Goal: Task Accomplishment & Management: Complete application form

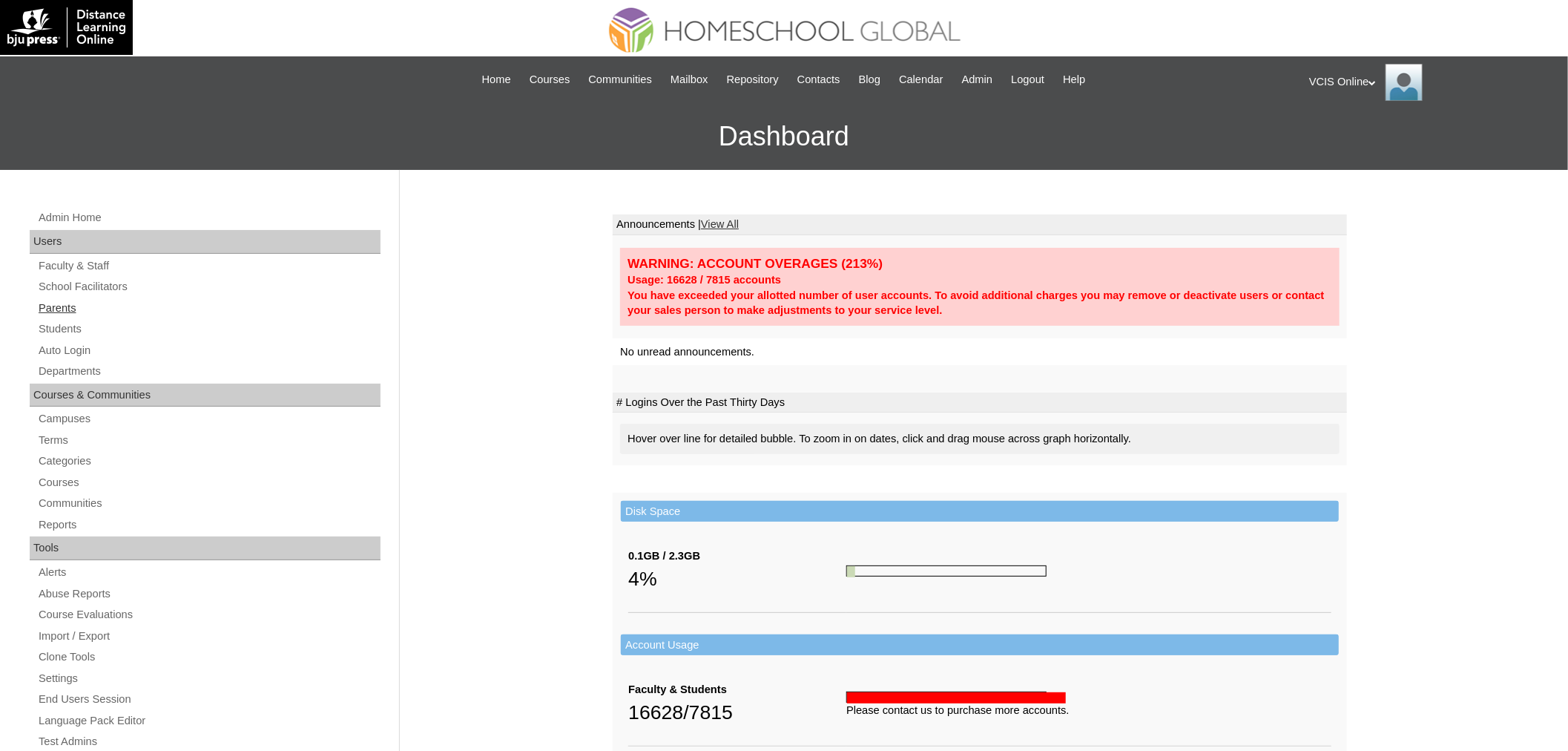
click at [55, 310] on link "Parents" at bounding box center [209, 309] width 344 height 19
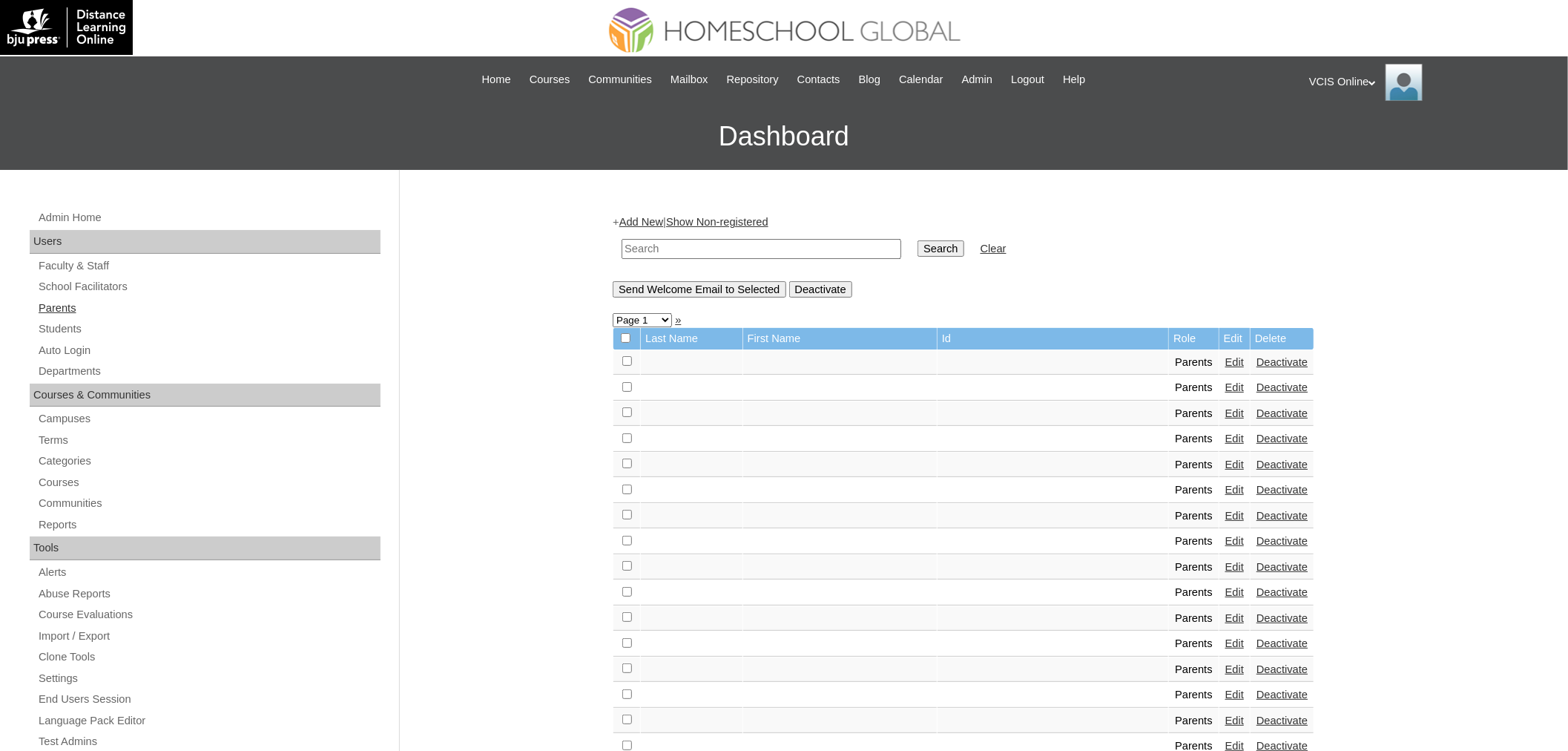
click at [53, 300] on link "Parents" at bounding box center [209, 309] width 344 height 19
click at [663, 221] on link "Add New" at bounding box center [640, 222] width 44 height 12
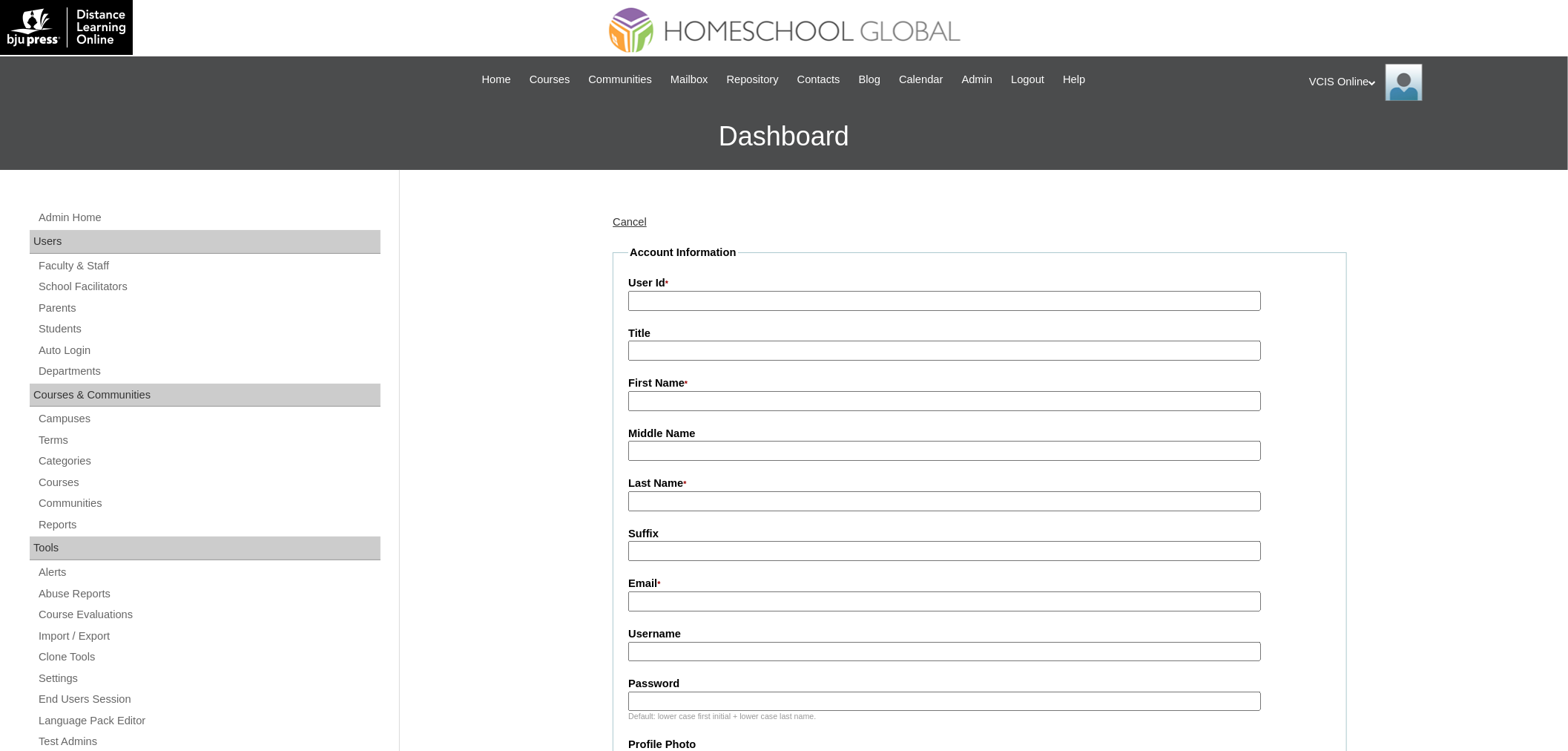
click at [622, 216] on link "Cancel" at bounding box center [630, 222] width 34 height 12
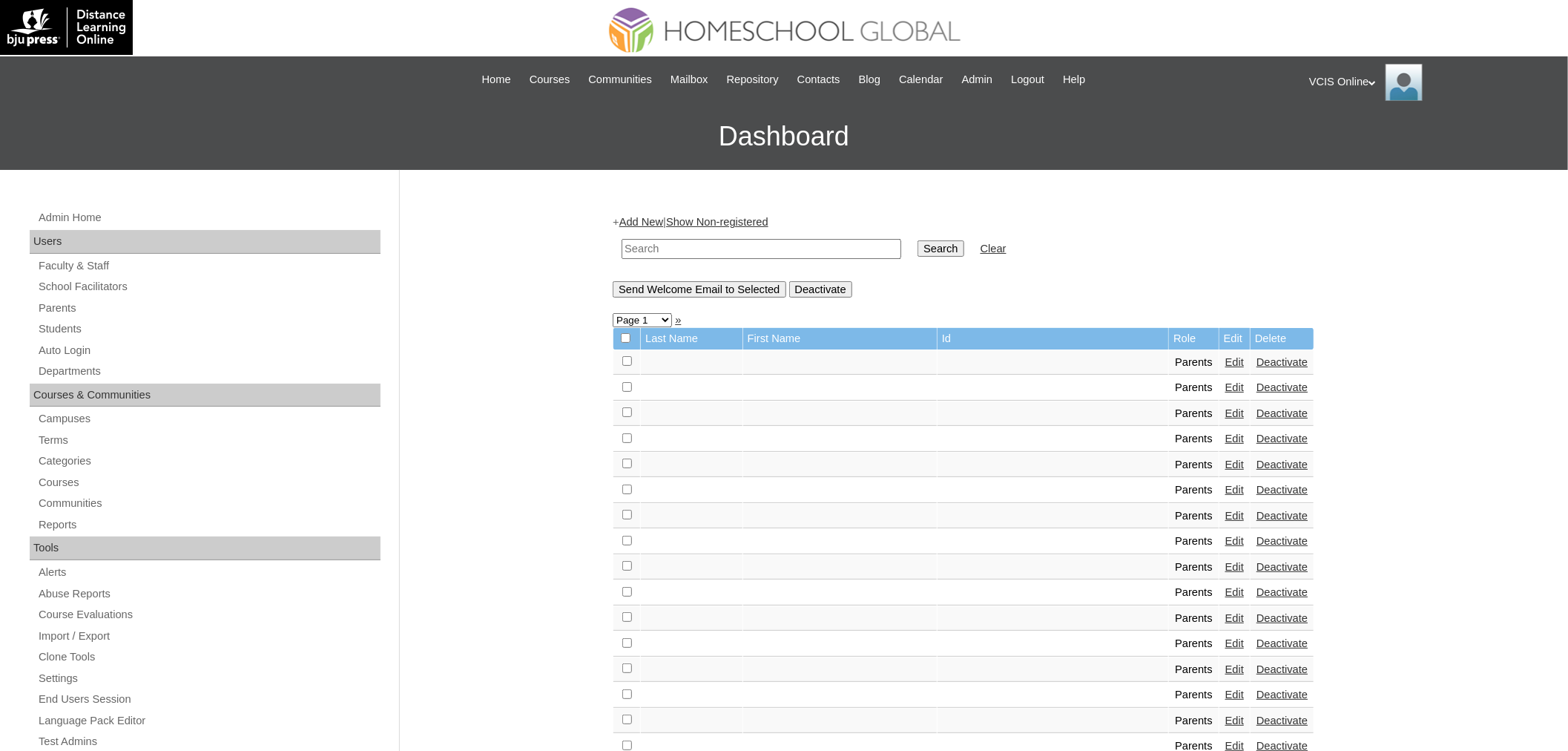
click at [727, 247] on input "text" at bounding box center [761, 248] width 280 height 20
paste input "VCIS018-4C-PA2025"
type input "VCIS018-4C-PA2025"
click at [917, 240] on input "Search" at bounding box center [940, 248] width 46 height 16
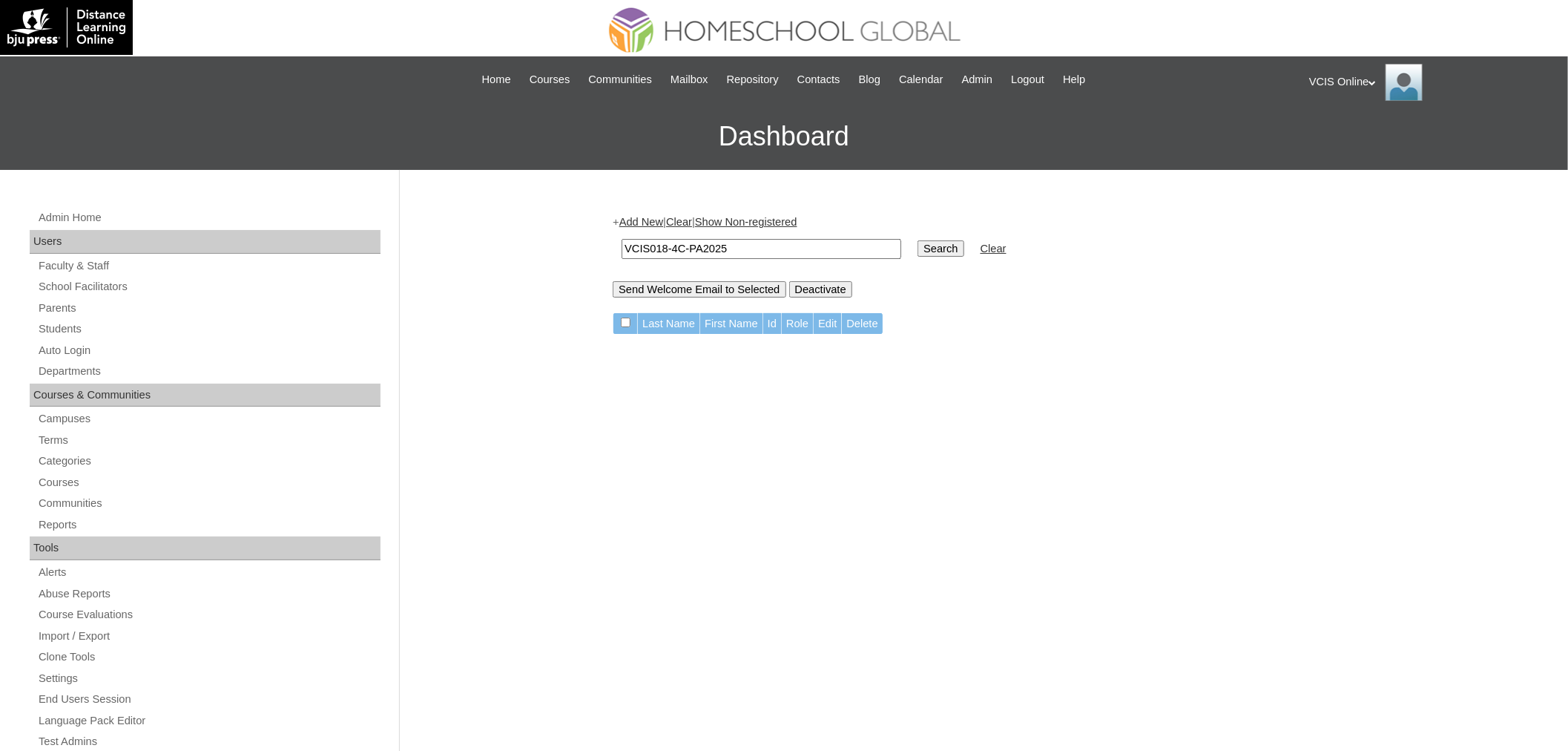
click at [665, 246] on input "VCIS018-4C-PA2025" at bounding box center [761, 248] width 280 height 20
type input "VCIS017-4C-PA2025"
click at [917, 240] on input "Search" at bounding box center [940, 248] width 46 height 16
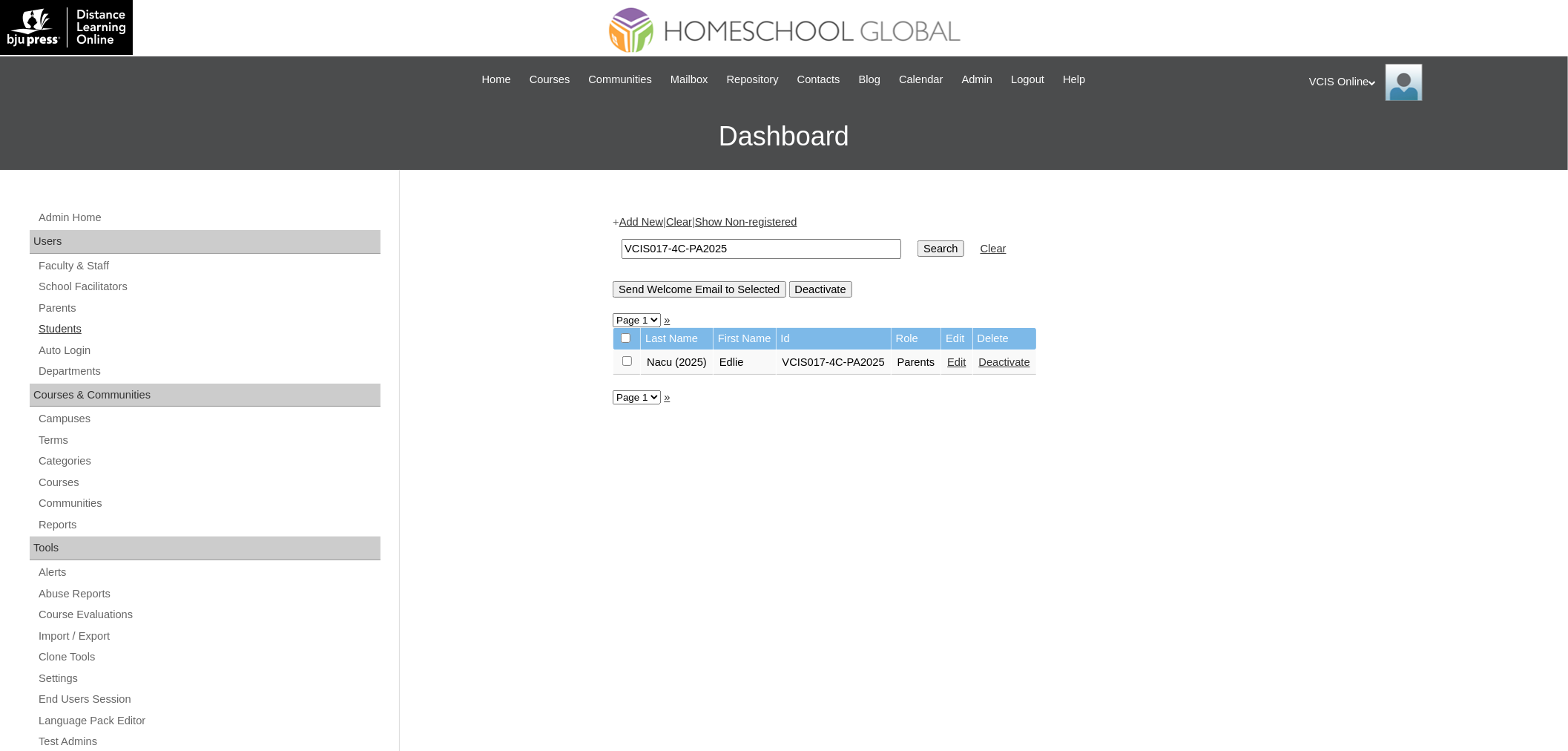
click at [56, 328] on link "Students" at bounding box center [209, 329] width 344 height 19
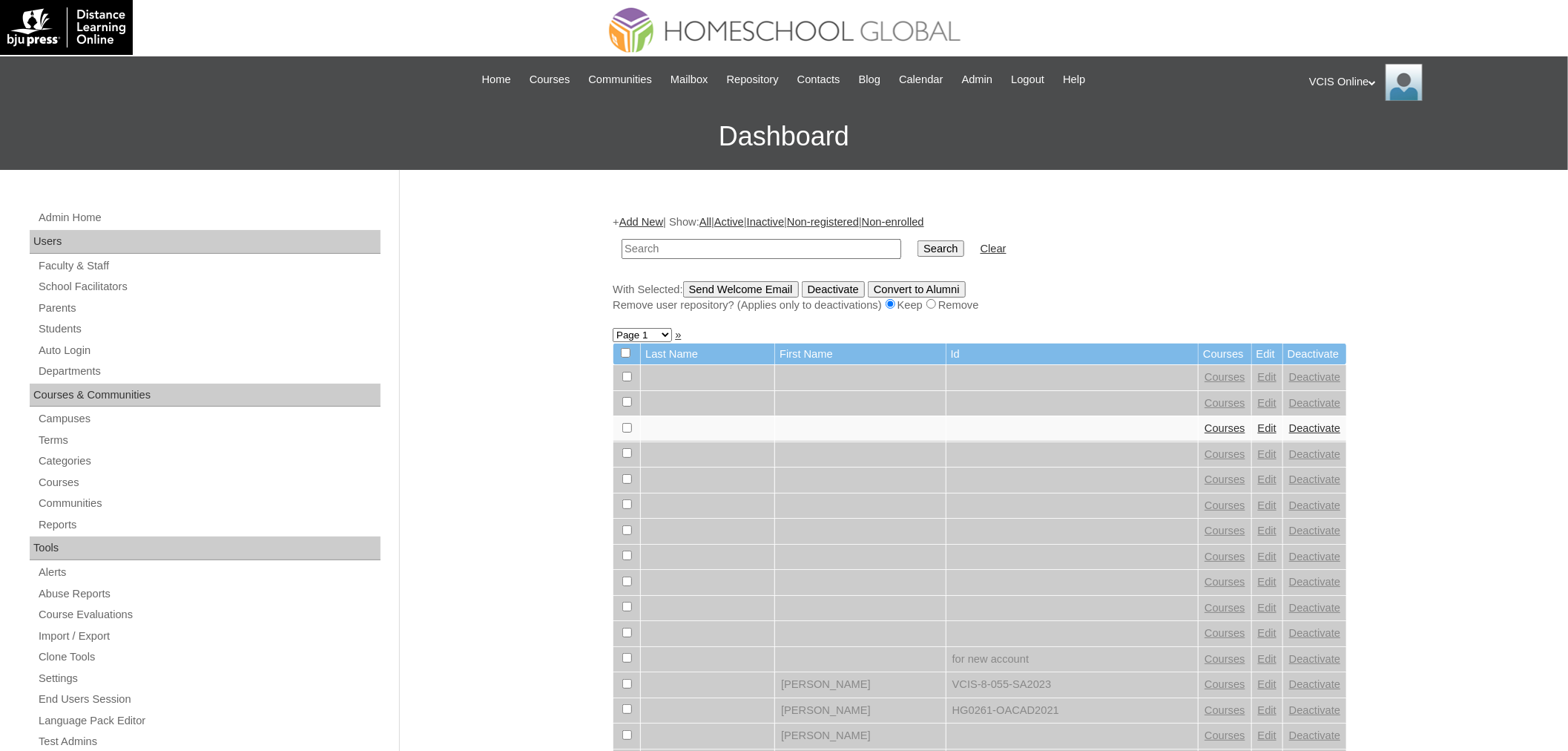
click at [732, 249] on input "text" at bounding box center [761, 248] width 280 height 20
type input "VCIS019-4C-SA2025"
click at [917, 240] on input "Search" at bounding box center [940, 248] width 46 height 16
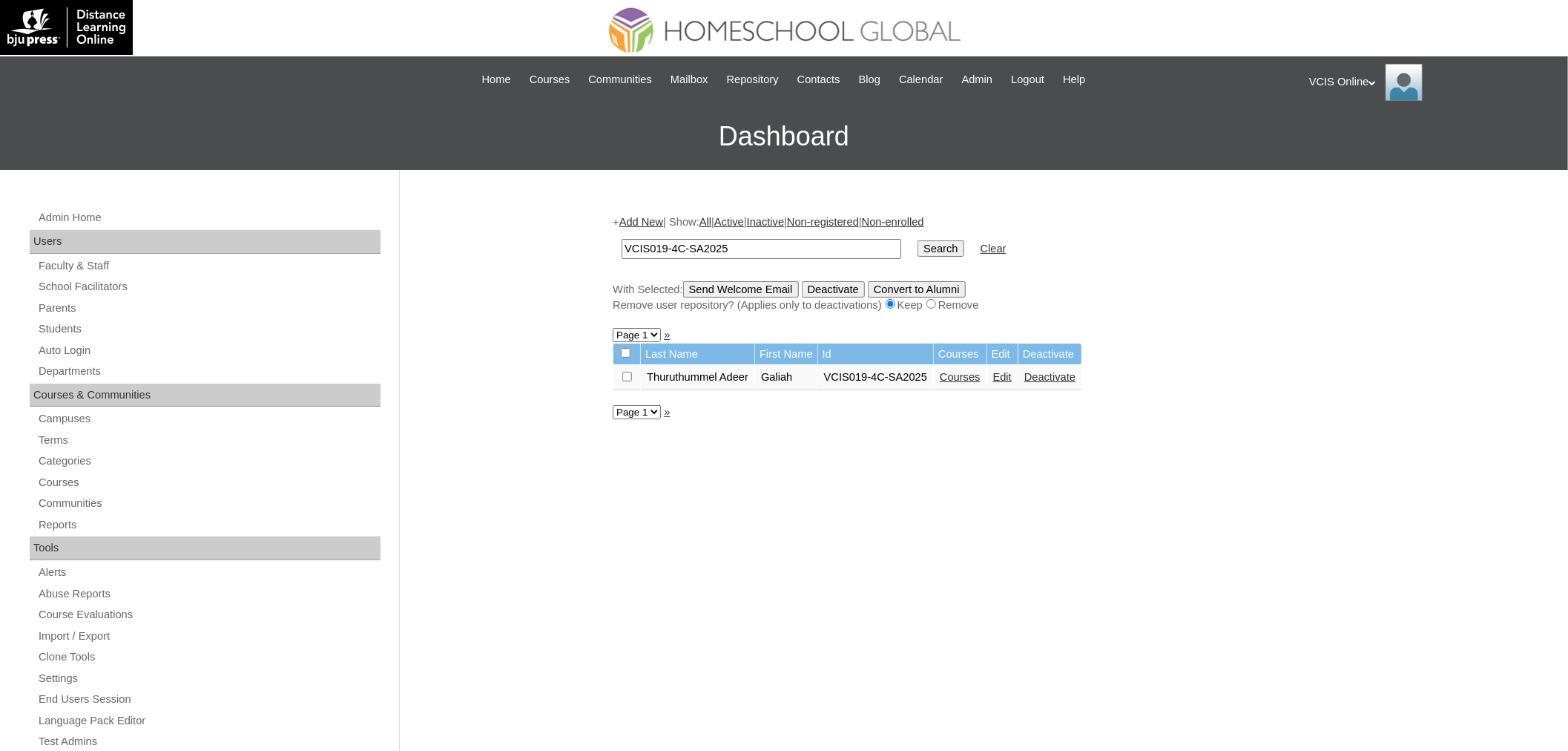
click at [665, 245] on input "VCIS019-4C-SA2025" at bounding box center [761, 248] width 280 height 20
type input "VCIS020-4C-SA2025"
click at [917, 240] on input "Search" at bounding box center [940, 248] width 46 height 16
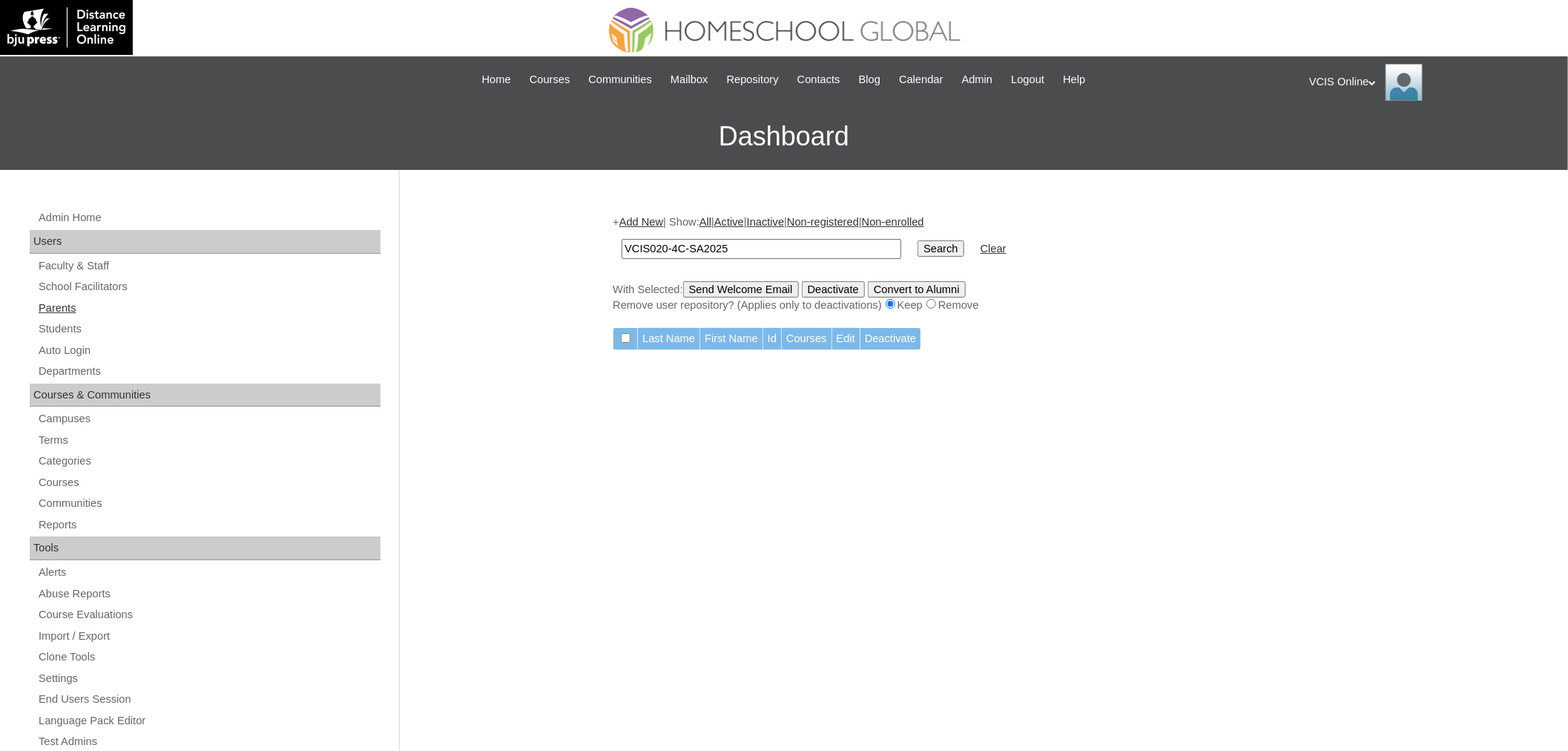
click at [73, 300] on link "Parents" at bounding box center [209, 309] width 344 height 19
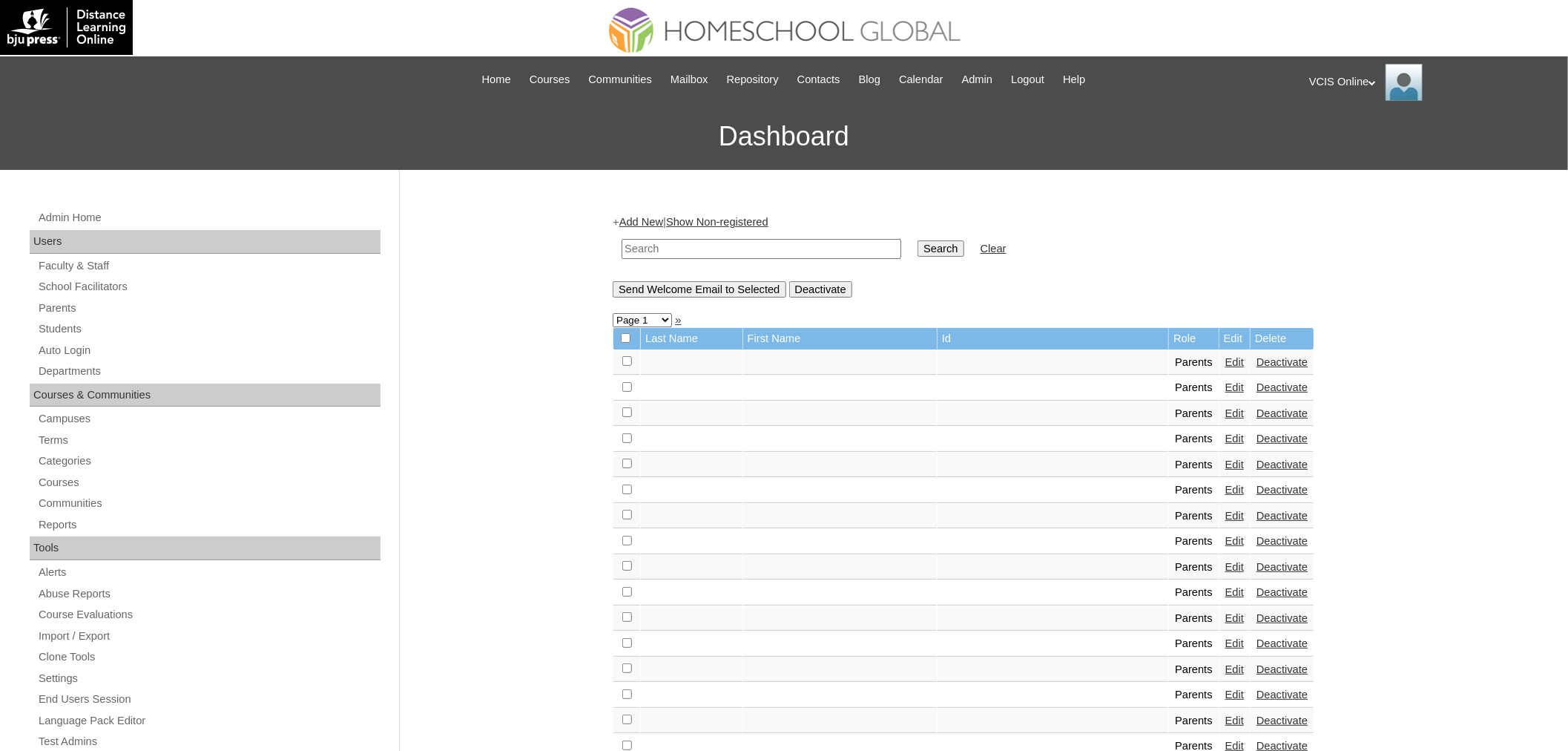
click at [650, 218] on link "Add New" at bounding box center [640, 222] width 44 height 12
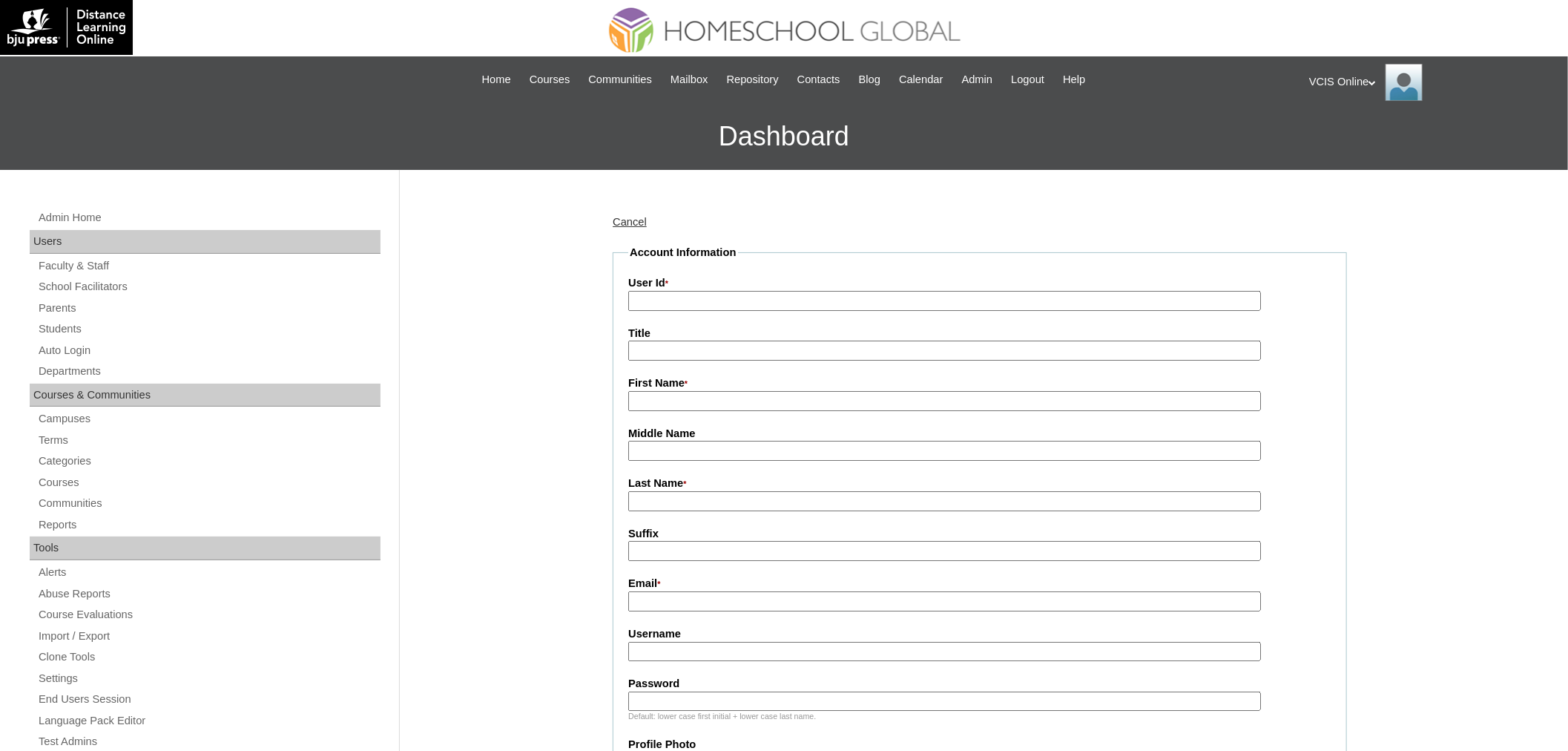
click at [718, 291] on input "User Id *" at bounding box center [945, 300] width 633 height 20
click at [702, 308] on fieldset "Account Information User Id * Title First Name * Middle Name Last Name * Suffix…" at bounding box center [980, 717] width 734 height 944
click at [707, 301] on input "User Id *" at bounding box center [945, 300] width 633 height 20
paste input "VCIS018-4C-PA2025"
type input "VCIS018-4C-PA2025"
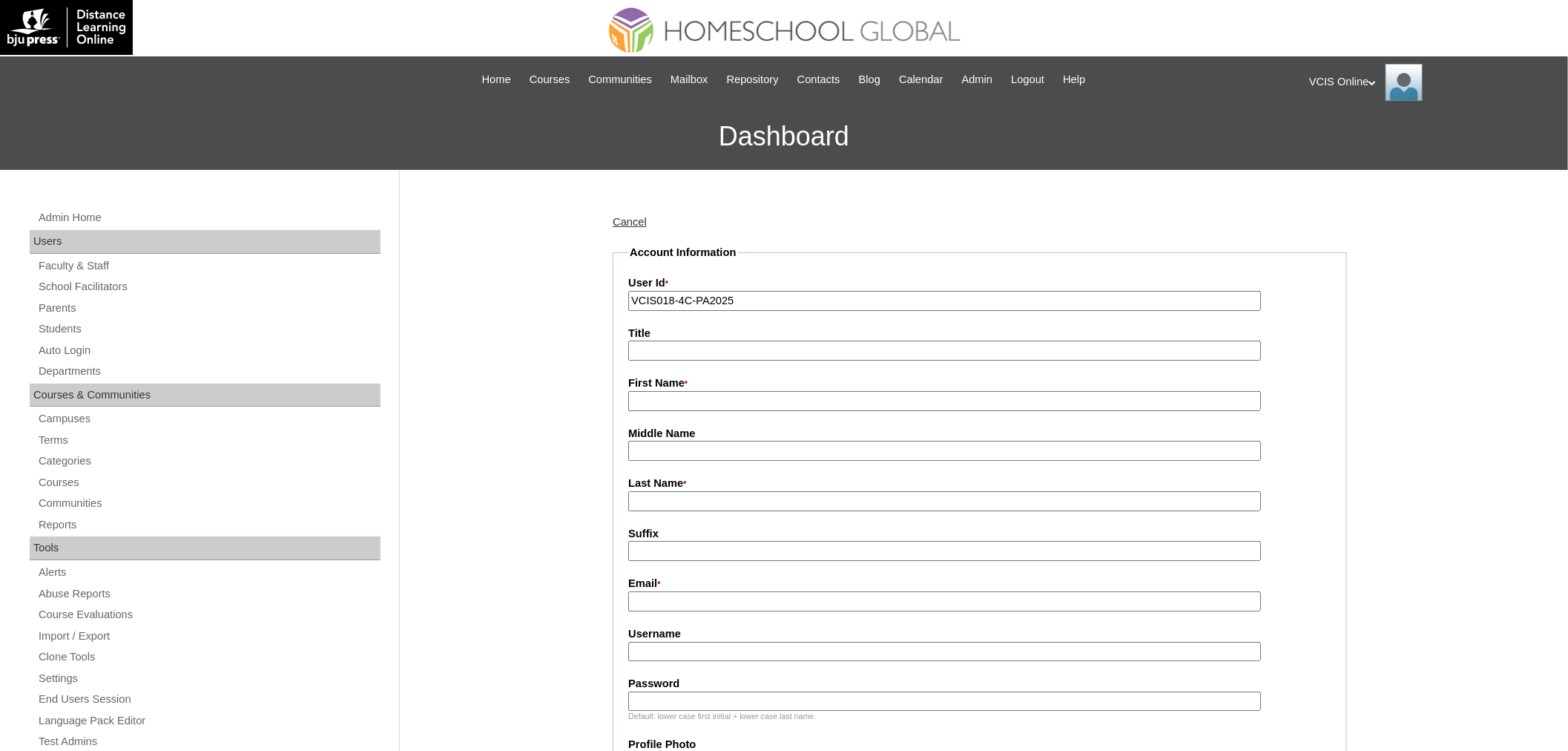
click at [710, 401] on input "First Name *" at bounding box center [945, 400] width 633 height 20
paste input "Cindy Magat-Reyes"
click at [669, 401] on input "Cindy Magat-Reyes" at bounding box center [945, 400] width 633 height 20
type input "Cindy"
paste input "Magat-Reyes"
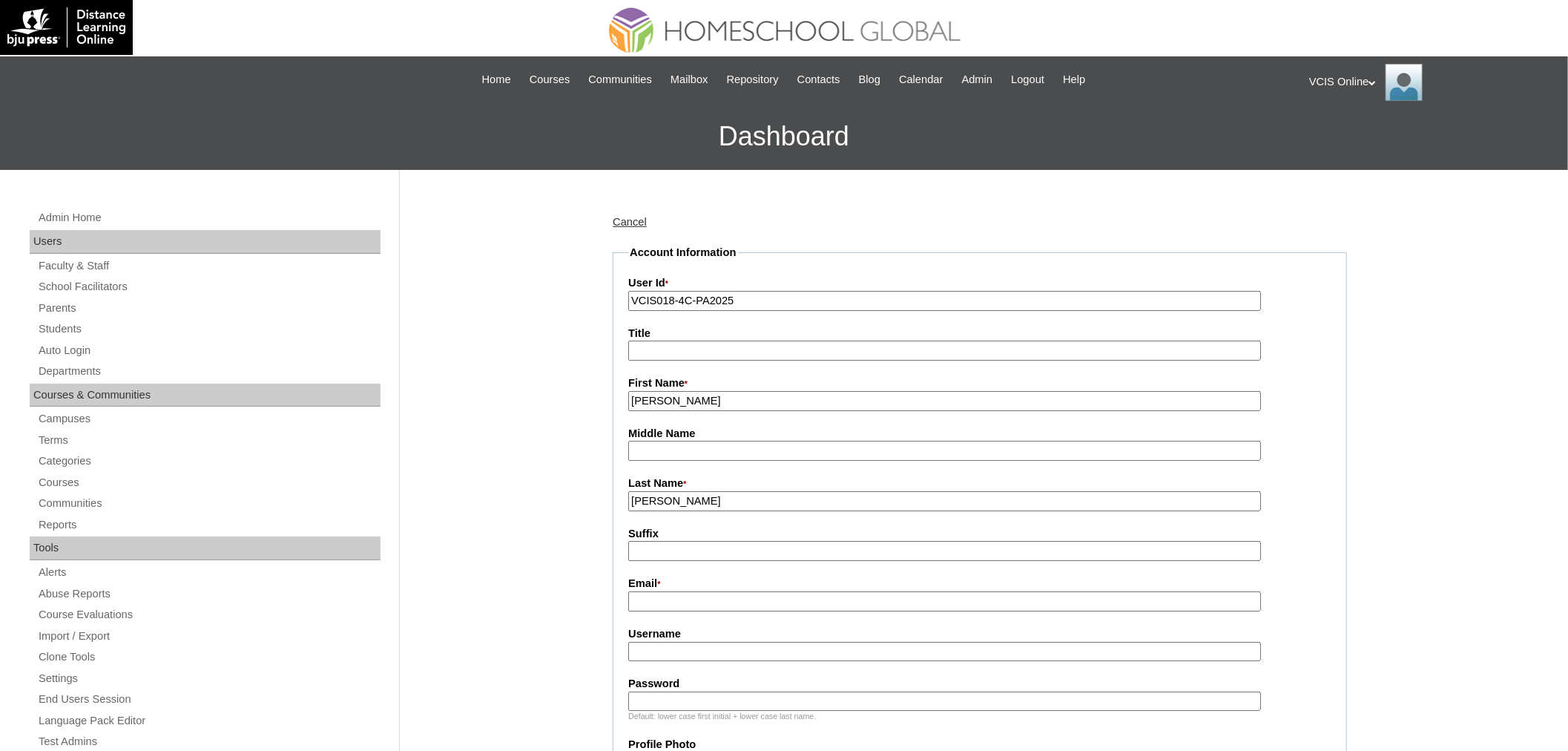
type input "Magat-Reyes"
click at [684, 591] on input "Email *" at bounding box center [945, 600] width 633 height 20
paste input "cindysmreyes@gmail.com"
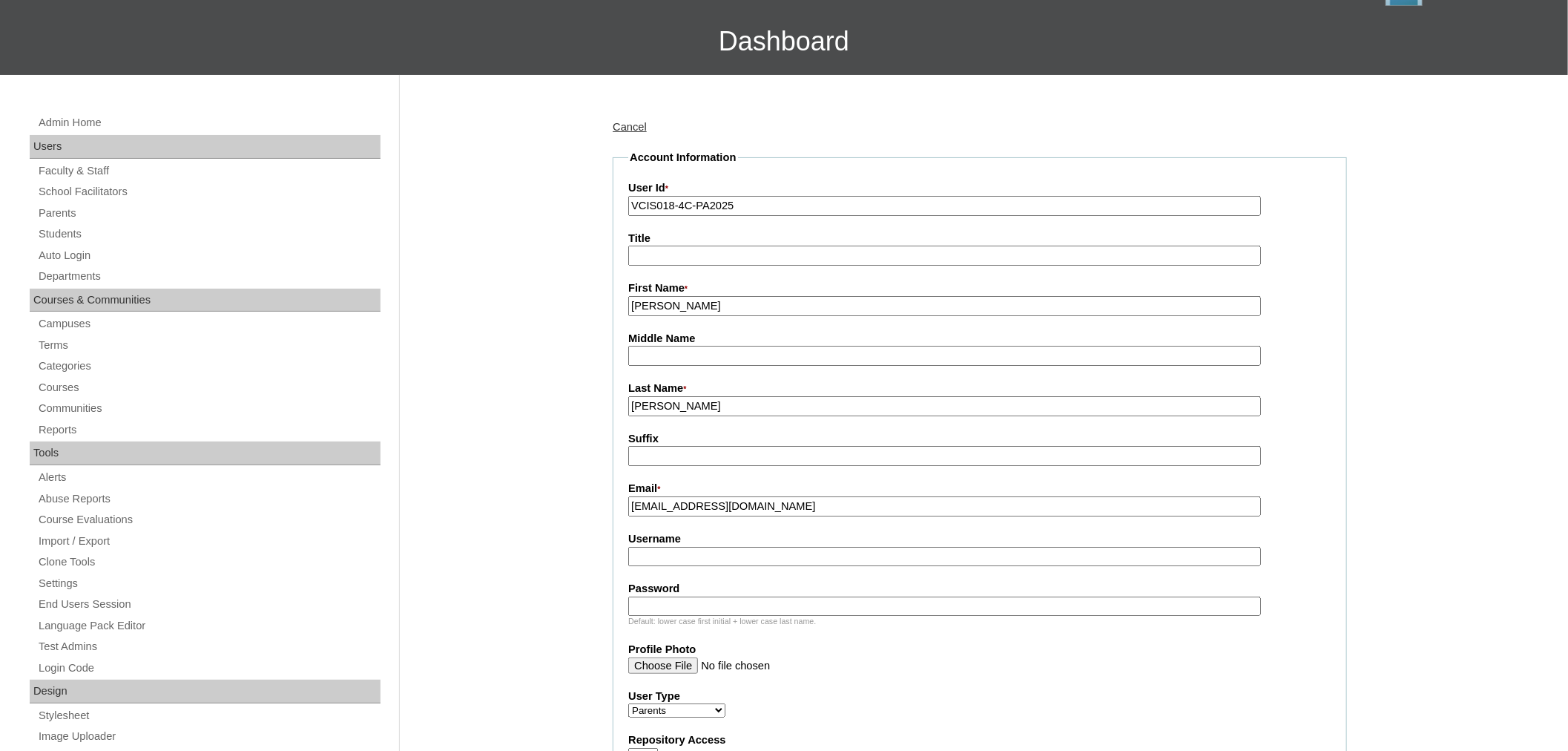
scroll to position [247, 0]
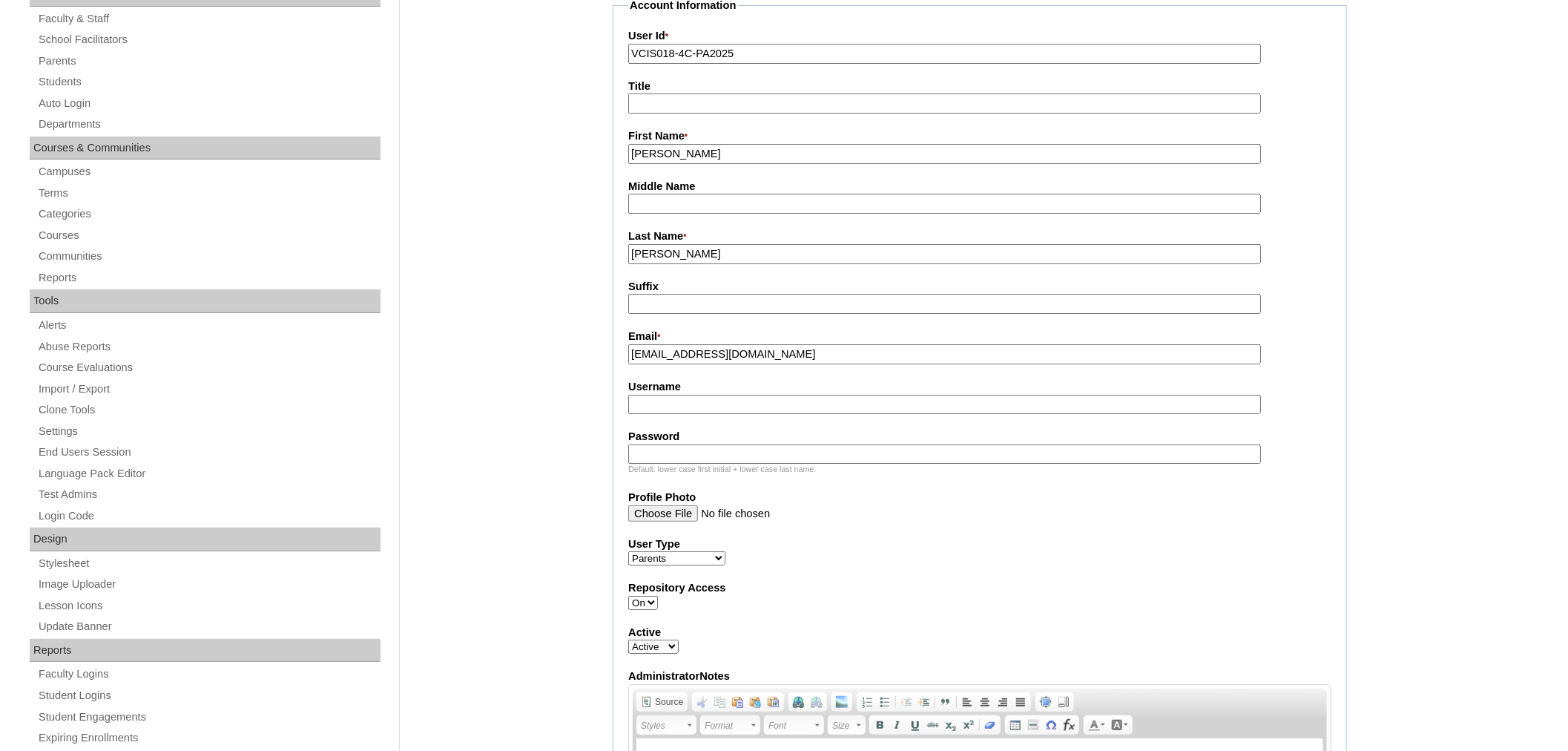
type input "cindysmreyes@gmail.com"
click at [687, 395] on input "Username" at bounding box center [945, 405] width 633 height 20
paste input "cmreyes2025"
type input "cmreyes2025"
click at [682, 429] on label "Password" at bounding box center [980, 436] width 704 height 15
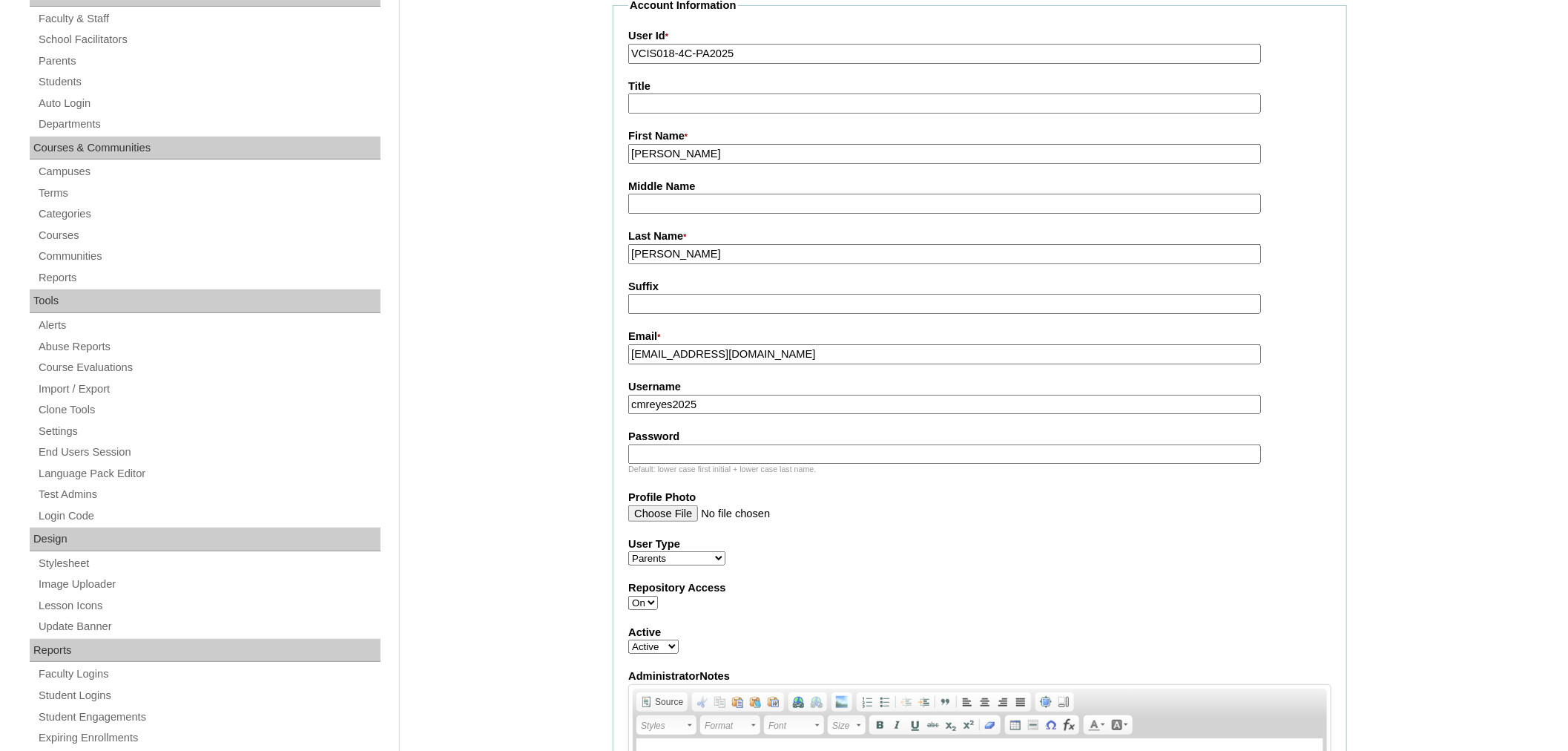
click at [682, 445] on input "Password" at bounding box center [945, 454] width 633 height 20
paste input "MtNaZY"
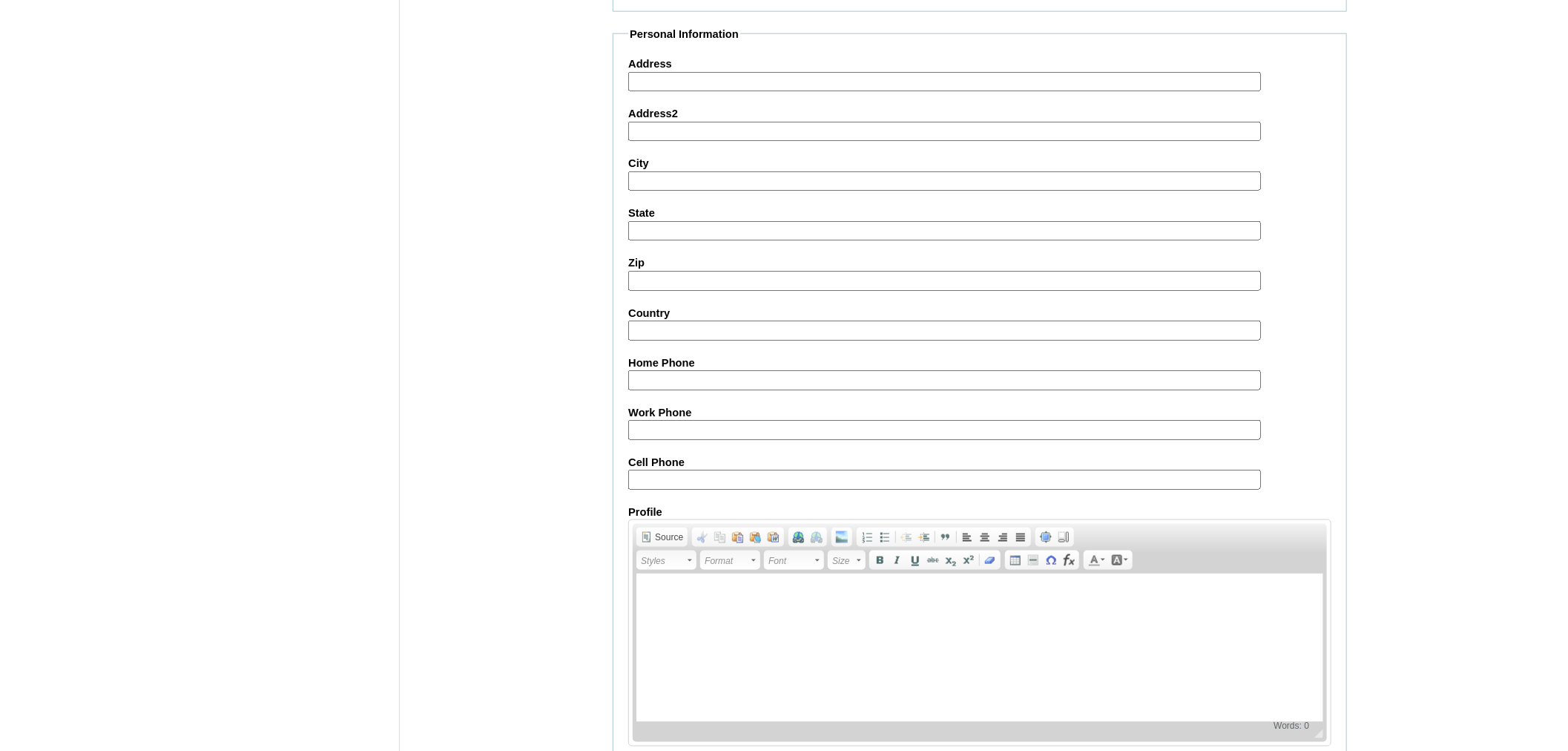
scroll to position [1220, 0]
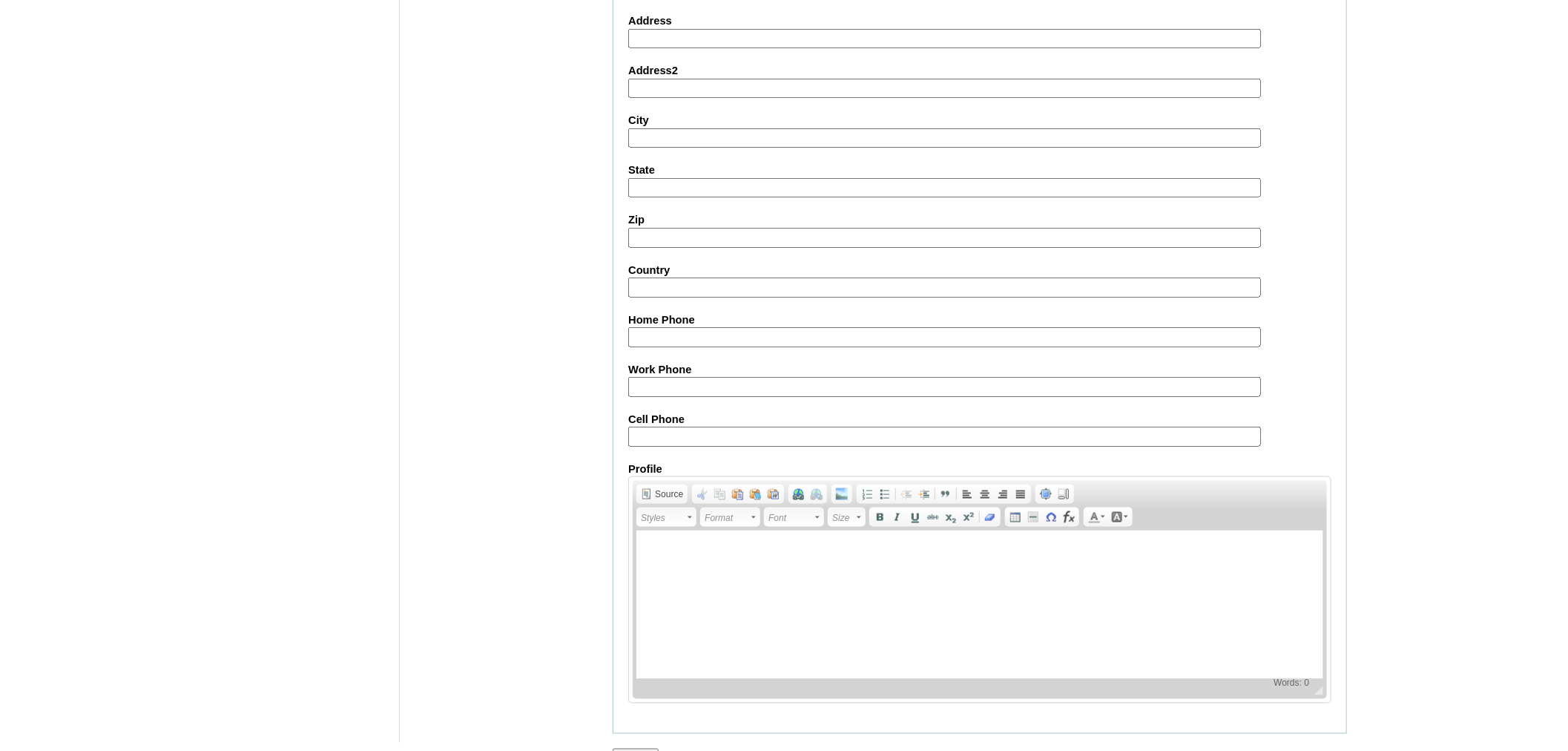
type input "MtNaZY"
click at [693, 427] on input "Cell Phone" at bounding box center [945, 436] width 633 height 20
click at [784, 423] on fieldset "Personal Information Address Address2 City State Zip Country Home Phone Work Ph…" at bounding box center [980, 359] width 734 height 751
drag, startPoint x: 777, startPoint y: 398, endPoint x: 787, endPoint y: 390, distance: 12.8
click at [777, 427] on input "Cell Phone" at bounding box center [945, 436] width 633 height 20
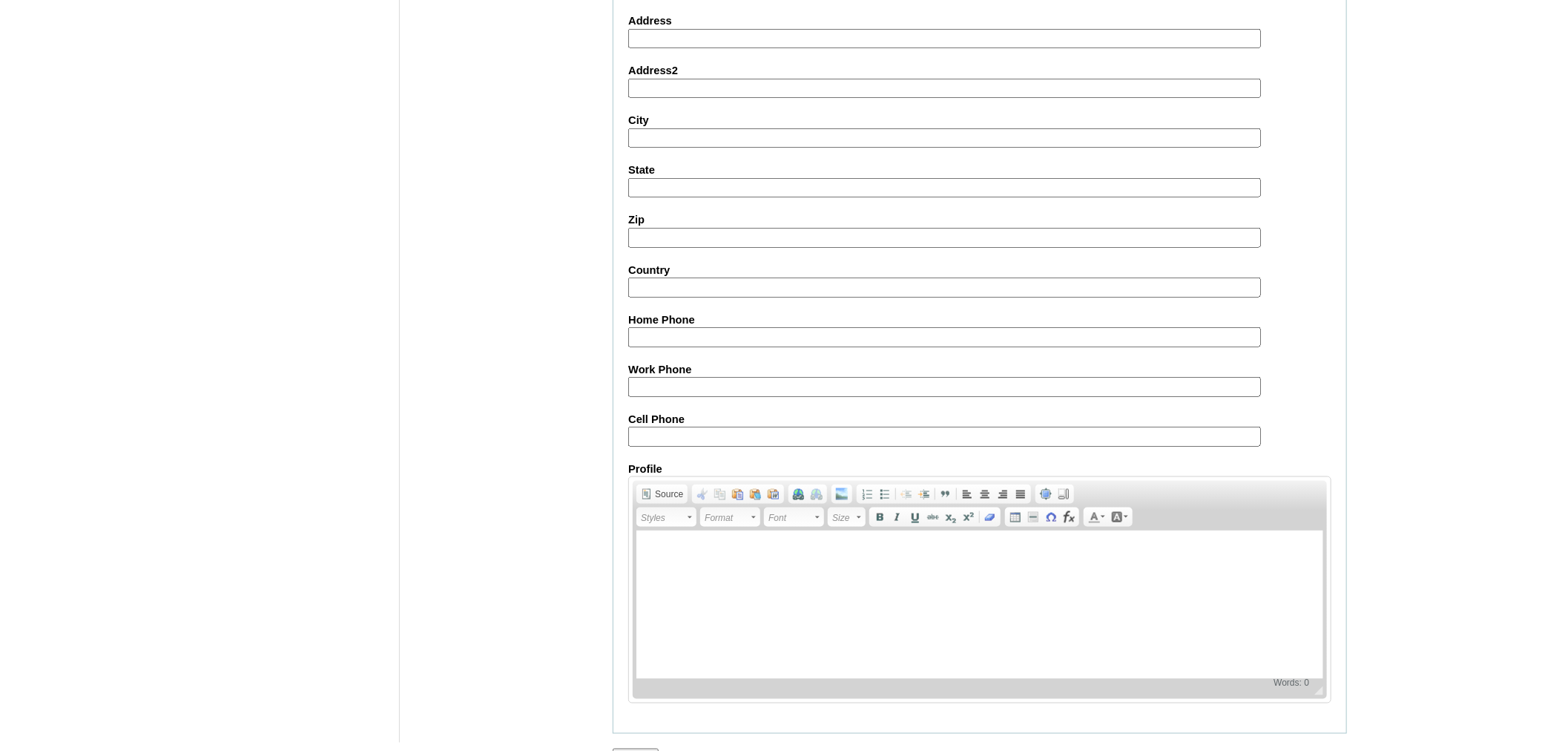
paste input "971564697367, 971506713678"
type input "971564697367, 971506713678"
click at [638, 748] on input "Submit" at bounding box center [636, 756] width 46 height 16
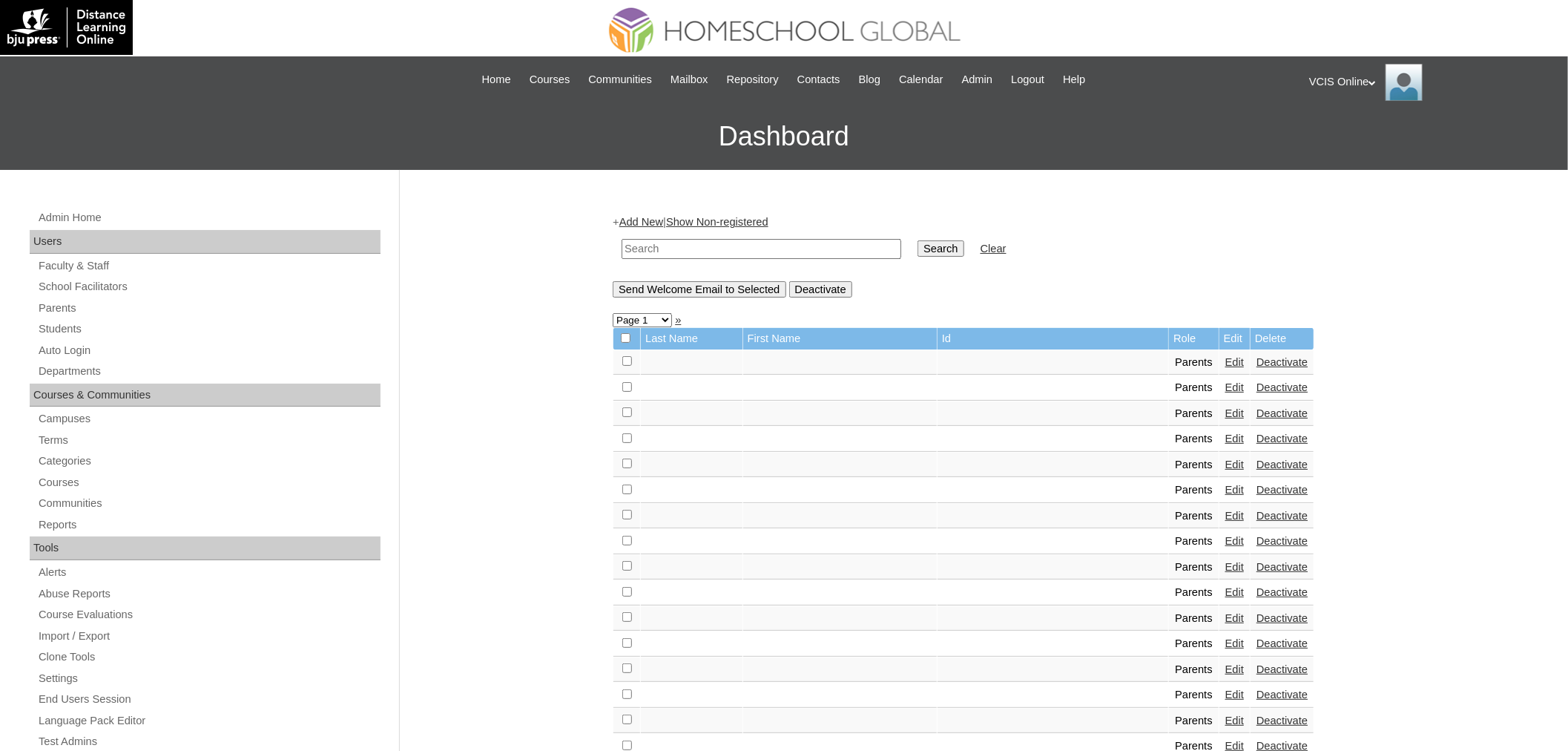
click at [696, 245] on input "text" at bounding box center [761, 248] width 280 height 20
paste input "VCIS018-4C-PA2025"
type input "VCIS018-4C-PA2025"
click at [917, 240] on input "Search" at bounding box center [940, 248] width 46 height 16
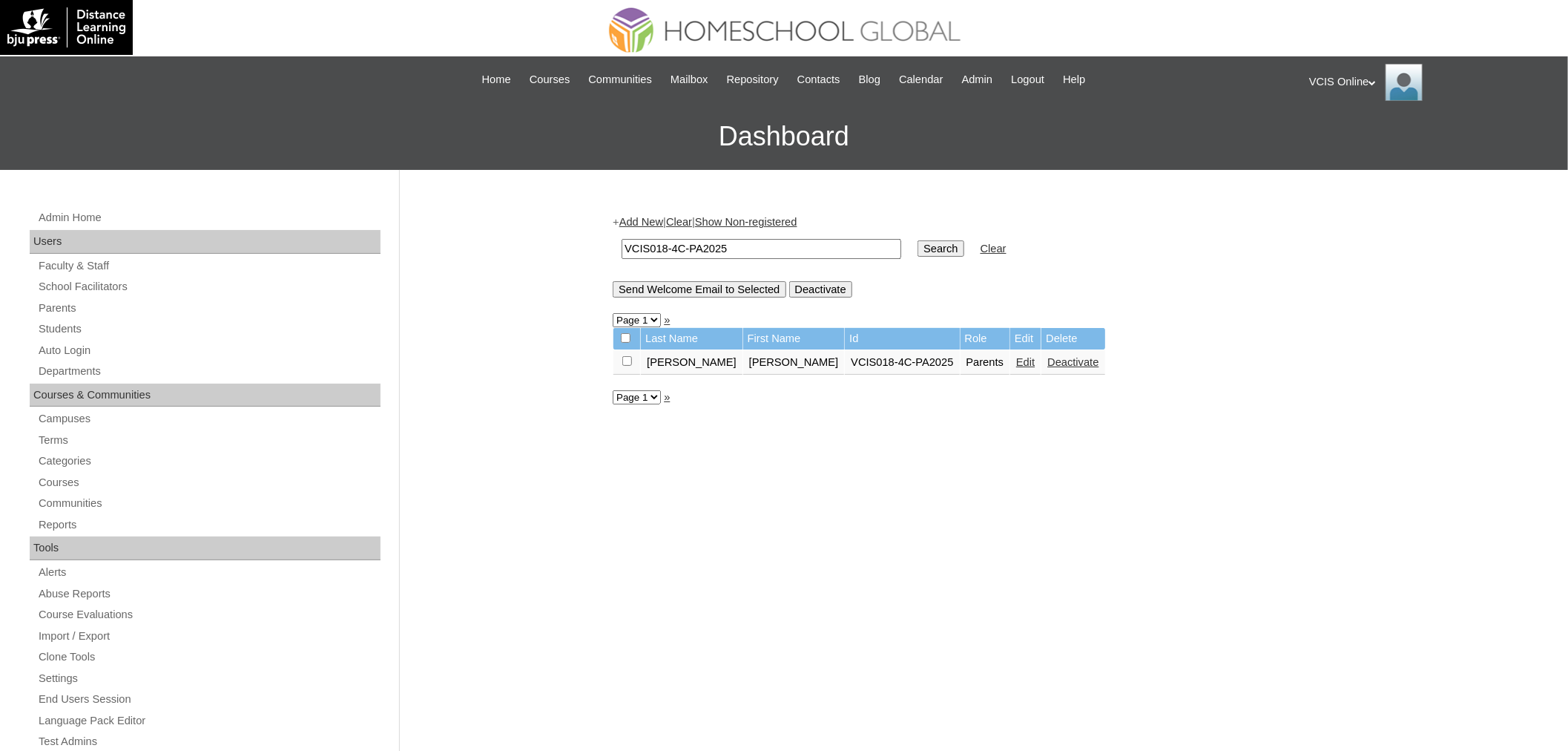
click at [1017, 356] on link "Edit" at bounding box center [1026, 362] width 19 height 12
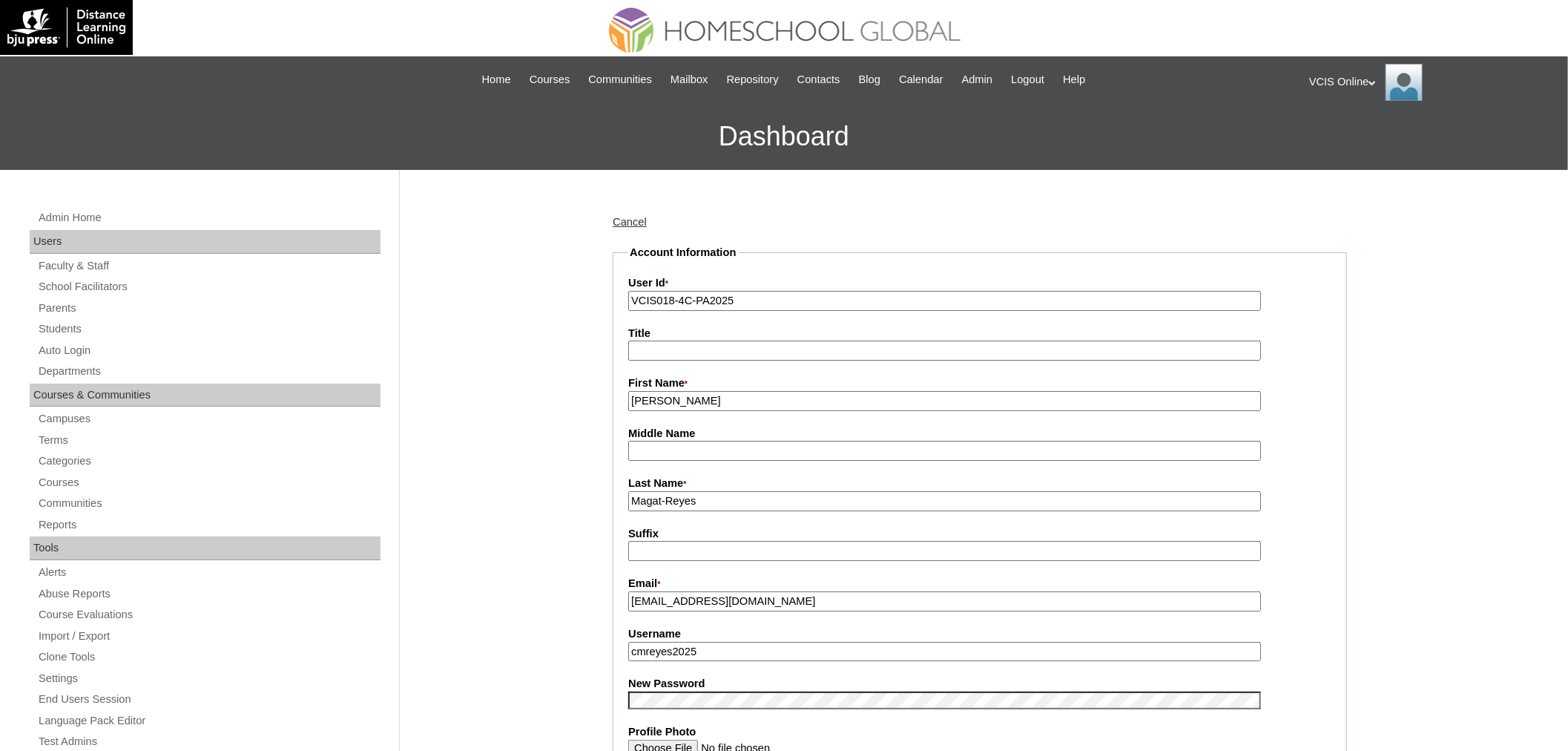
click at [748, 492] on input "Magat-Reyes" at bounding box center [945, 500] width 633 height 20
type input "Magat-Reyes (2025)"
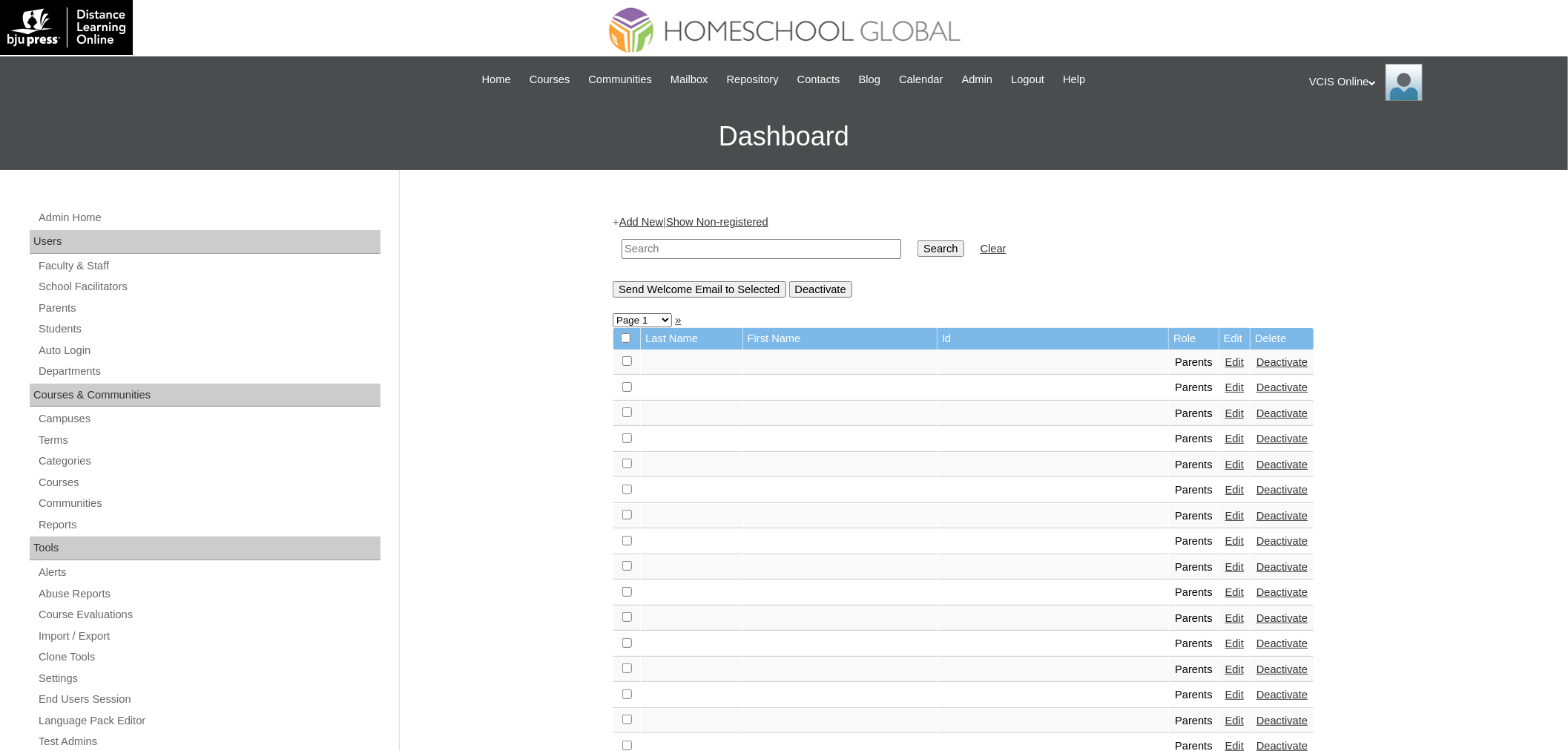
click at [751, 245] on input "text" at bounding box center [761, 248] width 280 height 20
paste input "VCIS018-4C-PA2025"
type input "VCIS018-4C-PA2025"
click at [917, 240] on input "Search" at bounding box center [940, 248] width 46 height 16
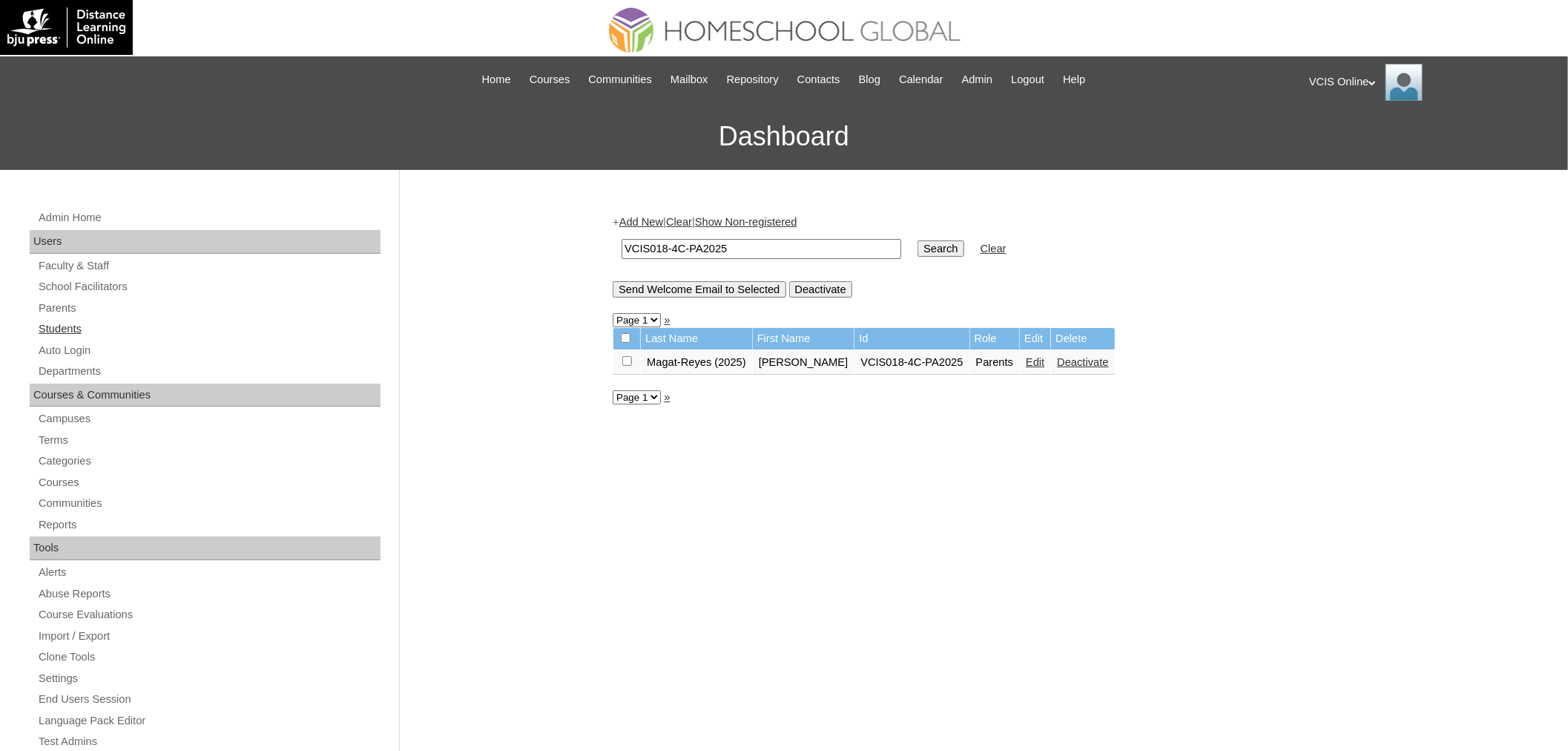
drag, startPoint x: 86, startPoint y: 328, endPoint x: 67, endPoint y: 319, distance: 21.0
click at [86, 328] on link "Students" at bounding box center [209, 329] width 344 height 19
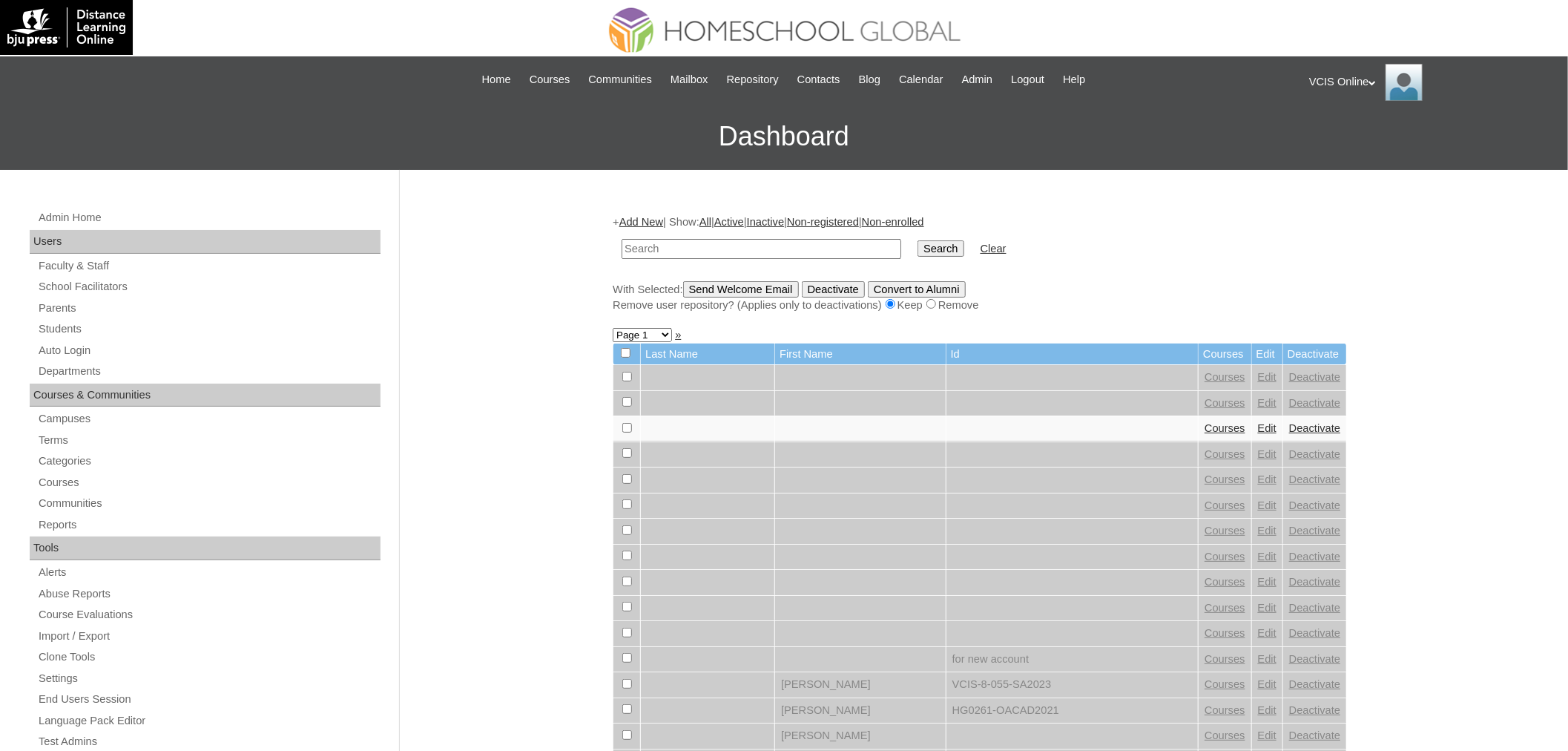
click at [630, 225] on link "Add New" at bounding box center [640, 222] width 44 height 12
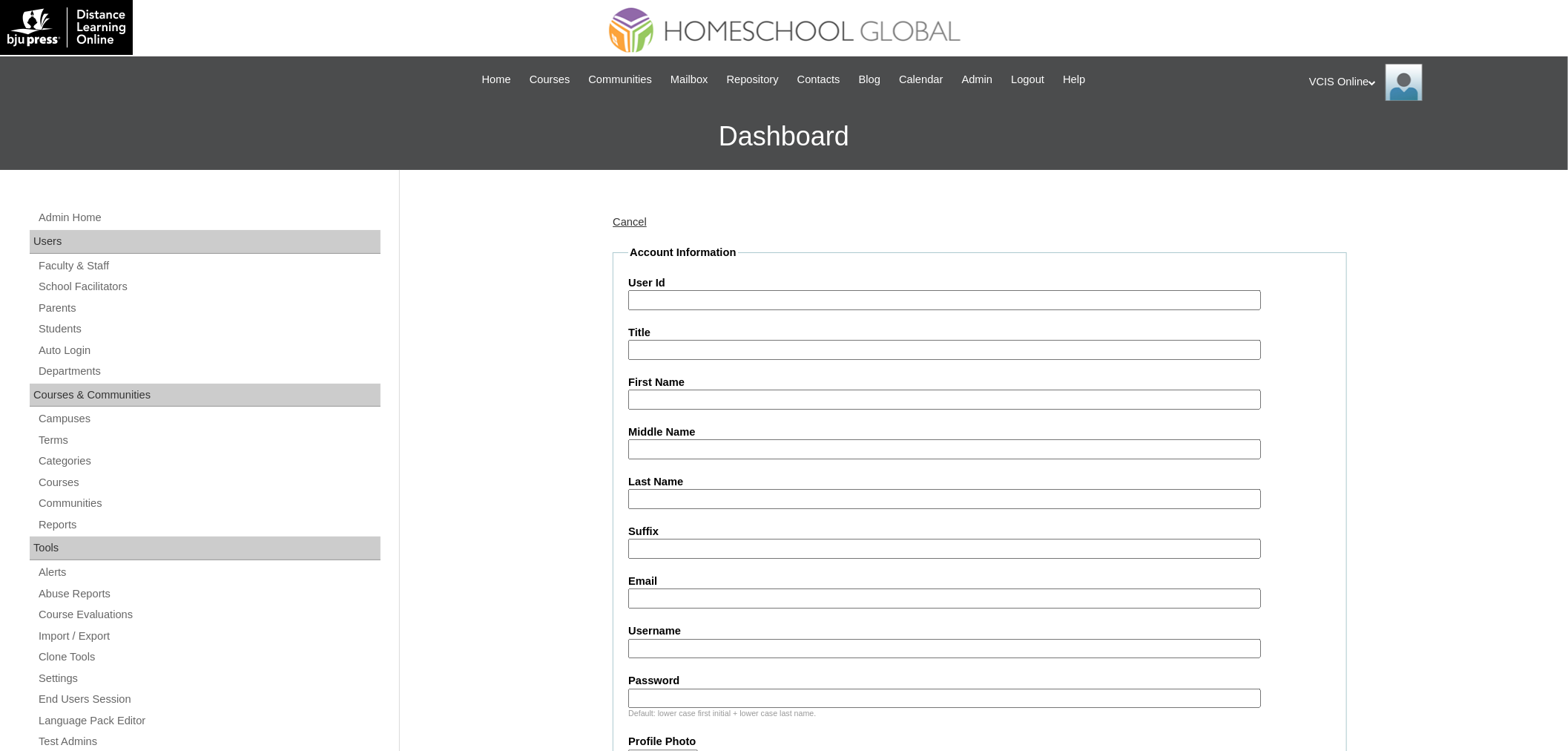
click at [672, 300] on input "User Id" at bounding box center [945, 299] width 633 height 20
paste input "VCIS020-4C-SA2025"
type input "VCIS020-4C-SA2025"
click at [696, 443] on input "Middle Name" at bounding box center [945, 449] width 633 height 20
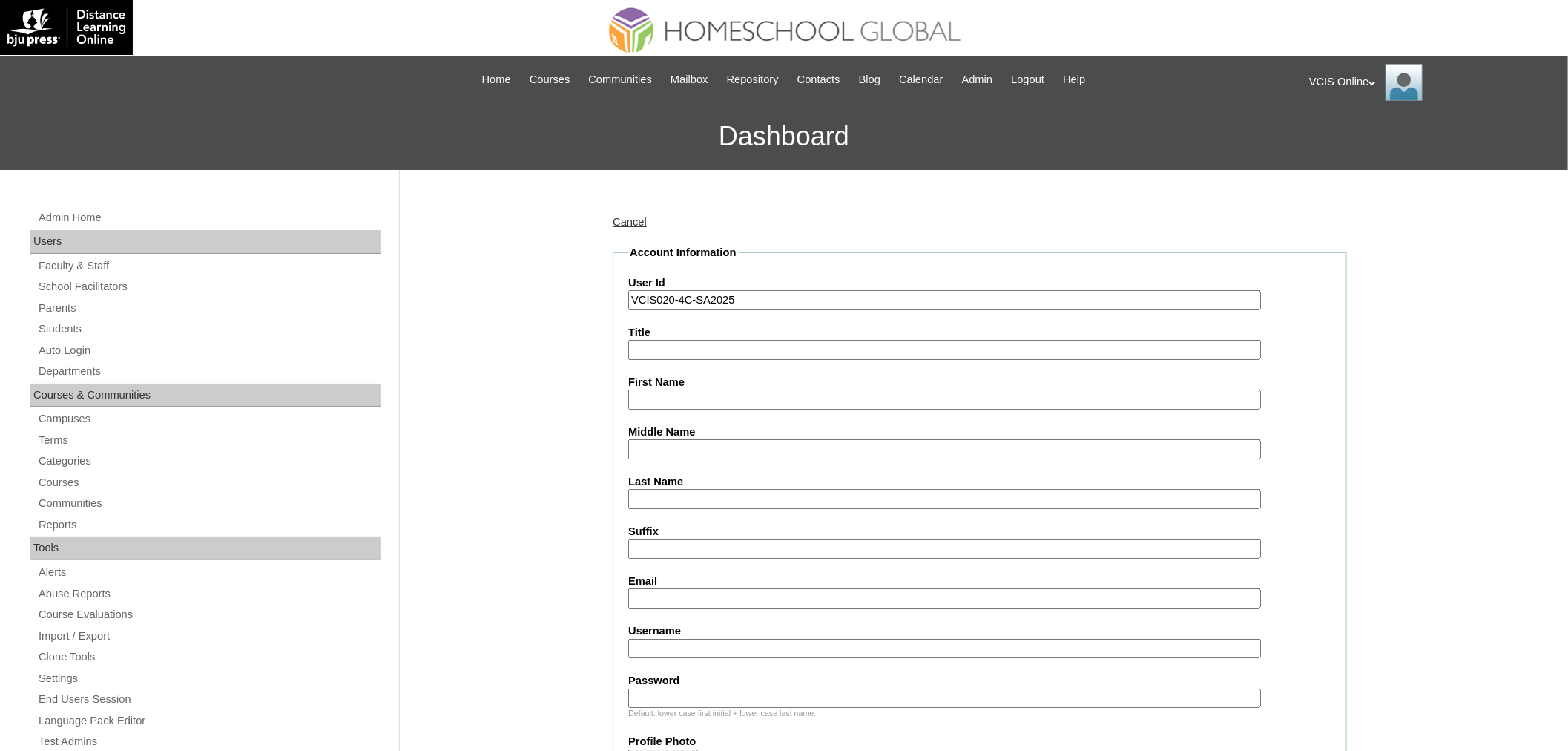
click at [718, 389] on input "First Name" at bounding box center [945, 399] width 633 height 20
paste input "Cassidy Aloha Reyes"
click at [724, 384] on label "First Name" at bounding box center [980, 382] width 704 height 15
click at [724, 389] on input "Cassidy Aloha Reyes" at bounding box center [945, 399] width 633 height 20
click at [725, 383] on label "First Name" at bounding box center [980, 382] width 704 height 15
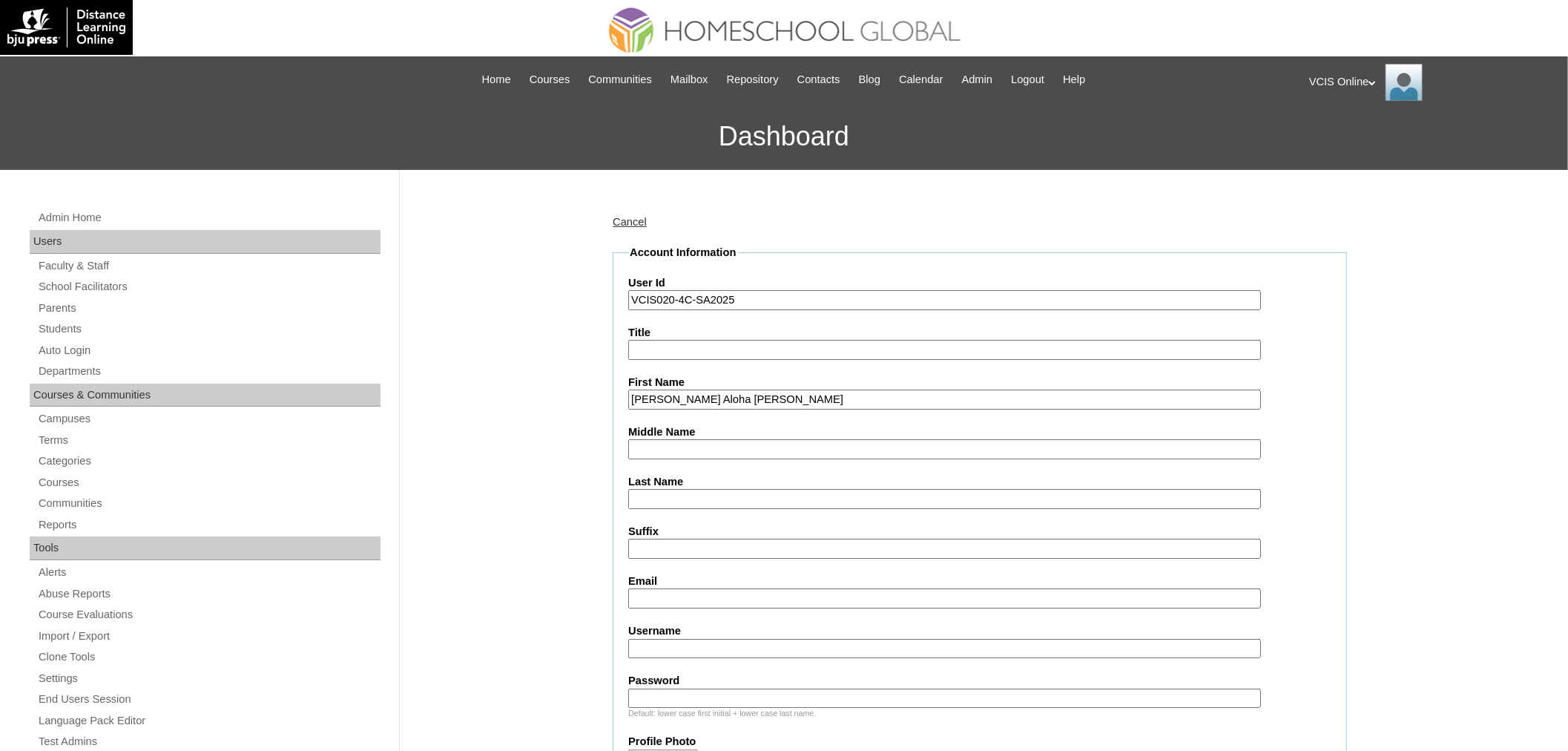
click at [725, 389] on input "Cassidy Aloha Reyes" at bounding box center [945, 399] width 633 height 20
click at [720, 389] on input "Cassidy Aloha Reyes" at bounding box center [945, 399] width 633 height 20
type input "Cassidy Aloha"
paste input "Reyes"
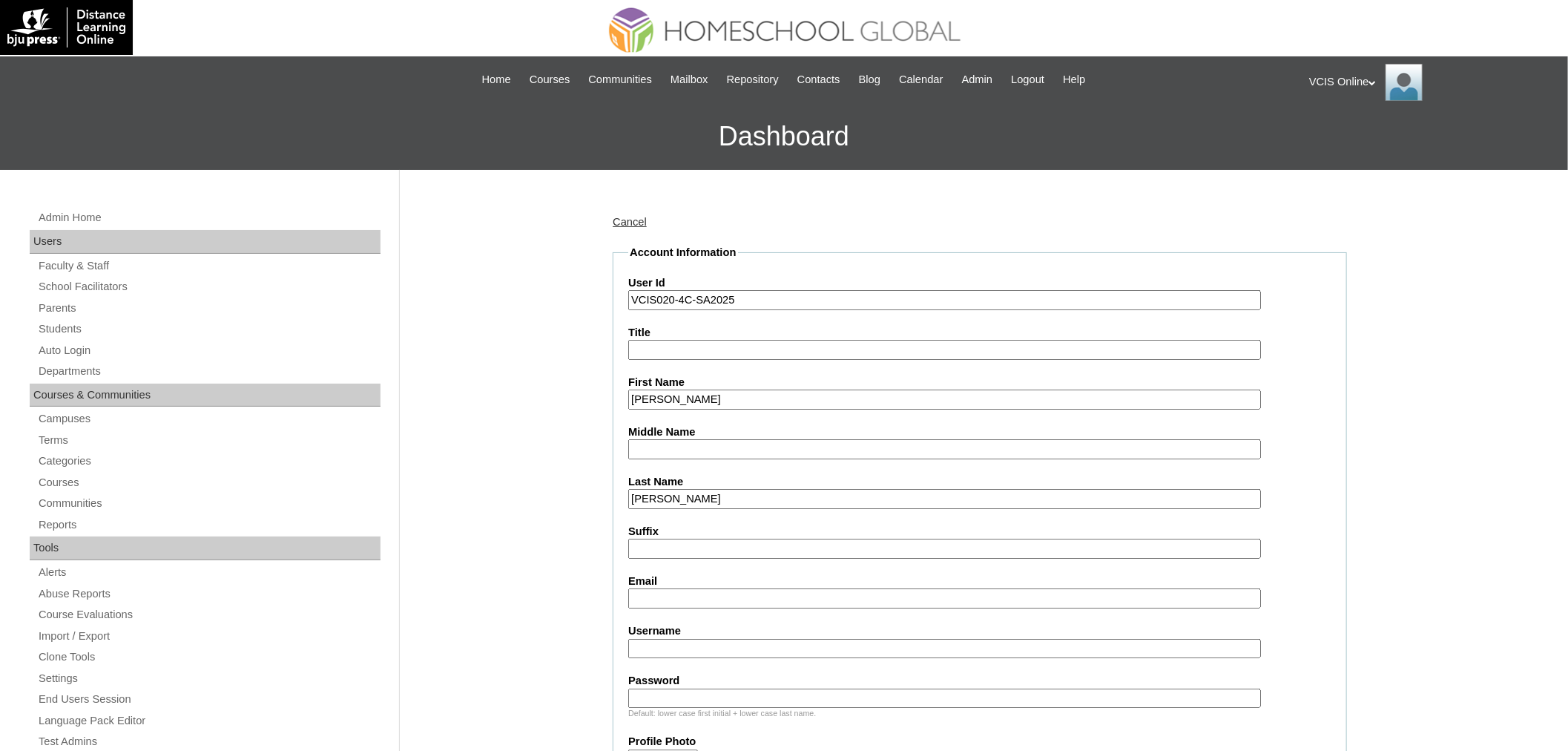
type input "Reyes"
click at [658, 591] on input "Email" at bounding box center [945, 598] width 633 height 20
paste input "careyes.student@vcis.edu.ph"
type input "careyes.student@vcis.edu.ph"
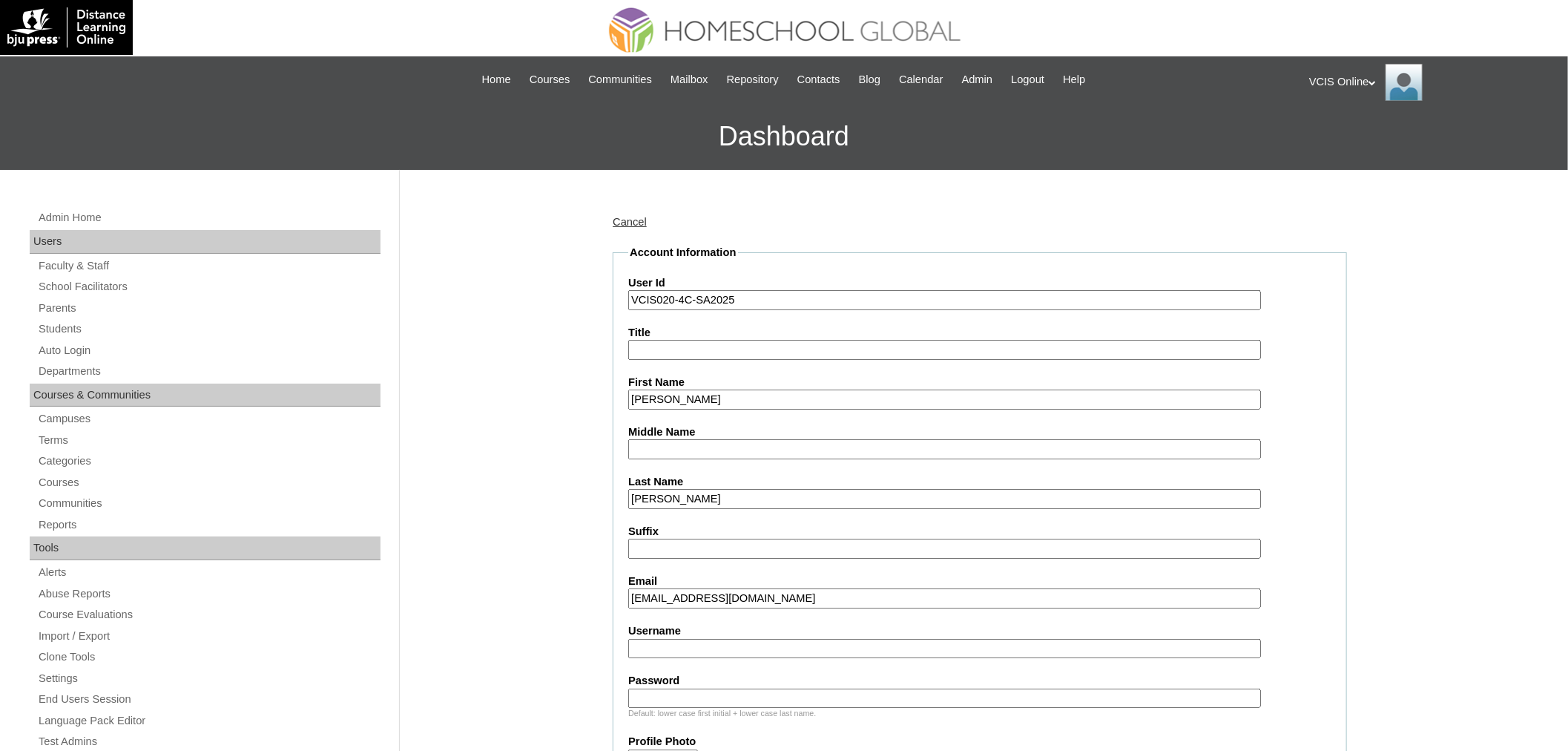
click at [685, 639] on input "Username" at bounding box center [945, 648] width 633 height 20
paste input "cassidy.reyes2025"
type input "cassidy.reyes2025"
click at [682, 708] on div "Default: lower case first initial + lower case last name." at bounding box center [980, 713] width 704 height 11
click at [682, 689] on input "Password" at bounding box center [945, 698] width 633 height 20
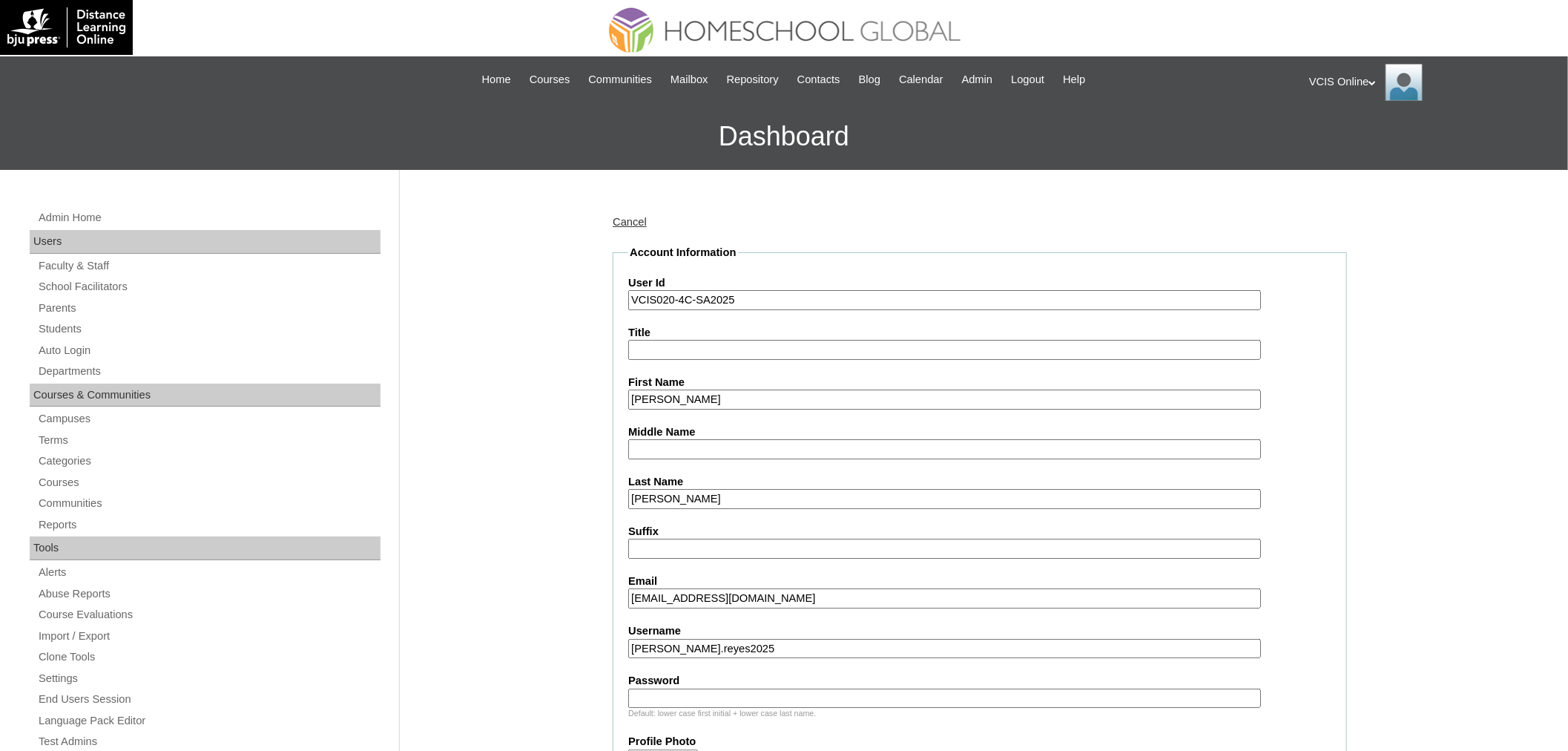
paste input "SHXhZR"
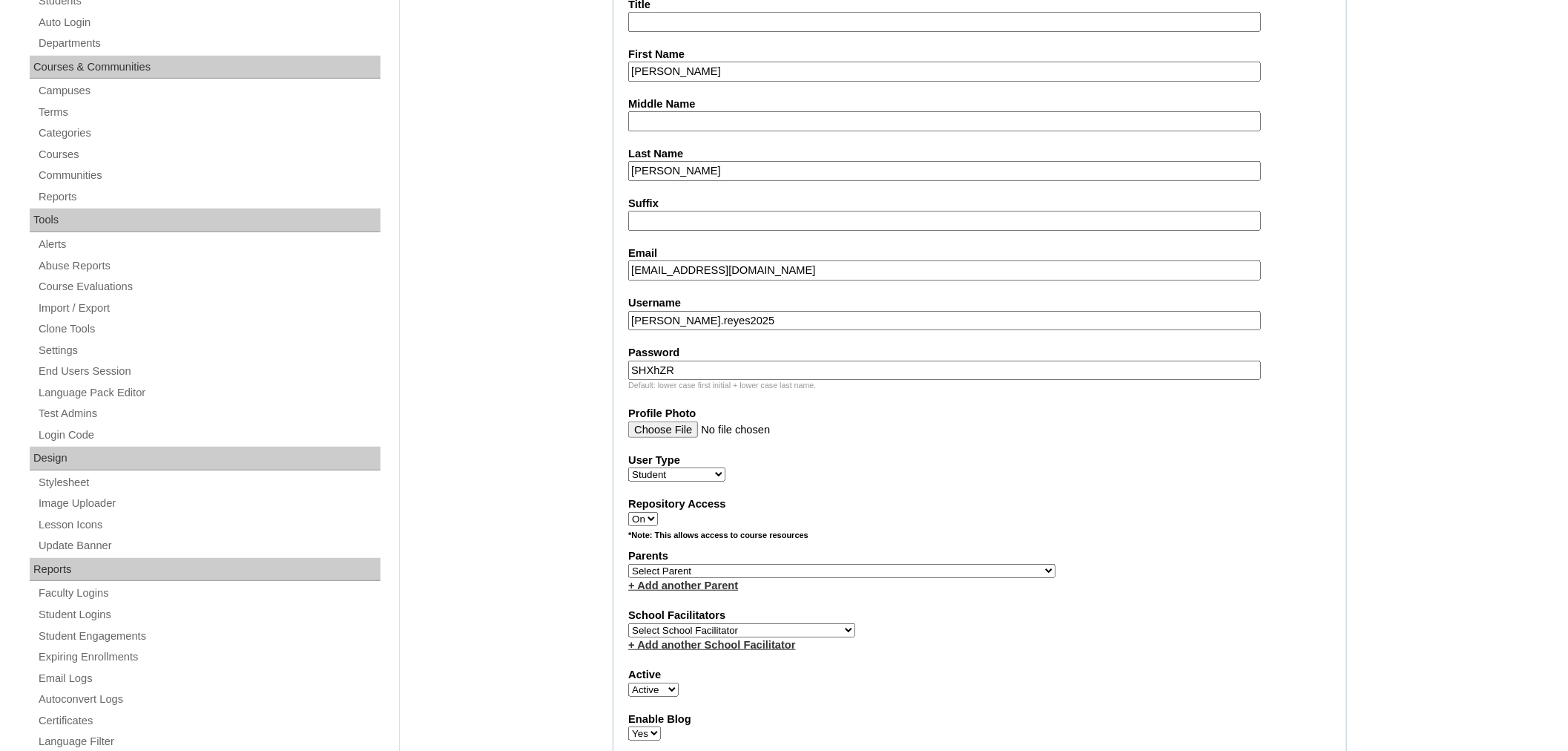
scroll to position [412, 0]
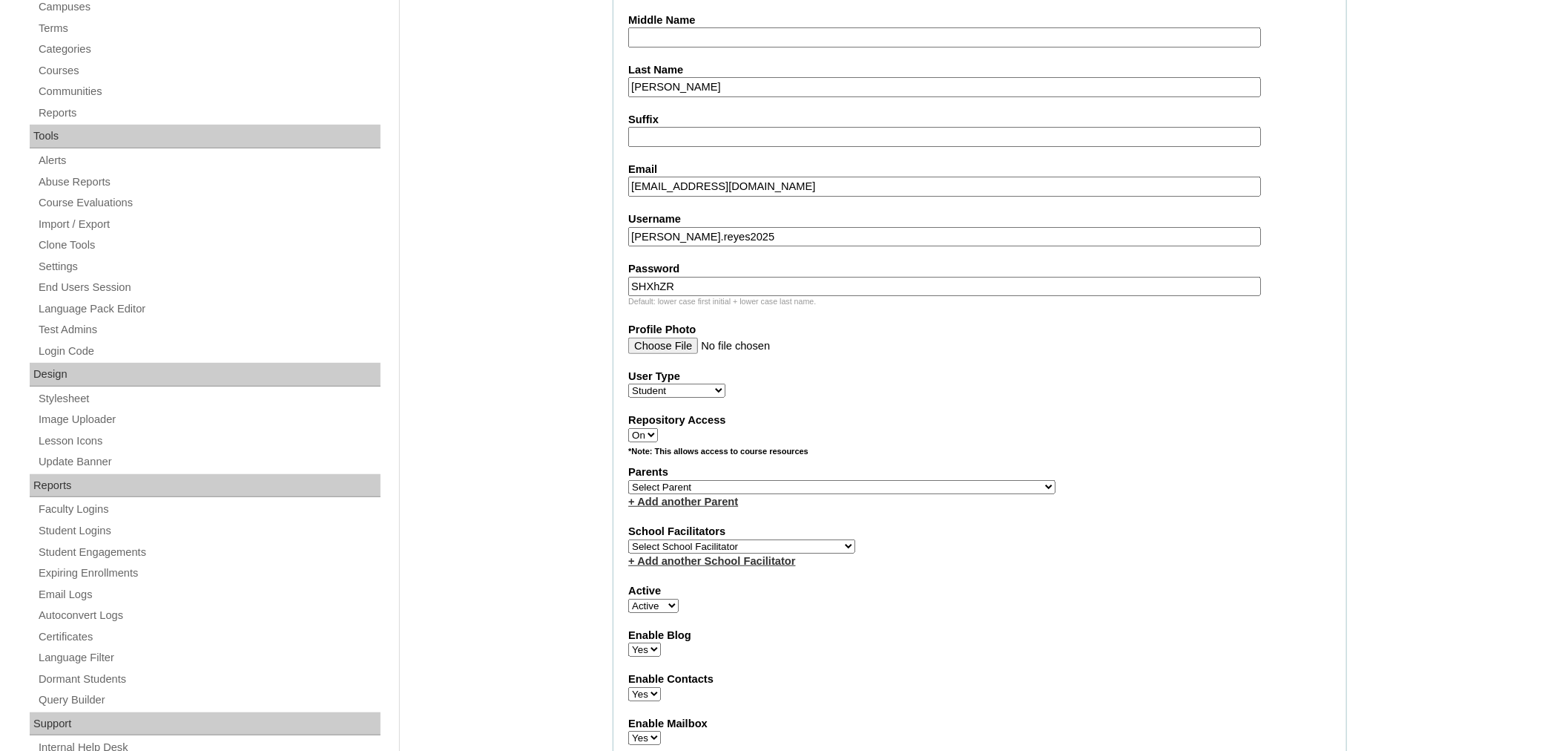
type input "SHXhZR"
click at [699, 480] on select "Select Parent , , , , , , , , , , , , , , , , , , , , , , , , , , , , , , , , ,…" at bounding box center [842, 487] width 427 height 14
select select "43765"
click at [628, 480] on select "Select Parent , , , , , , , , , , , , , , , , , , , , , , , , , , , , , , , , ,…" at bounding box center [842, 487] width 427 height 14
click at [769, 540] on select "Select School Facilitator Norman Añain Ruffa Abadijas Mary Abella Gloryfe Abion…" at bounding box center [741, 547] width 227 height 14
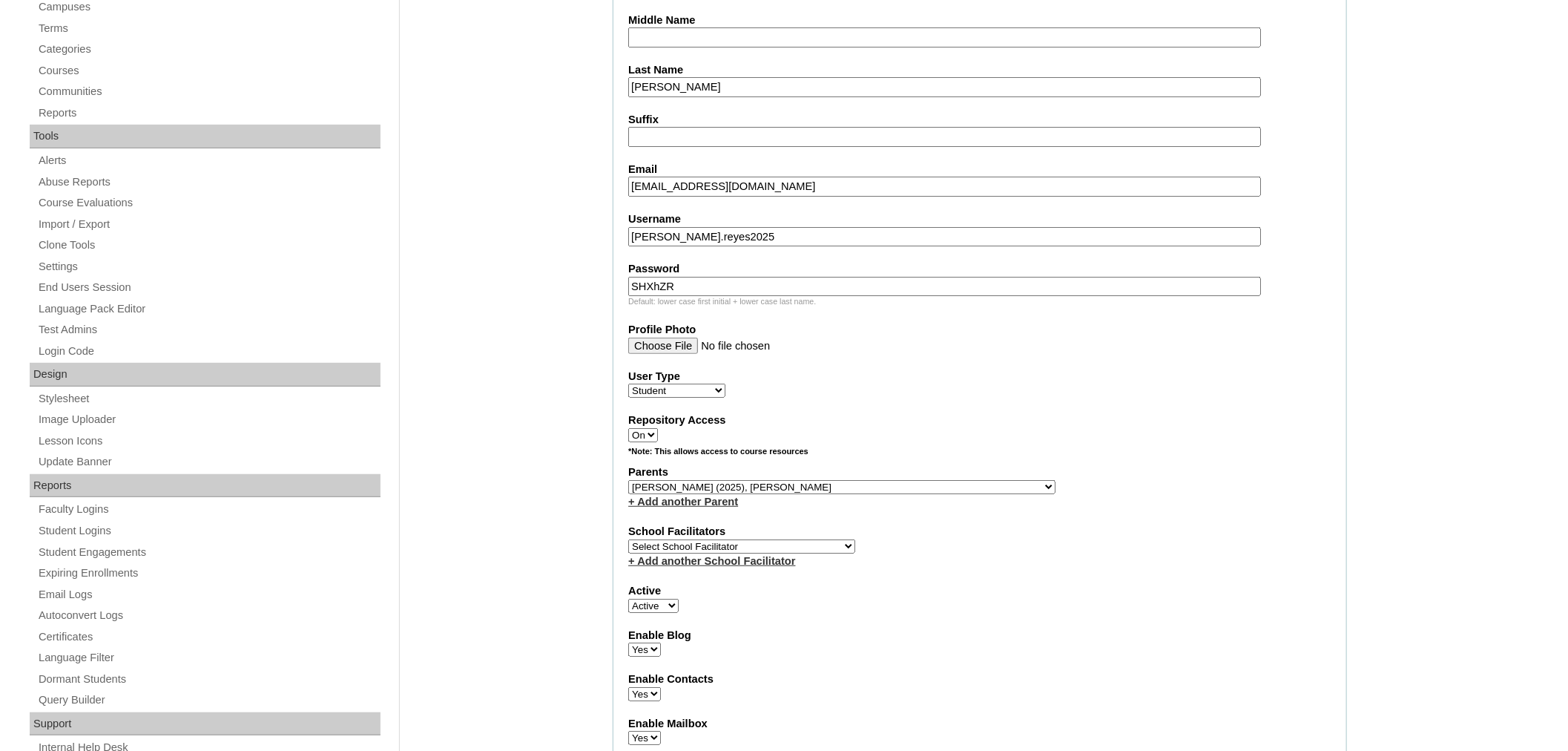
select select "36589"
click at [628, 540] on select "Select School Facilitator Norman Añain Ruffa Abadijas Mary Abella Gloryfe Abion…" at bounding box center [741, 547] width 227 height 14
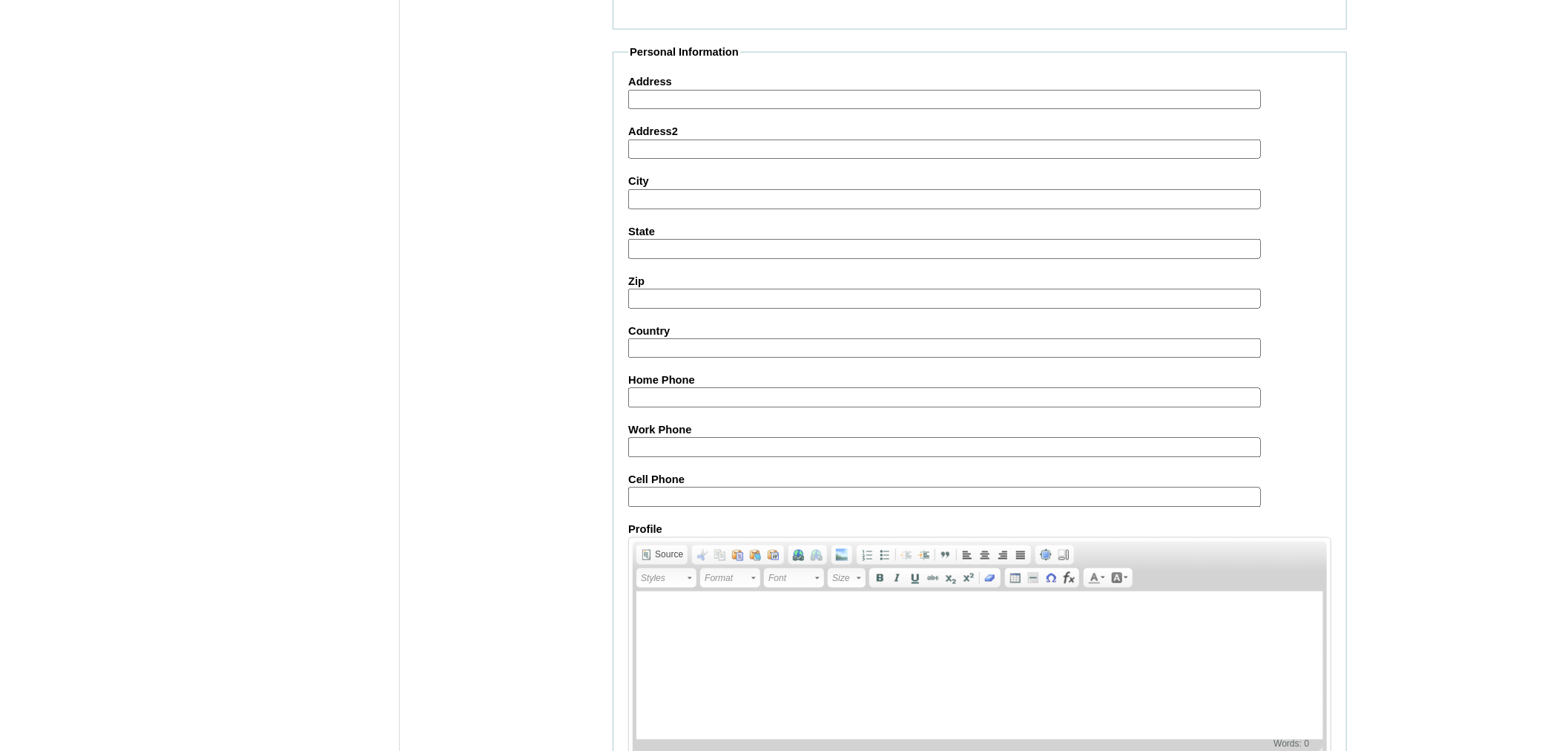
scroll to position [1471, 0]
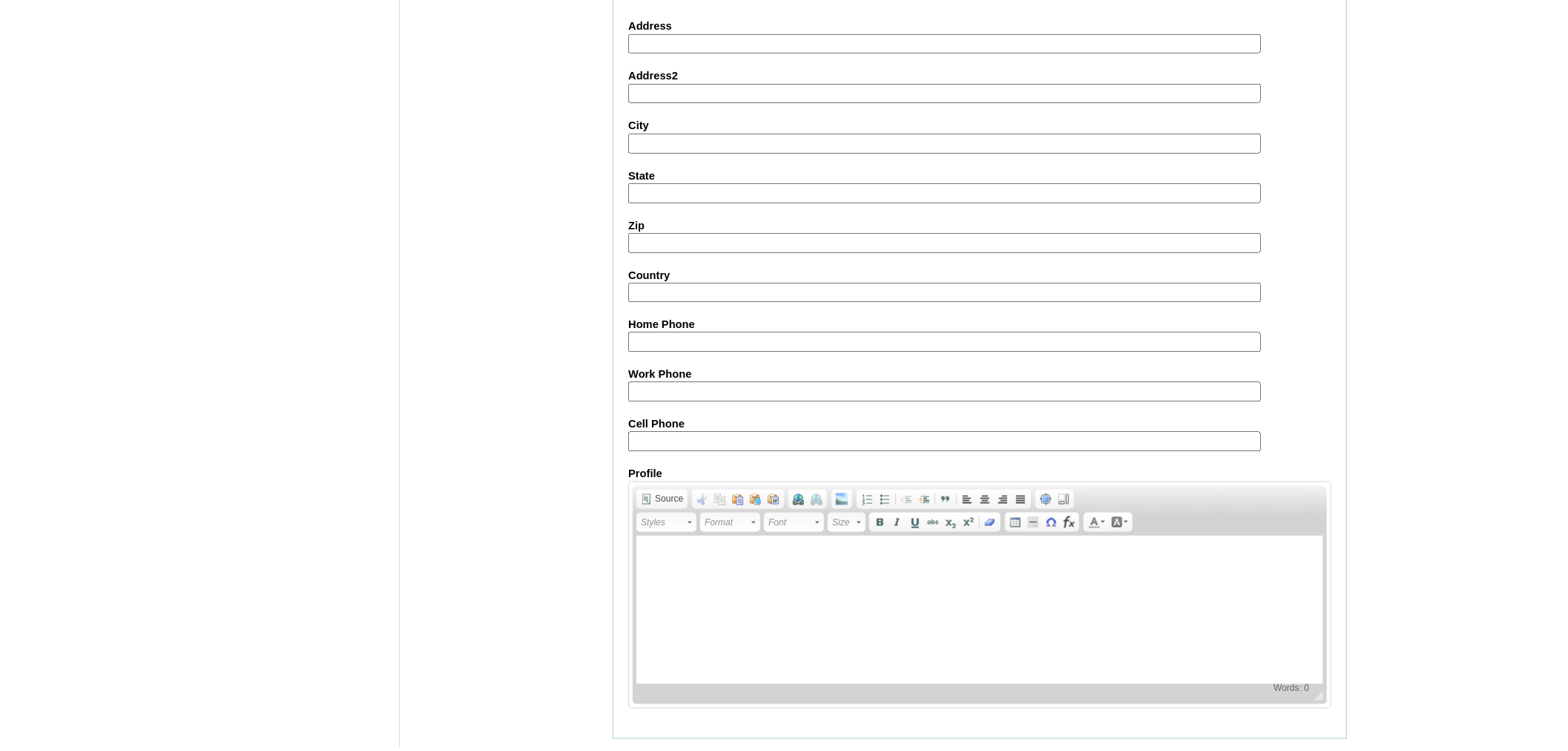
click at [716, 432] on input "Cell Phone" at bounding box center [945, 441] width 633 height 20
paste input "971564697367, 971506713678"
type input "971564697367, 971506713678"
click at [653, 754] on input "Submit" at bounding box center [636, 761] width 46 height 16
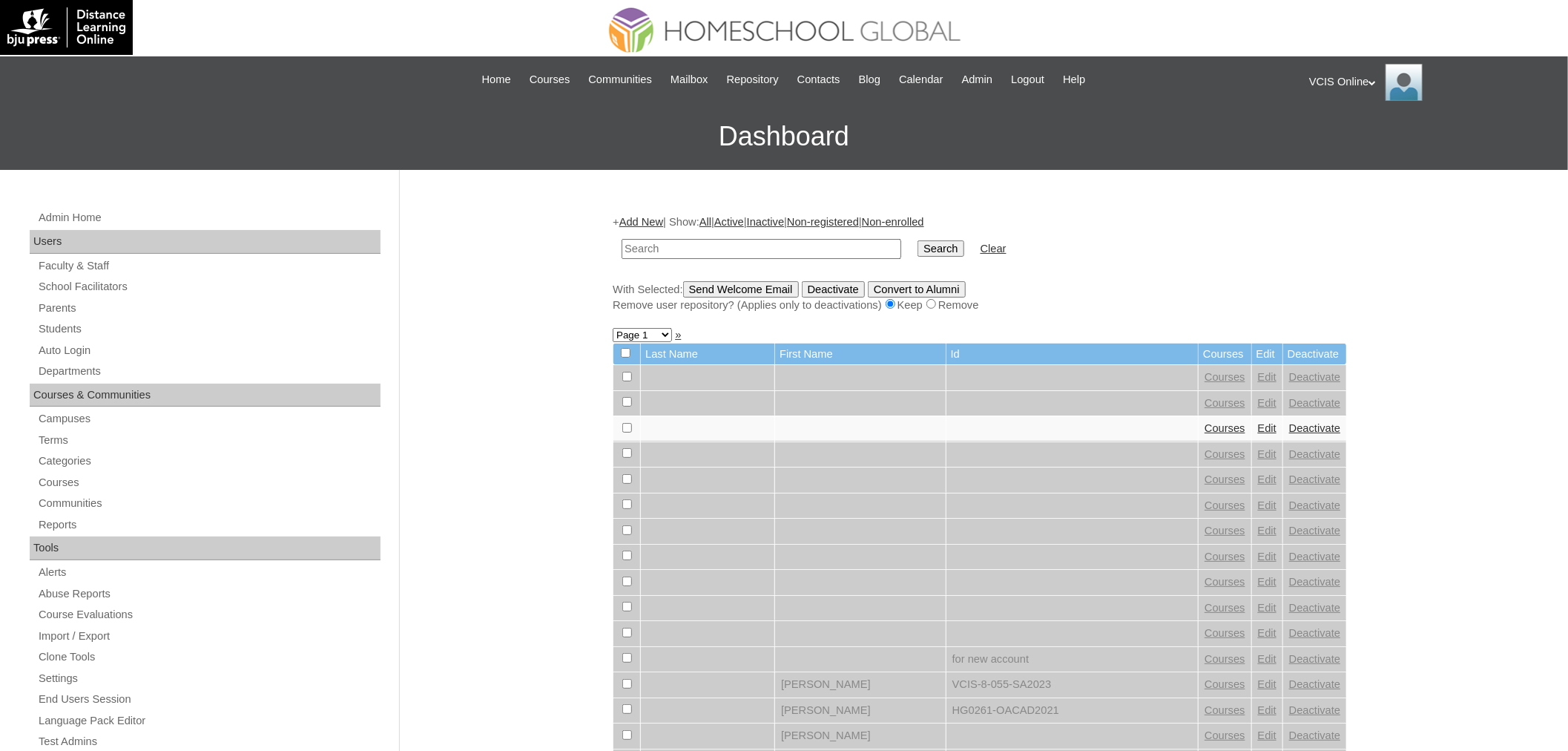
click at [717, 244] on input "text" at bounding box center [761, 248] width 280 height 20
paste input "VCIS020-4C-SA2025"
type input "VCIS020-4C-SA2025"
click at [917, 240] on input "Search" at bounding box center [940, 248] width 46 height 16
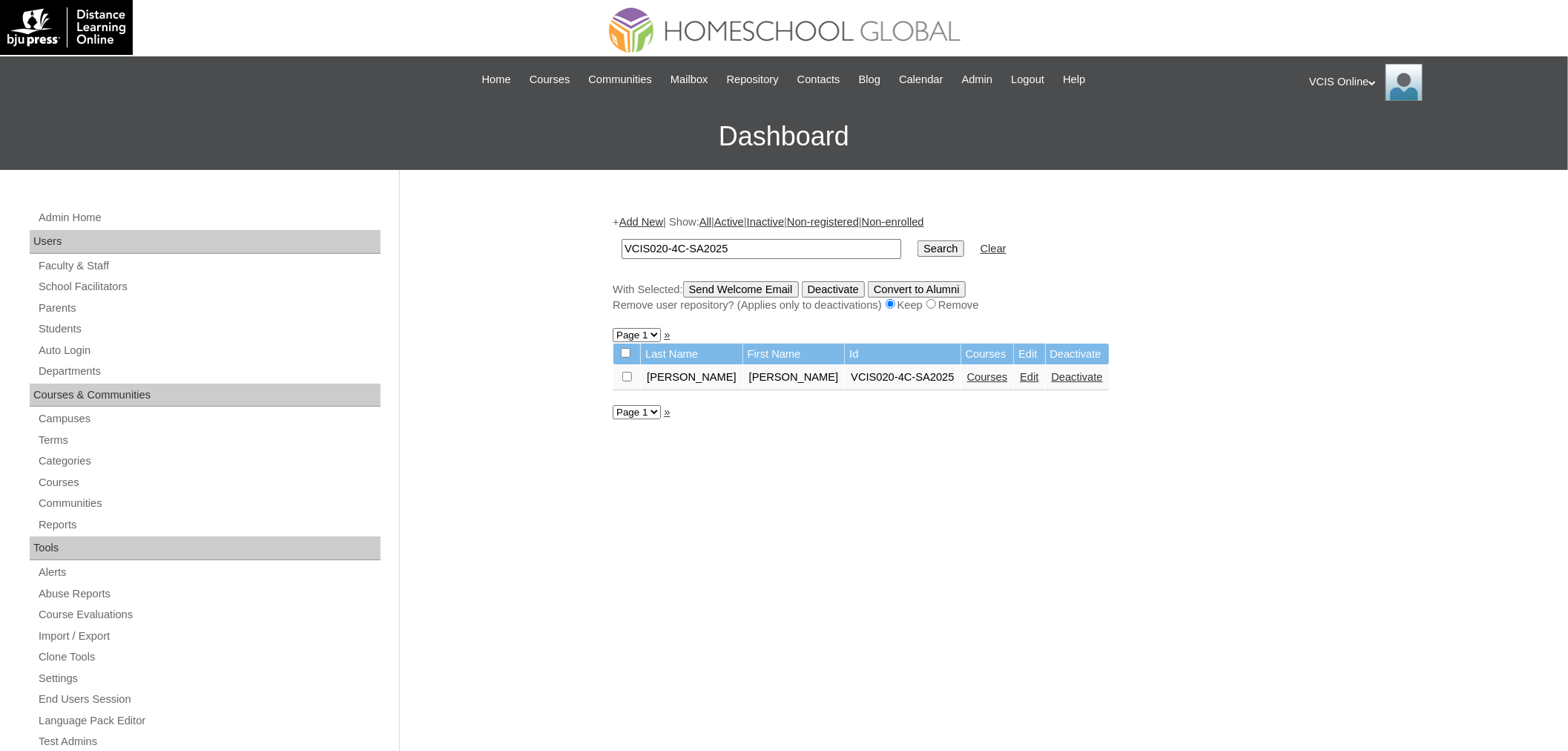
click at [967, 371] on link "Courses" at bounding box center [987, 377] width 41 height 12
click at [658, 250] on input "VCIS020-4C-SA2025" at bounding box center [761, 248] width 280 height 20
type input "VCIS019-4C-SA2025"
click at [917, 240] on input "Search" at bounding box center [940, 248] width 46 height 16
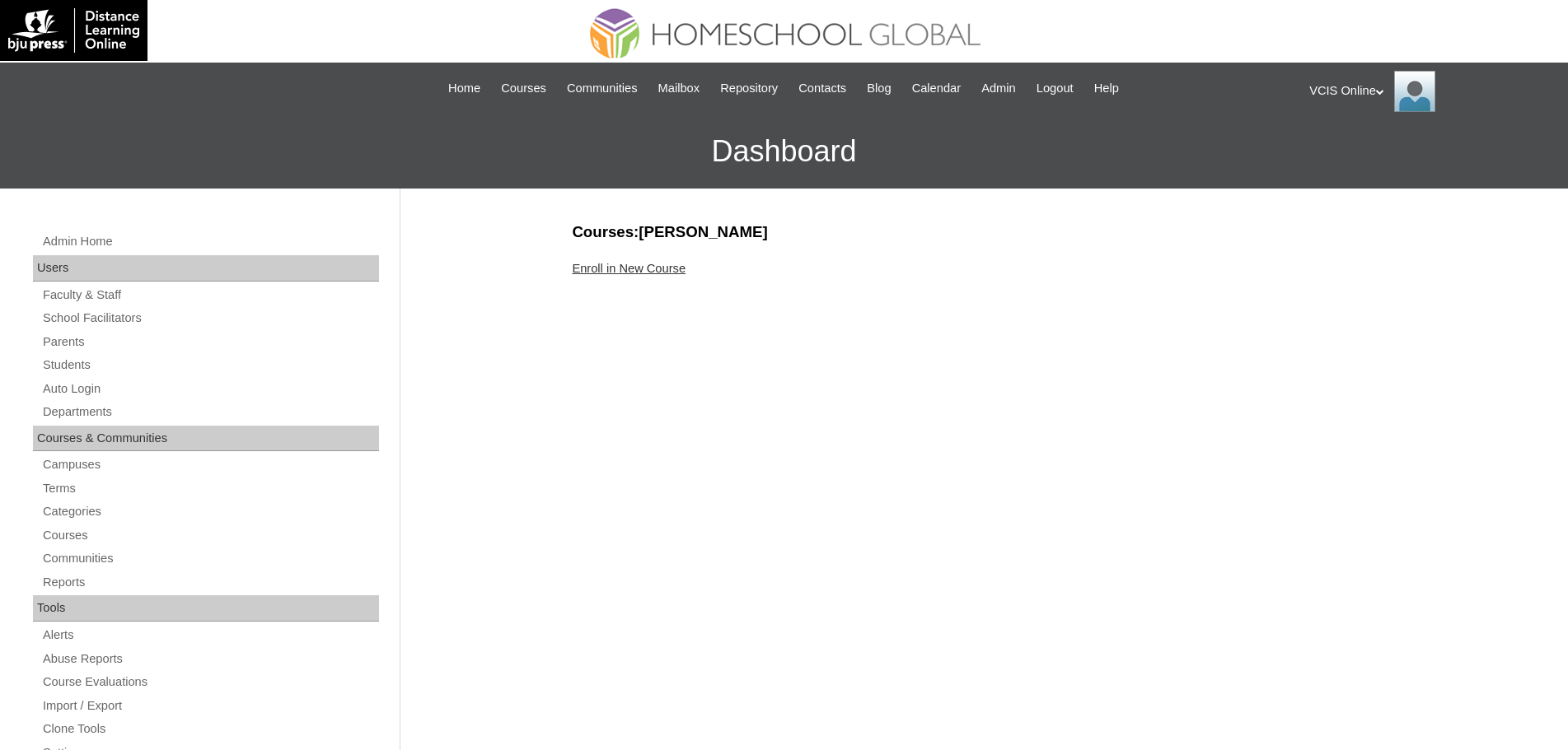
click at [602, 268] on link "Enroll in New Course" at bounding box center [629, 269] width 114 height 13
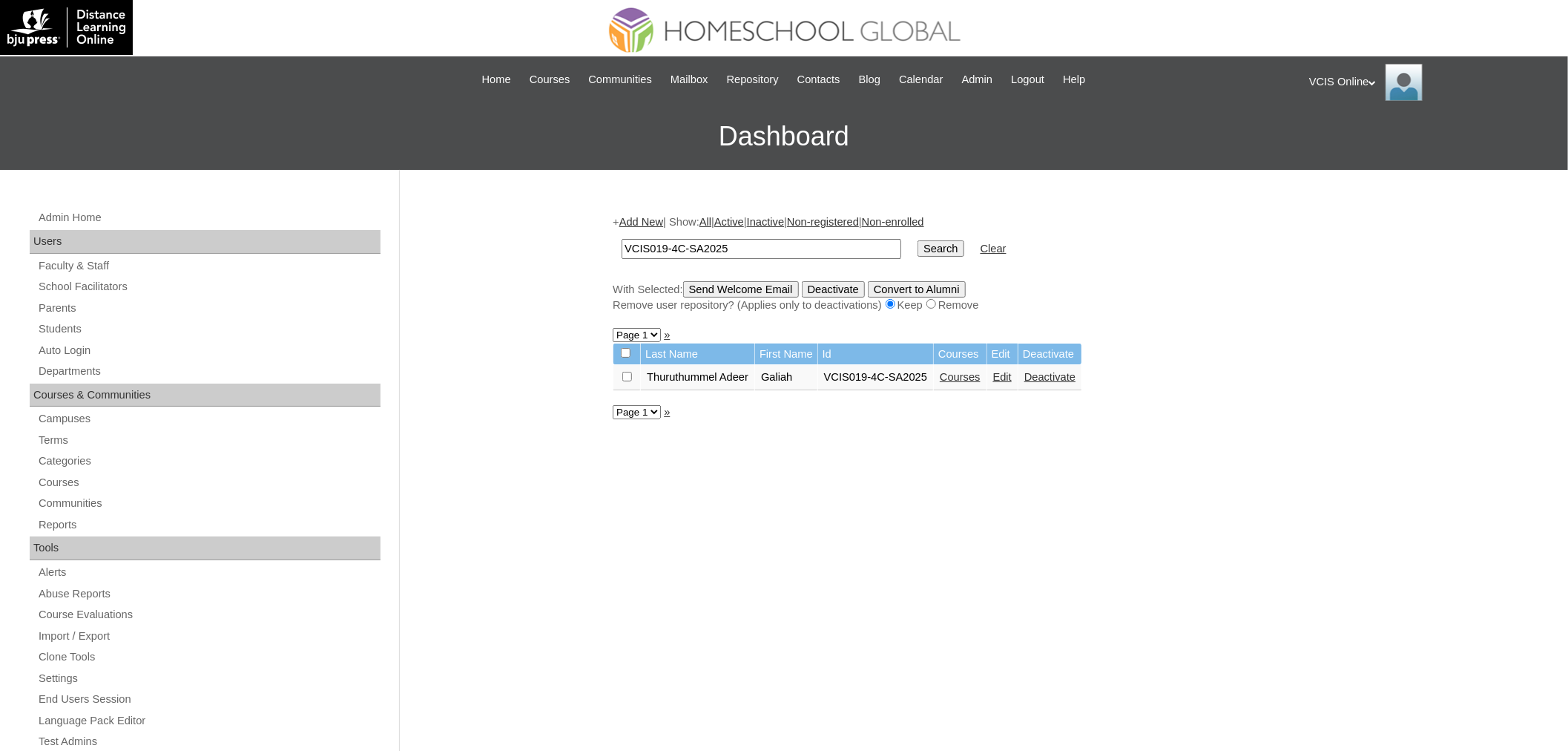
drag, startPoint x: 981, startPoint y: 371, endPoint x: 970, endPoint y: 371, distance: 11.0
click at [981, 371] on link "Courses" at bounding box center [960, 377] width 41 height 12
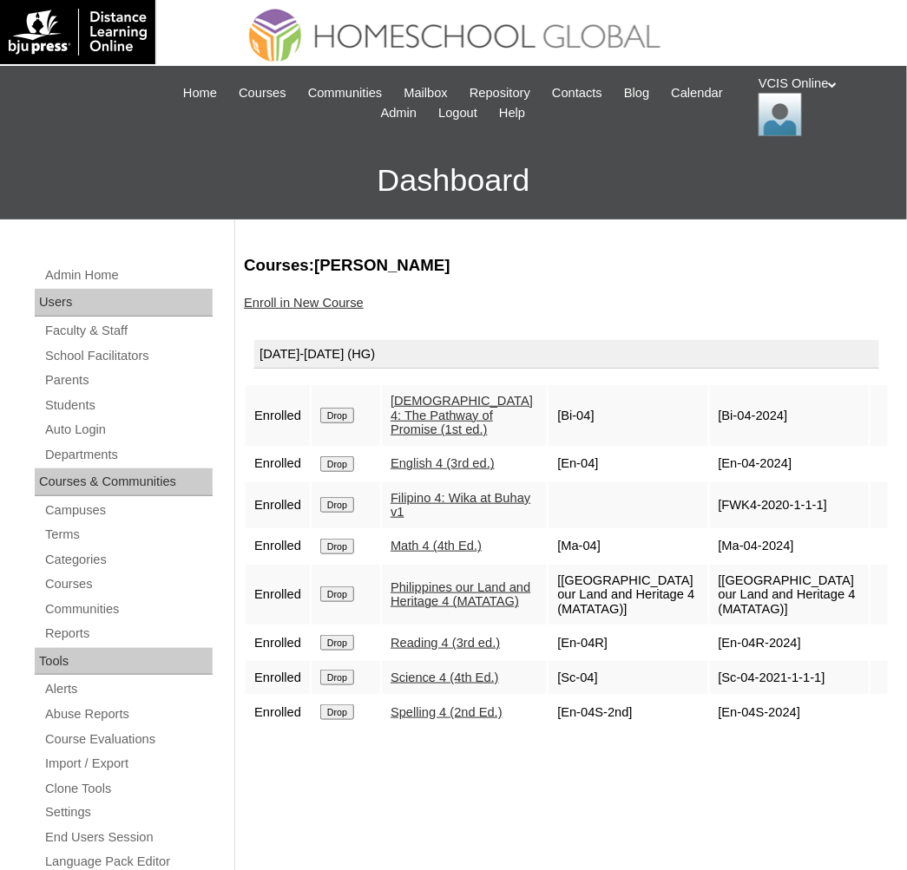
drag, startPoint x: 770, startPoint y: 403, endPoint x: 726, endPoint y: 392, distance: 45.5
click at [726, 392] on td "[Bi-04-2024]" at bounding box center [789, 415] width 159 height 61
click at [718, 409] on td "[Bi-04-2024]" at bounding box center [789, 415] width 159 height 61
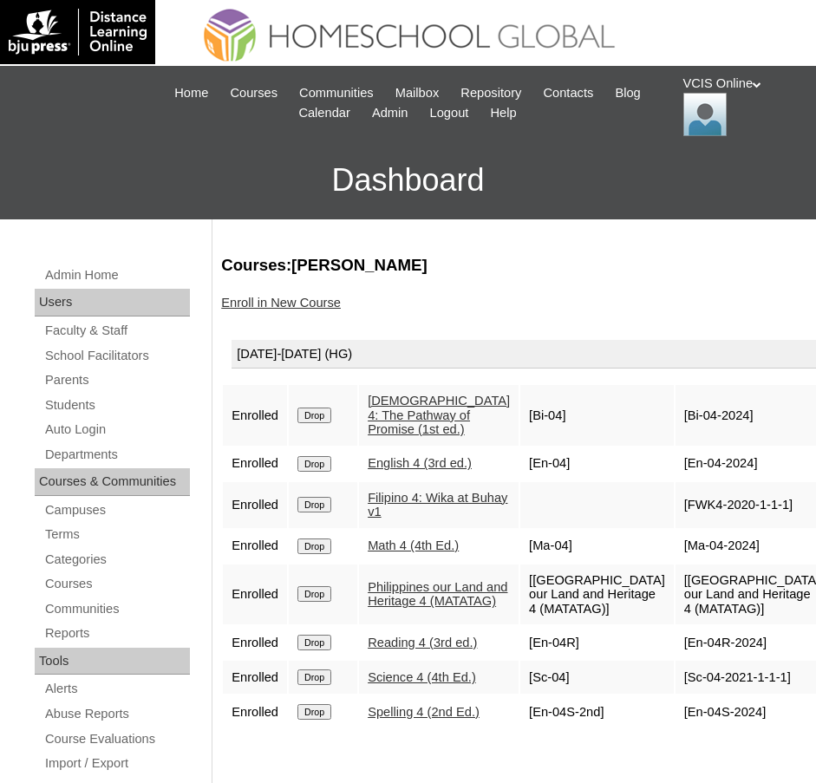
scroll to position [87, 0]
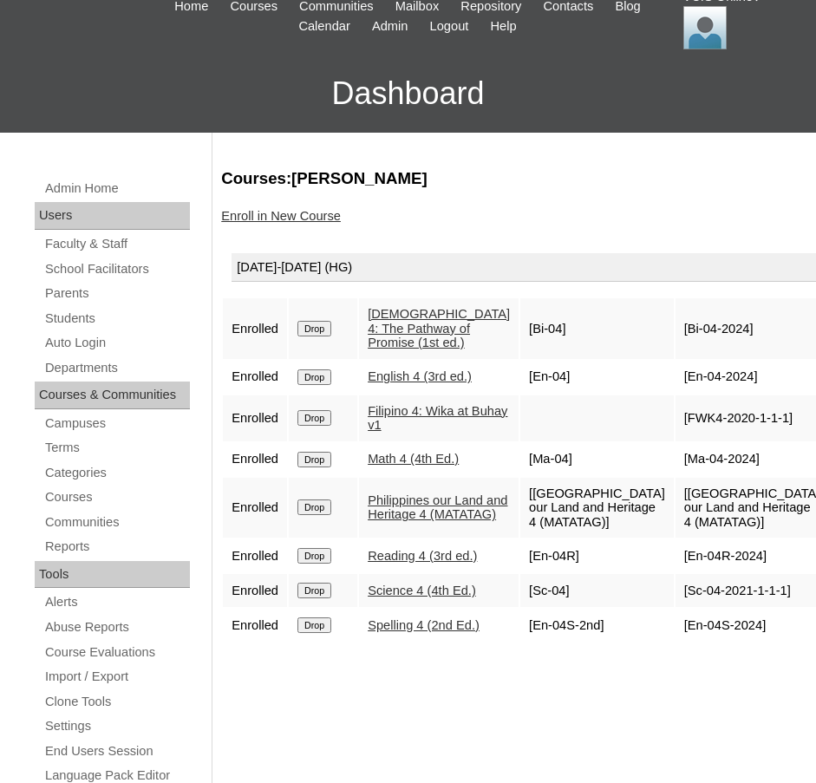
drag, startPoint x: 712, startPoint y: 330, endPoint x: 654, endPoint y: 329, distance: 58.1
click at [676, 329] on td "[Bi-04-2024]" at bounding box center [753, 328] width 154 height 61
copy td "Bi-04-2024"
drag, startPoint x: 716, startPoint y: 373, endPoint x: 663, endPoint y: 380, distance: 53.4
click at [676, 380] on td "[En-04-2024]" at bounding box center [753, 377] width 154 height 33
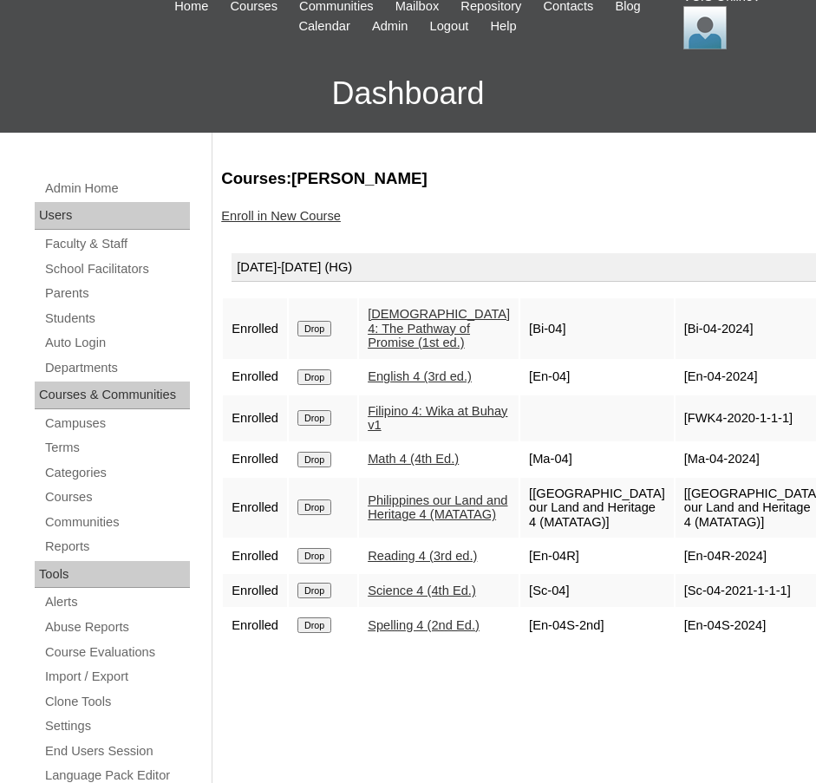
click at [676, 375] on td "[En-04-2024]" at bounding box center [753, 377] width 154 height 33
drag, startPoint x: 652, startPoint y: 376, endPoint x: 720, endPoint y: 382, distance: 67.9
click at [720, 382] on td "[En-04-2024]" at bounding box center [753, 377] width 154 height 33
copy td "En-04-2024"
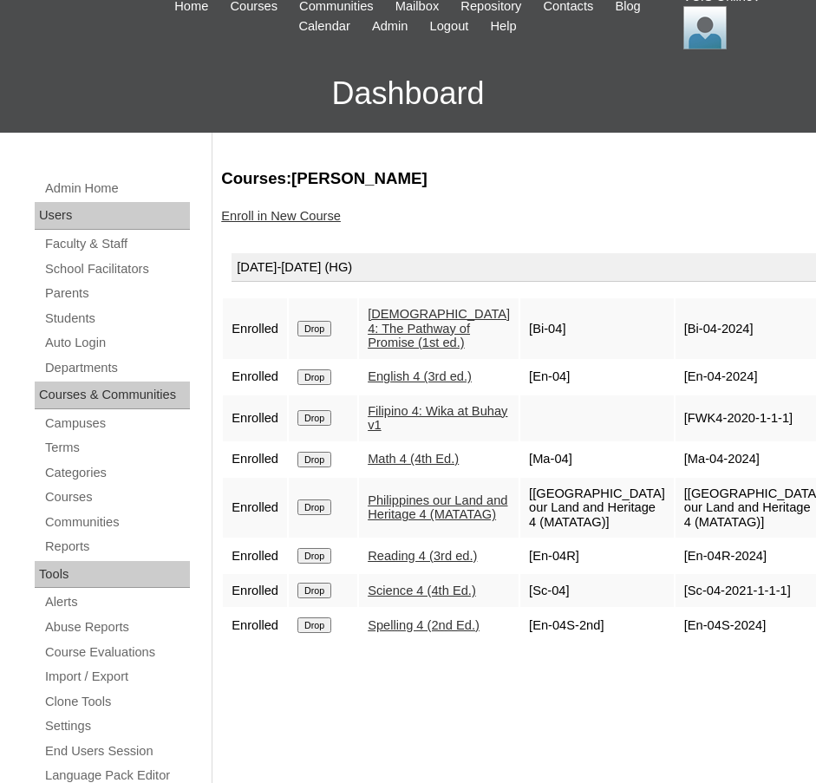
drag, startPoint x: 757, startPoint y: 417, endPoint x: 652, endPoint y: 416, distance: 105.0
click at [676, 416] on td "[FWK4-2020-1-1-1]" at bounding box center [753, 419] width 154 height 46
copy td "FWK4-2020-1-1-1]"
drag, startPoint x: 723, startPoint y: 462, endPoint x: 653, endPoint y: 463, distance: 69.4
click at [676, 463] on td "[Ma-04-2024]" at bounding box center [753, 459] width 154 height 33
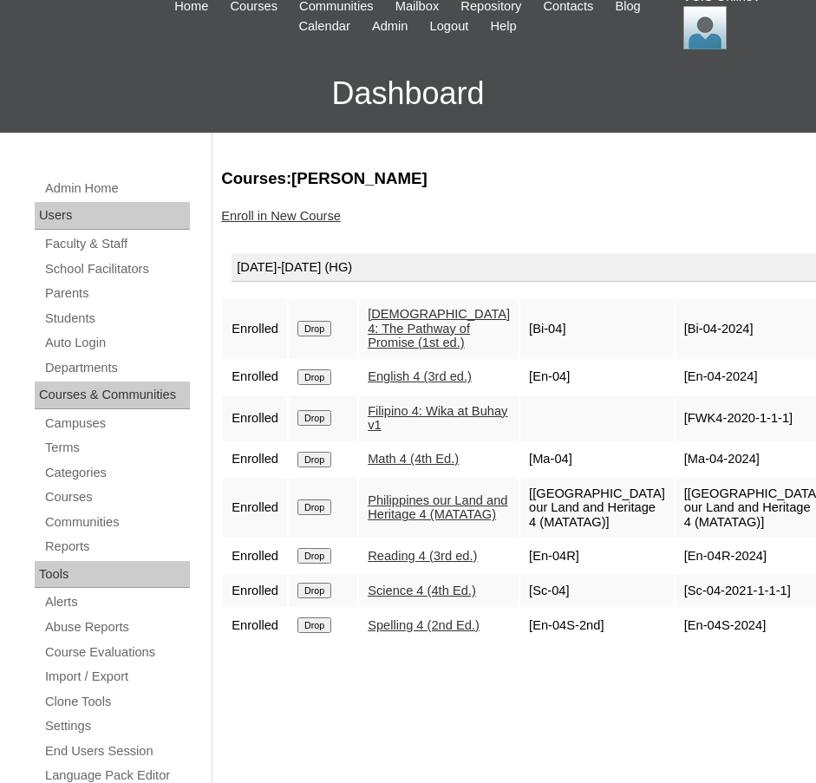
copy td "Ma-04-2024"
drag, startPoint x: 723, startPoint y: 531, endPoint x: 656, endPoint y: 497, distance: 74.9
click at [676, 497] on td "[Philippines our Land and Heritage 4 (MATATAG)]" at bounding box center [753, 508] width 154 height 61
copy td "Philippines our Land and Heritage 4 (MATATAG)]"
drag, startPoint x: 731, startPoint y: 580, endPoint x: 654, endPoint y: 581, distance: 76.4
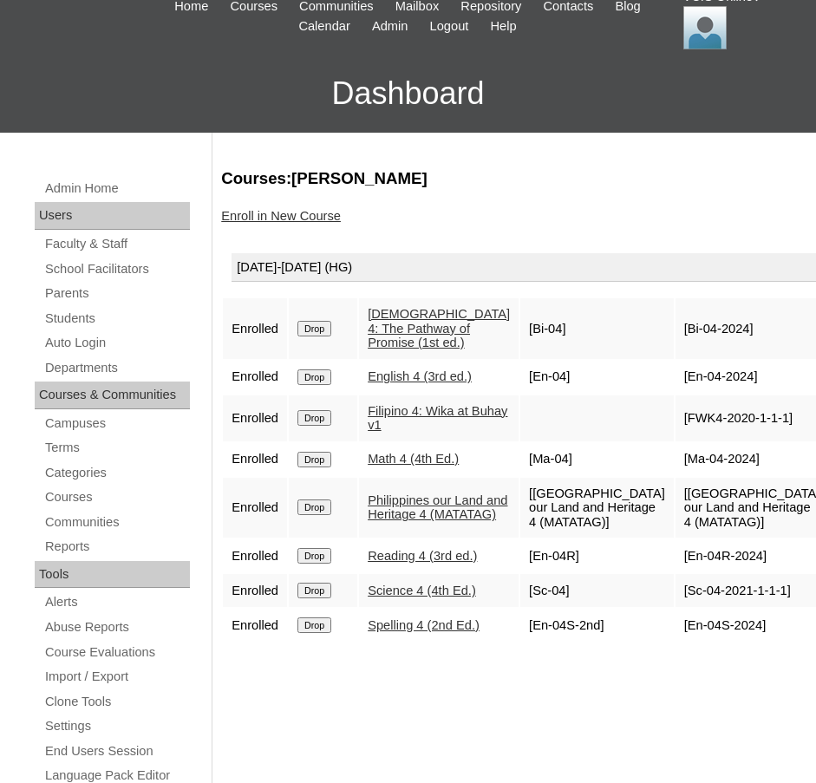
click at [676, 573] on td "[En-04R-2024]" at bounding box center [753, 556] width 154 height 33
copy td "En-04R-2024]"
drag, startPoint x: 750, startPoint y: 619, endPoint x: 659, endPoint y: 628, distance: 90.6
click at [676, 607] on td "[Sc-04-2021-1-1-1]" at bounding box center [753, 590] width 154 height 33
copy td "Sc-04-2021-1-1-1"
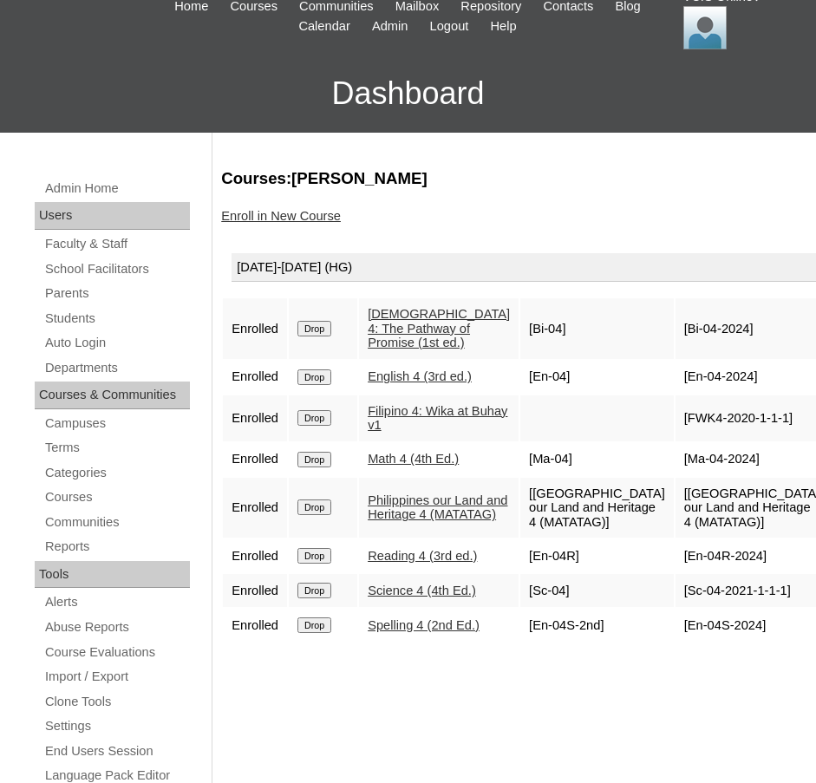
drag, startPoint x: 721, startPoint y: 660, endPoint x: 654, endPoint y: 663, distance: 66.9
click at [676, 642] on td "[En-04S-2024]" at bounding box center [753, 625] width 154 height 33
copy td "En-04S-2024"
drag, startPoint x: 749, startPoint y: 416, endPoint x: 657, endPoint y: 422, distance: 92.1
click at [676, 421] on td "[FWK4-2020-1-1-1]" at bounding box center [753, 419] width 154 height 46
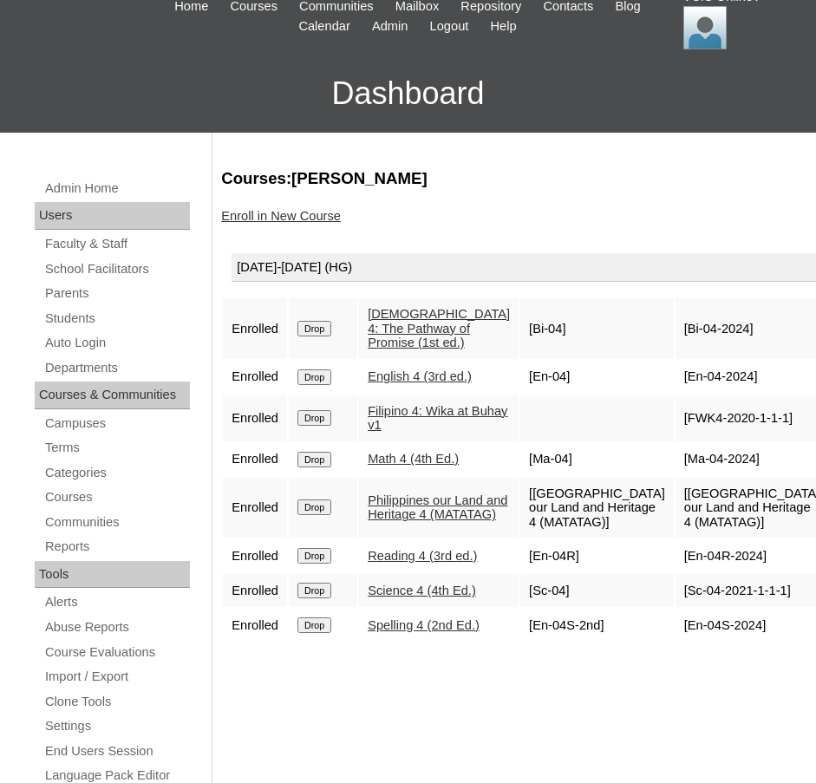
copy td "FWK4-2020-1-1-1"
click at [525, 208] on div "Enroll in New Course" at bounding box center [510, 216] width 578 height 18
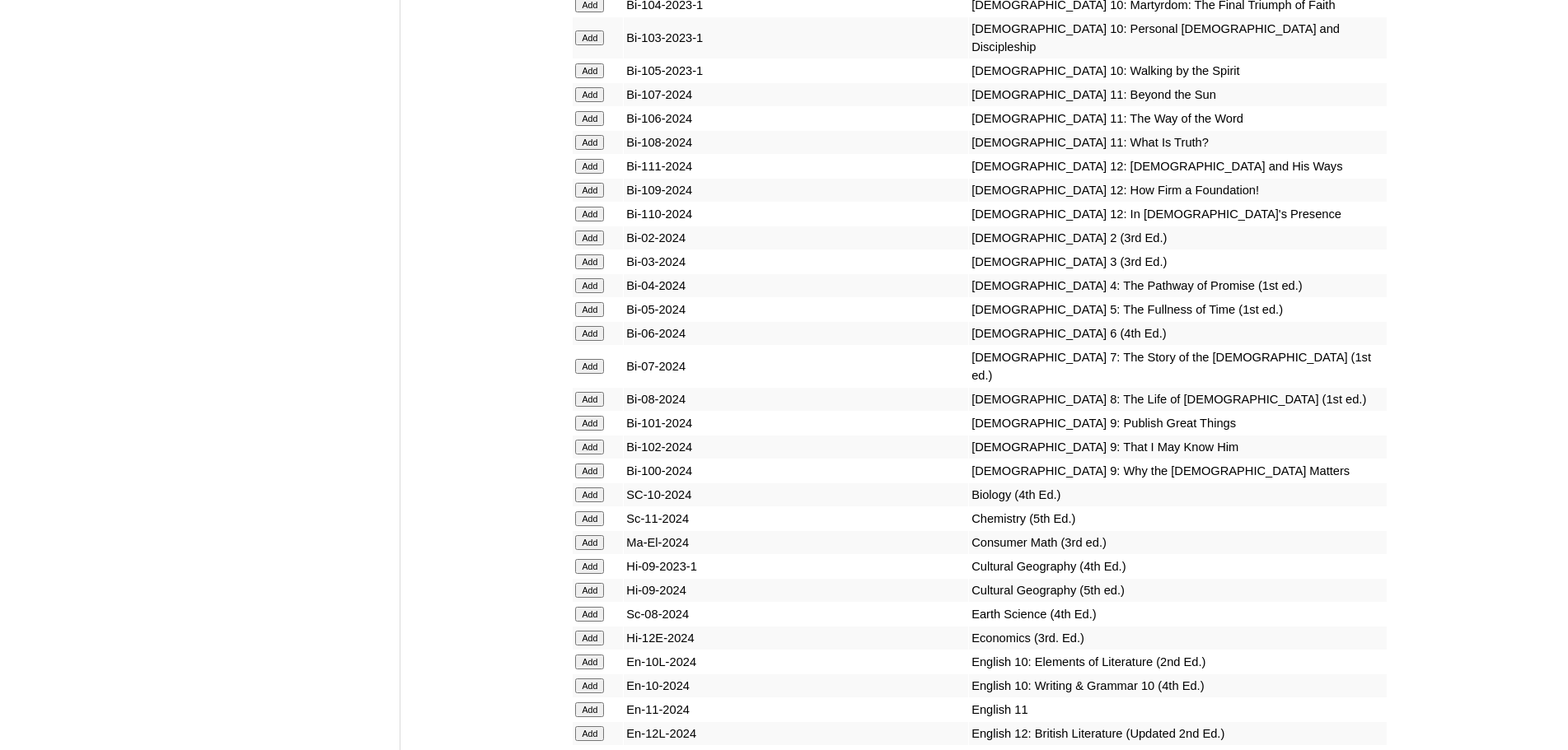
click at [585, 293] on input "Add" at bounding box center [590, 286] width 28 height 15
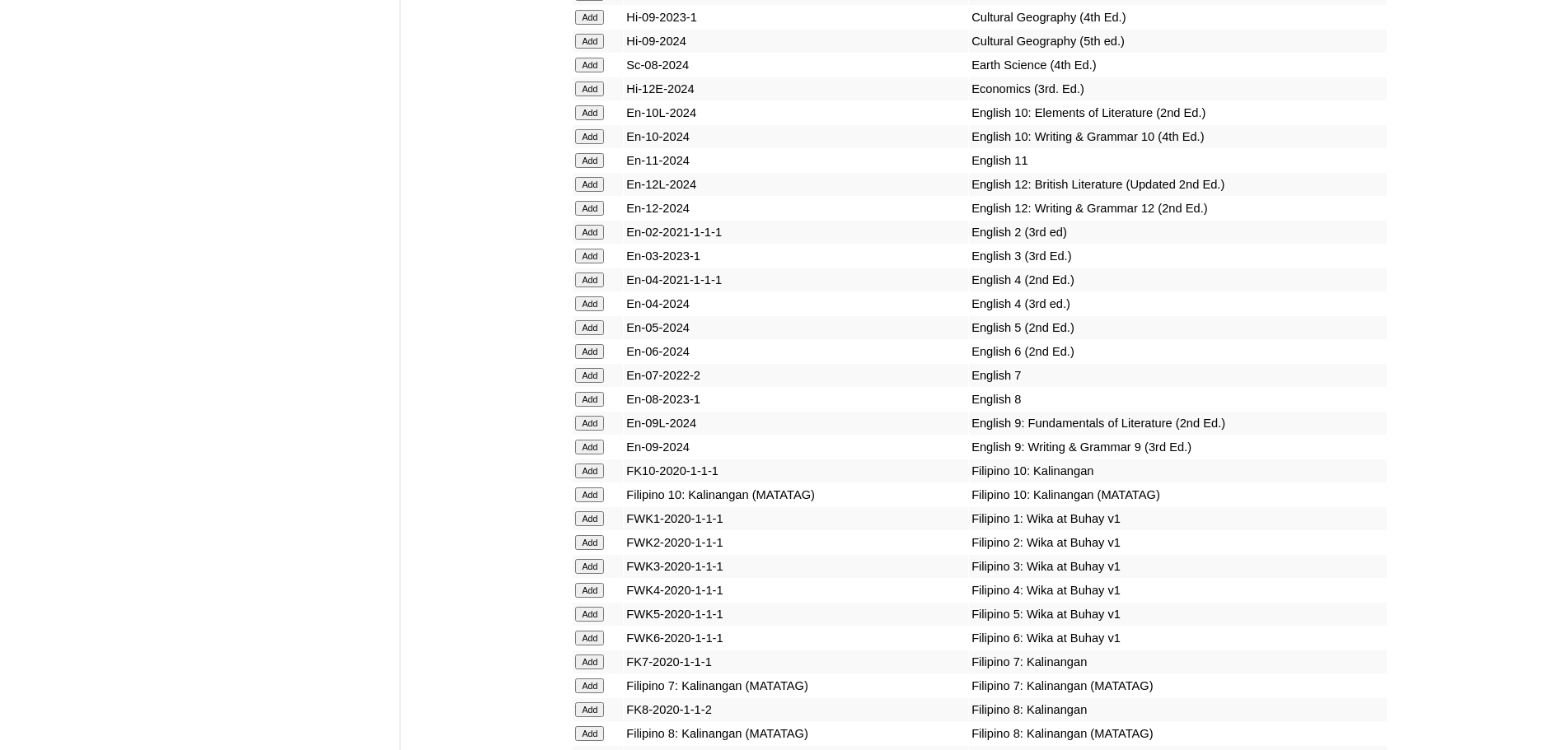
click at [595, 311] on input "Add" at bounding box center [590, 304] width 28 height 15
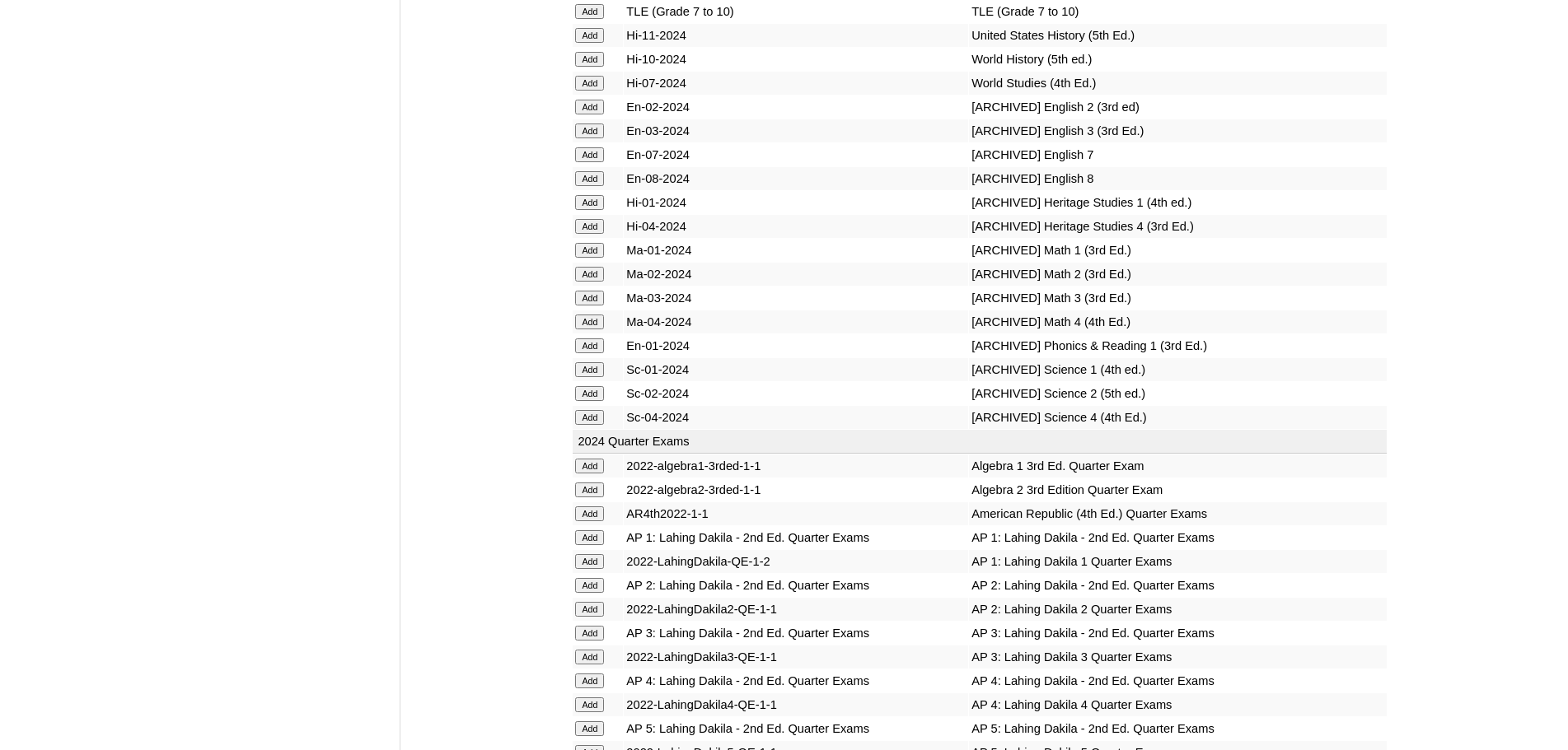
scroll to position [6052, 0]
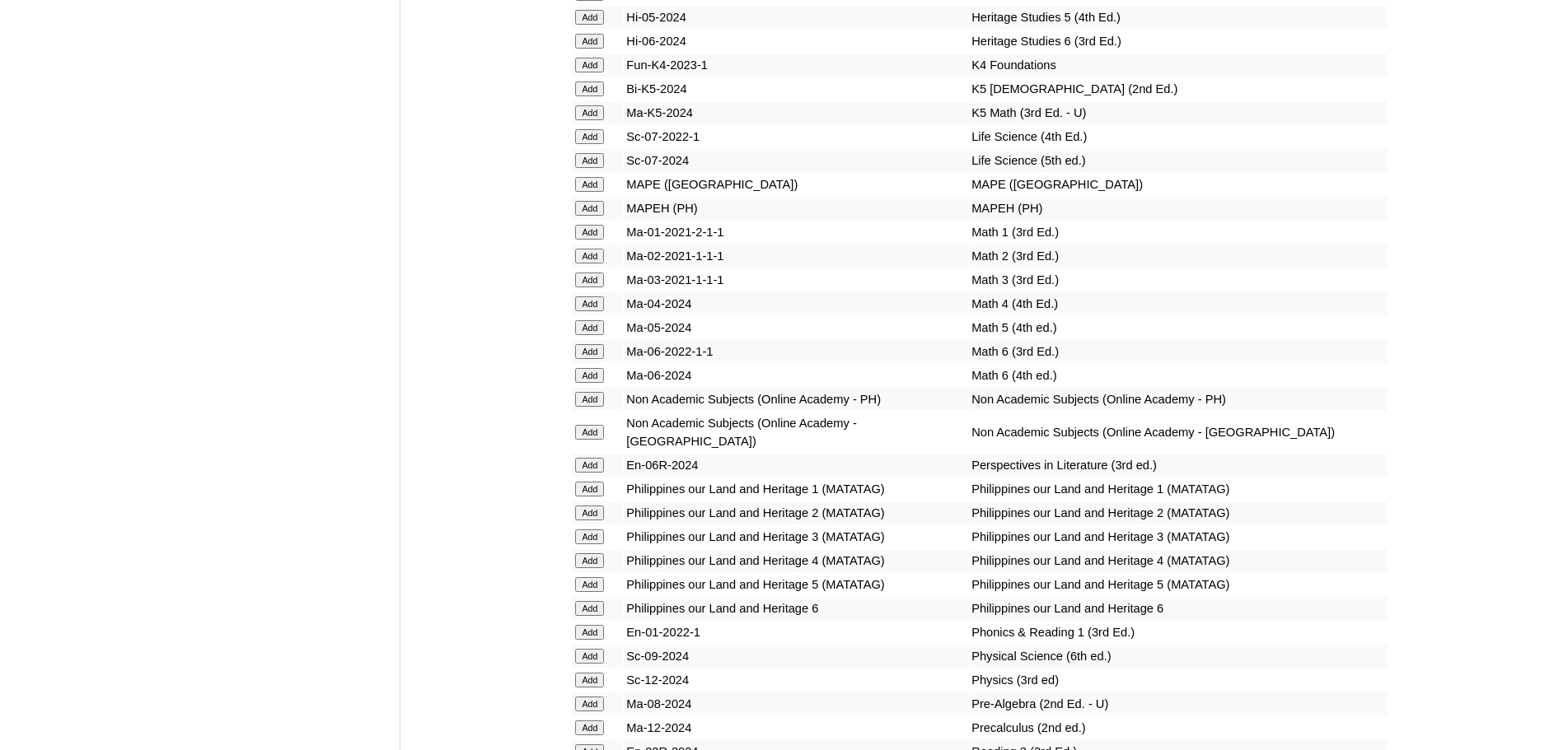
click at [602, 311] on input "Add" at bounding box center [590, 304] width 28 height 15
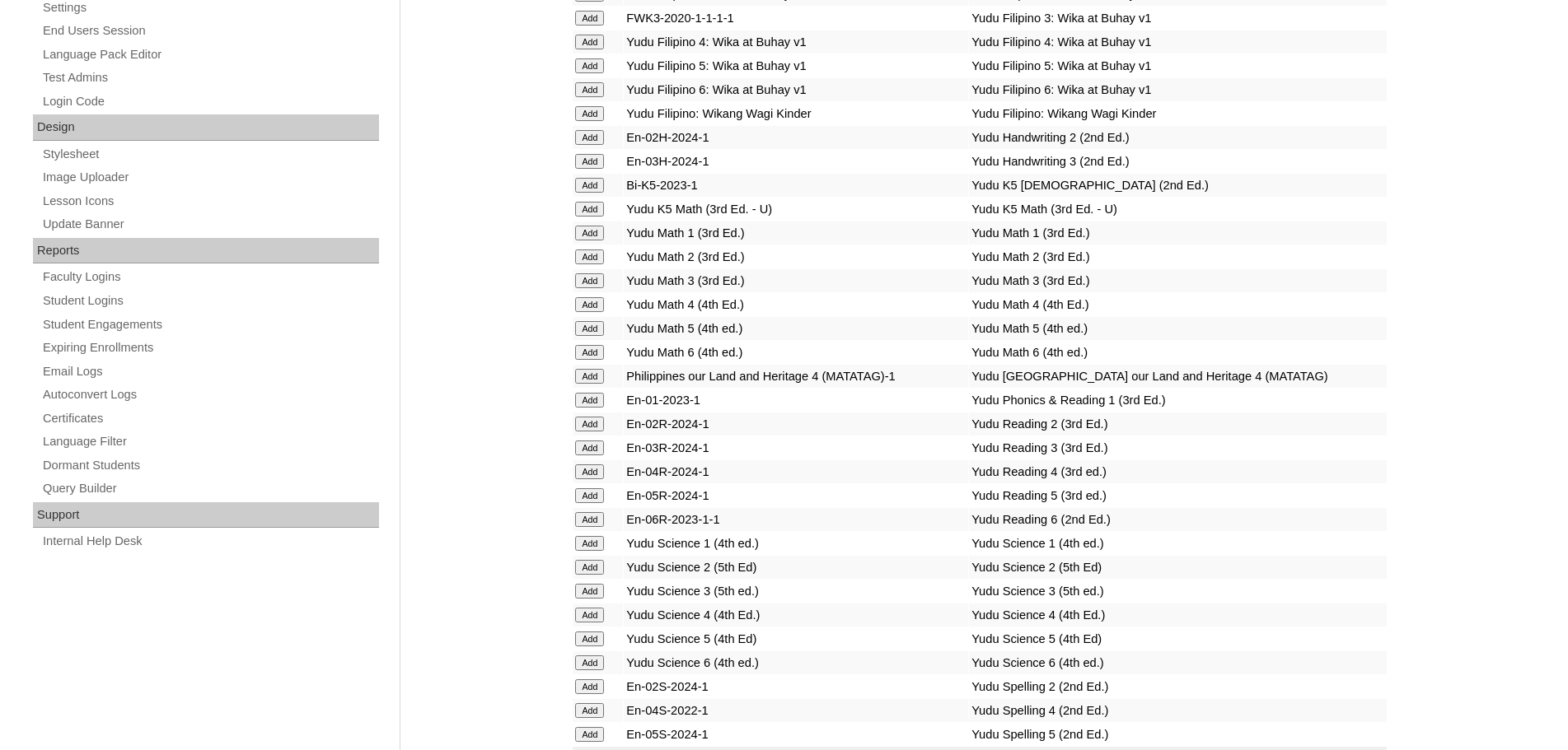
scroll to position [6291, 0]
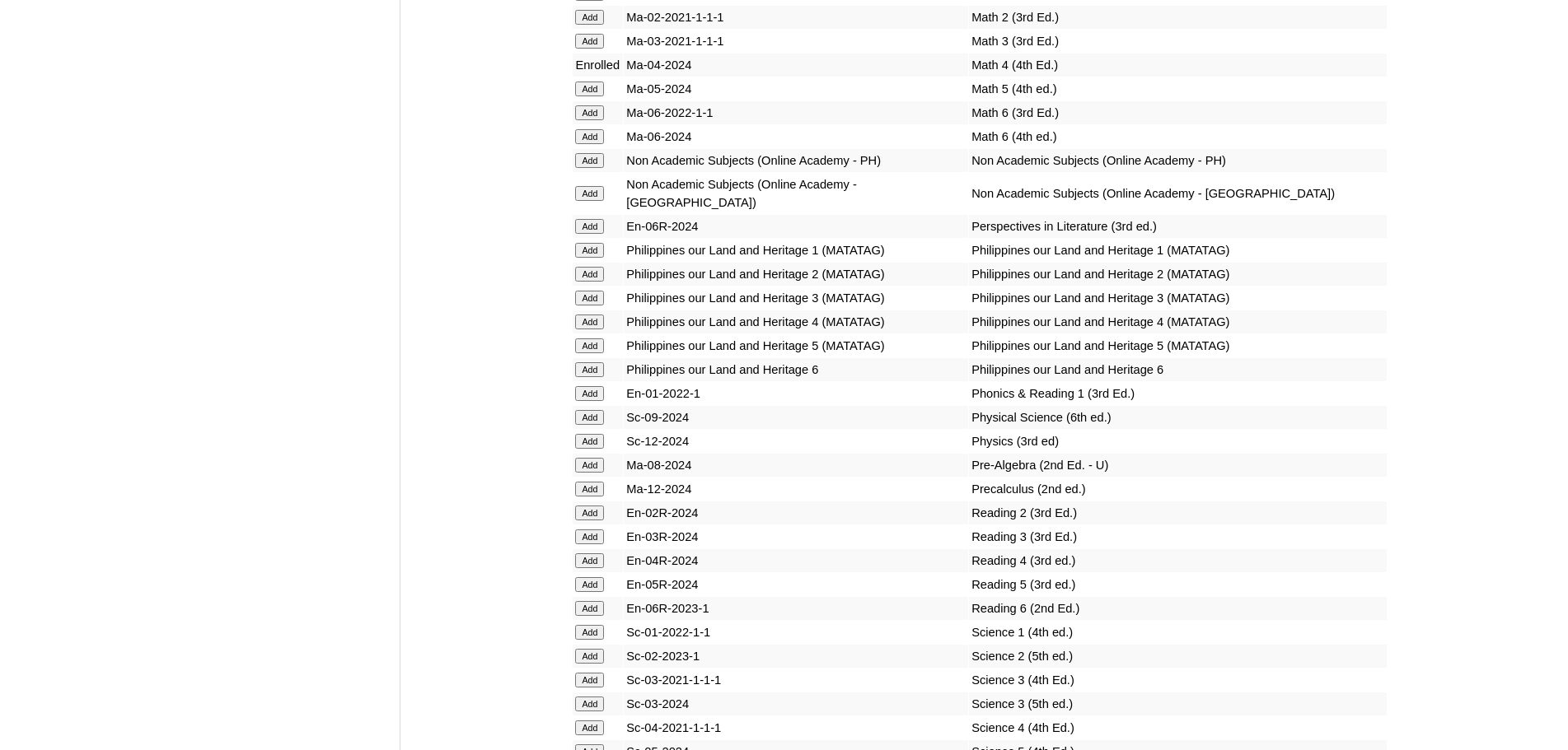
click at [582, 329] on input "Add" at bounding box center [590, 322] width 28 height 15
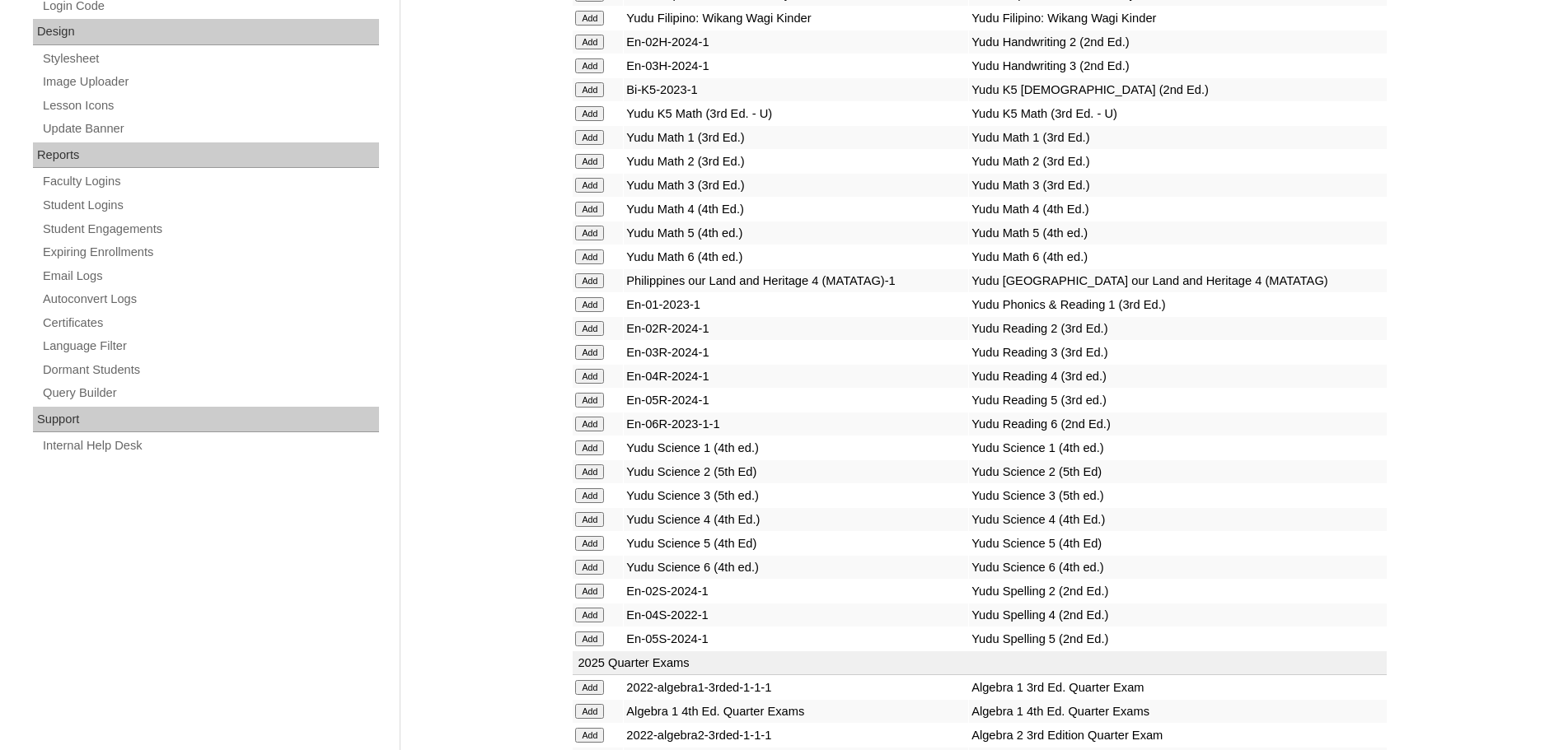
scroll to position [6530, 0]
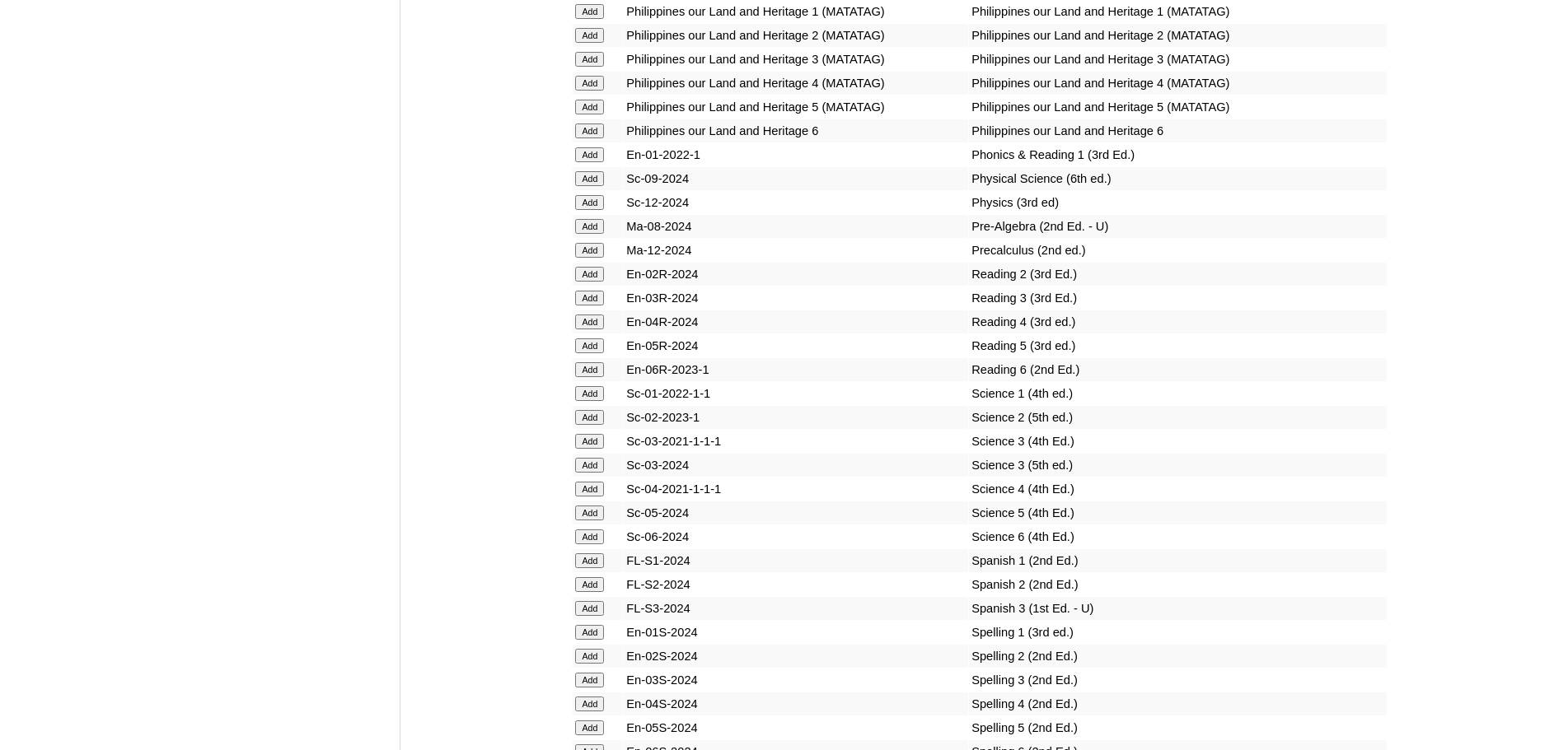
click at [576, 329] on input "Add" at bounding box center [590, 322] width 28 height 15
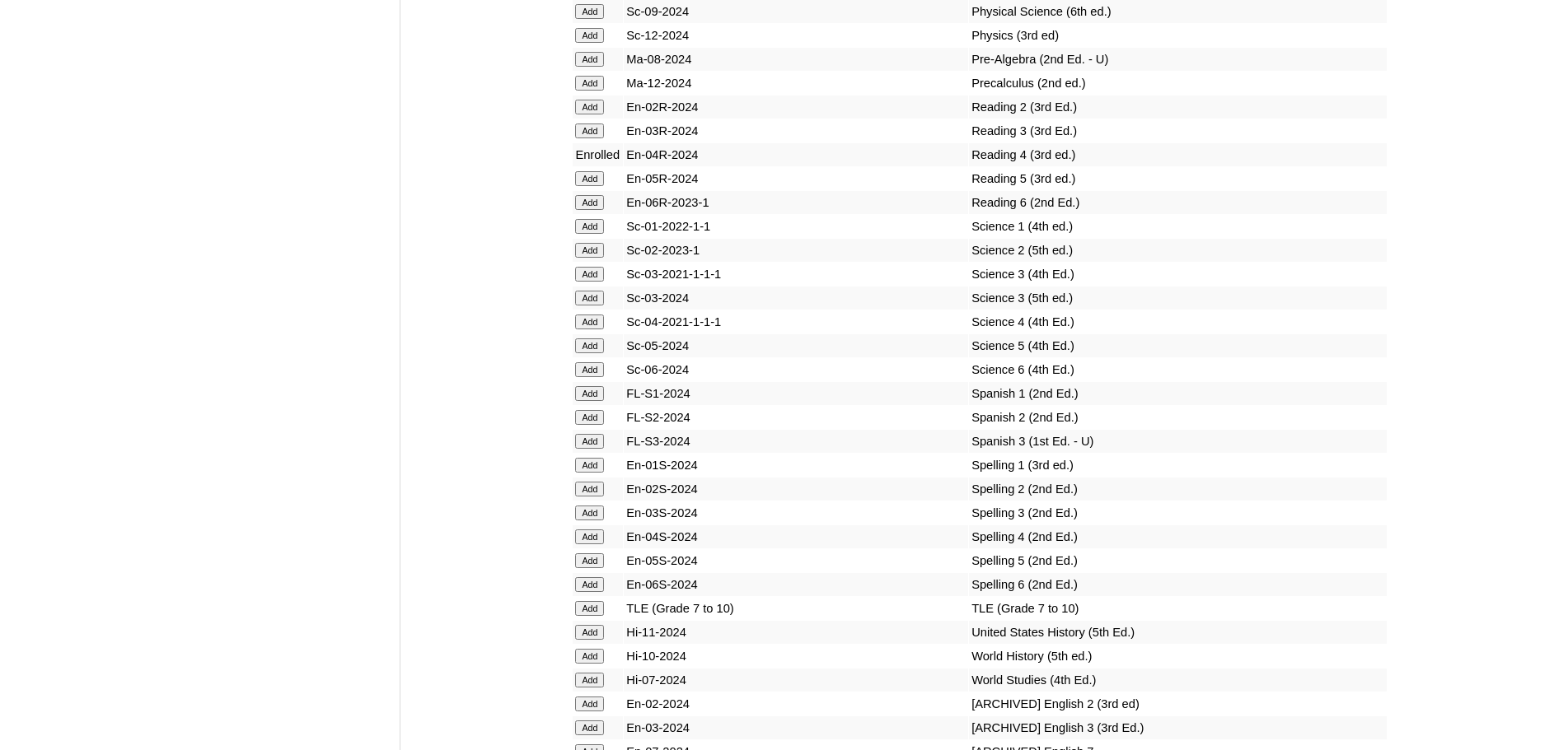
click at [582, 329] on input "Add" at bounding box center [590, 322] width 28 height 15
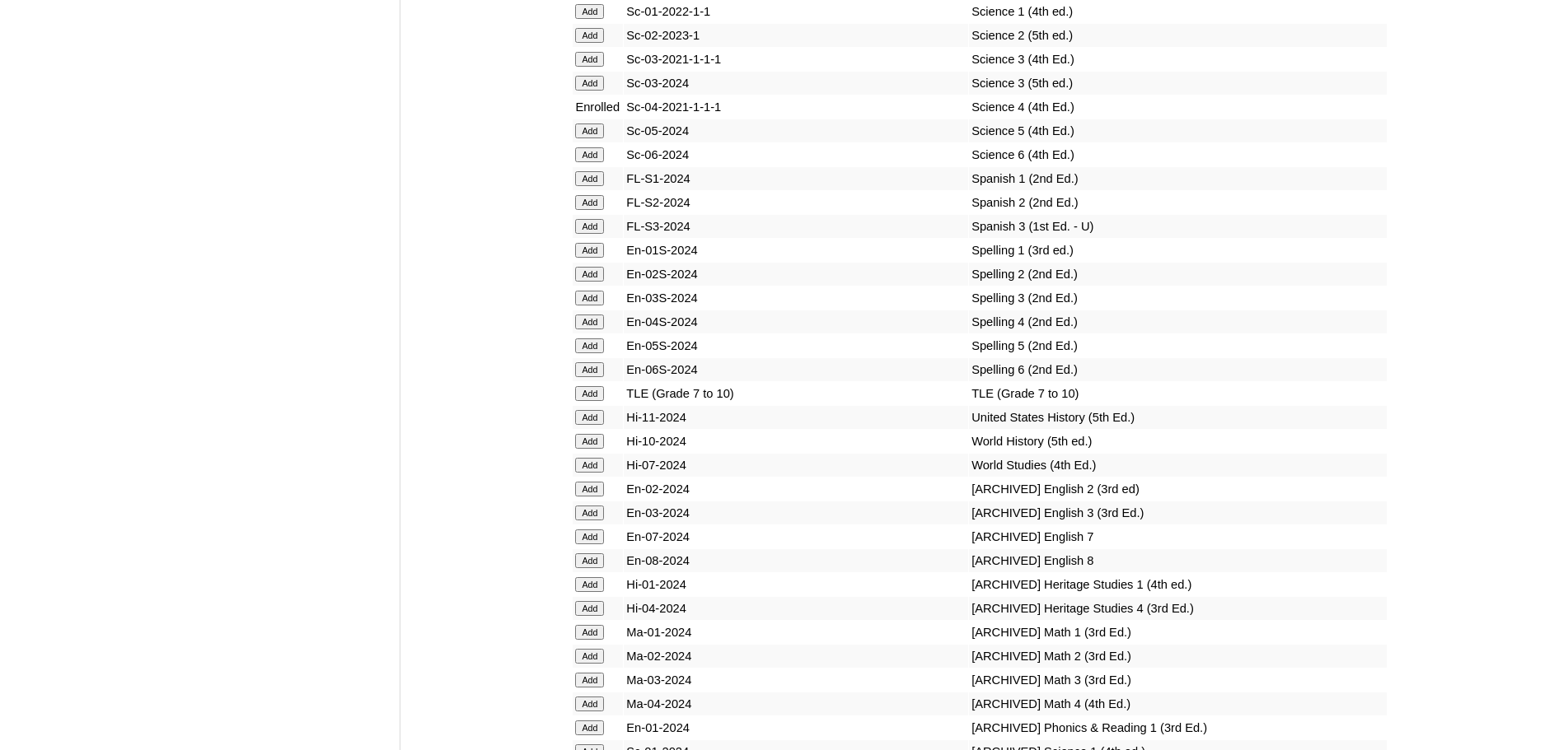
click at [597, 329] on input "Add" at bounding box center [590, 322] width 28 height 15
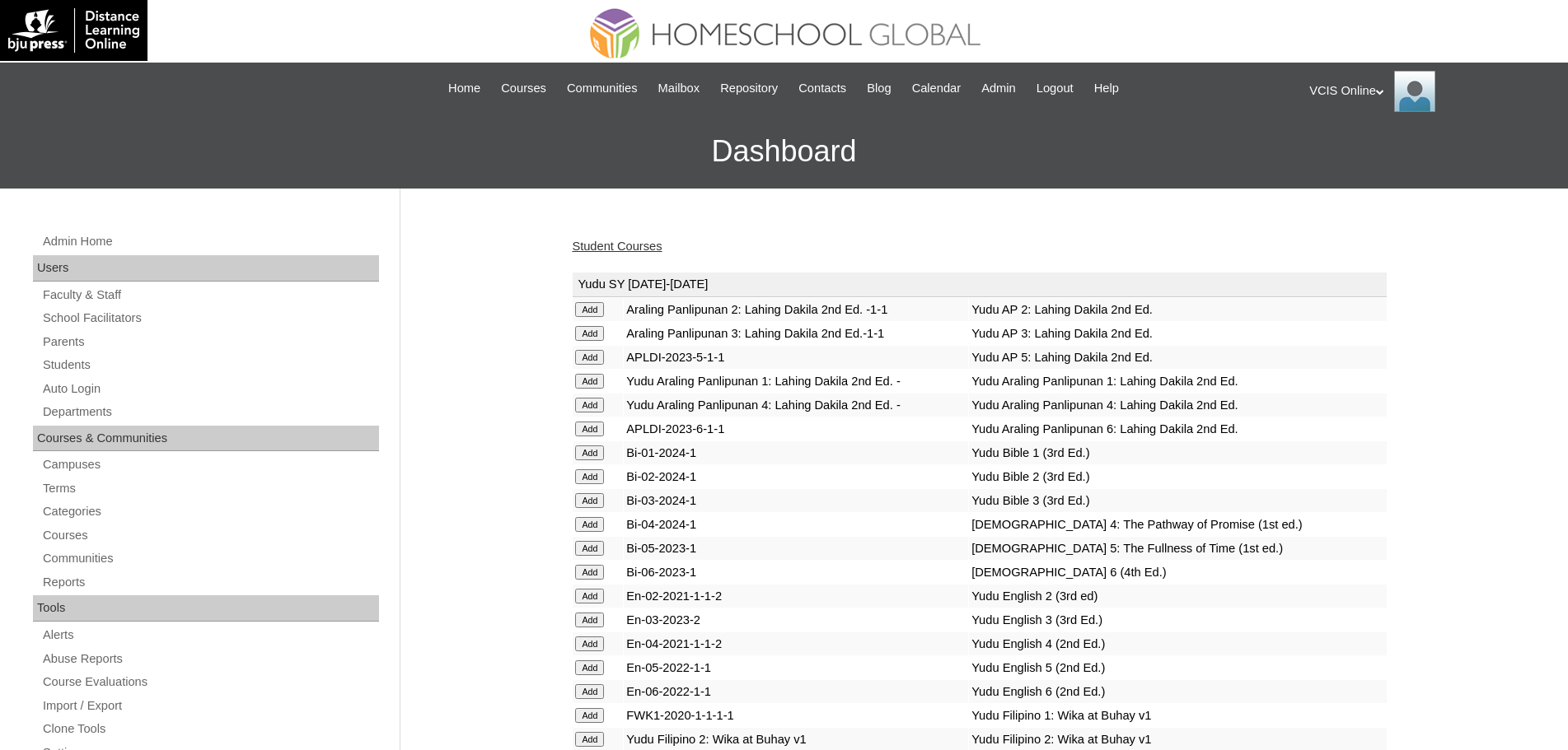
click at [610, 250] on link "Student Courses" at bounding box center [616, 246] width 90 height 13
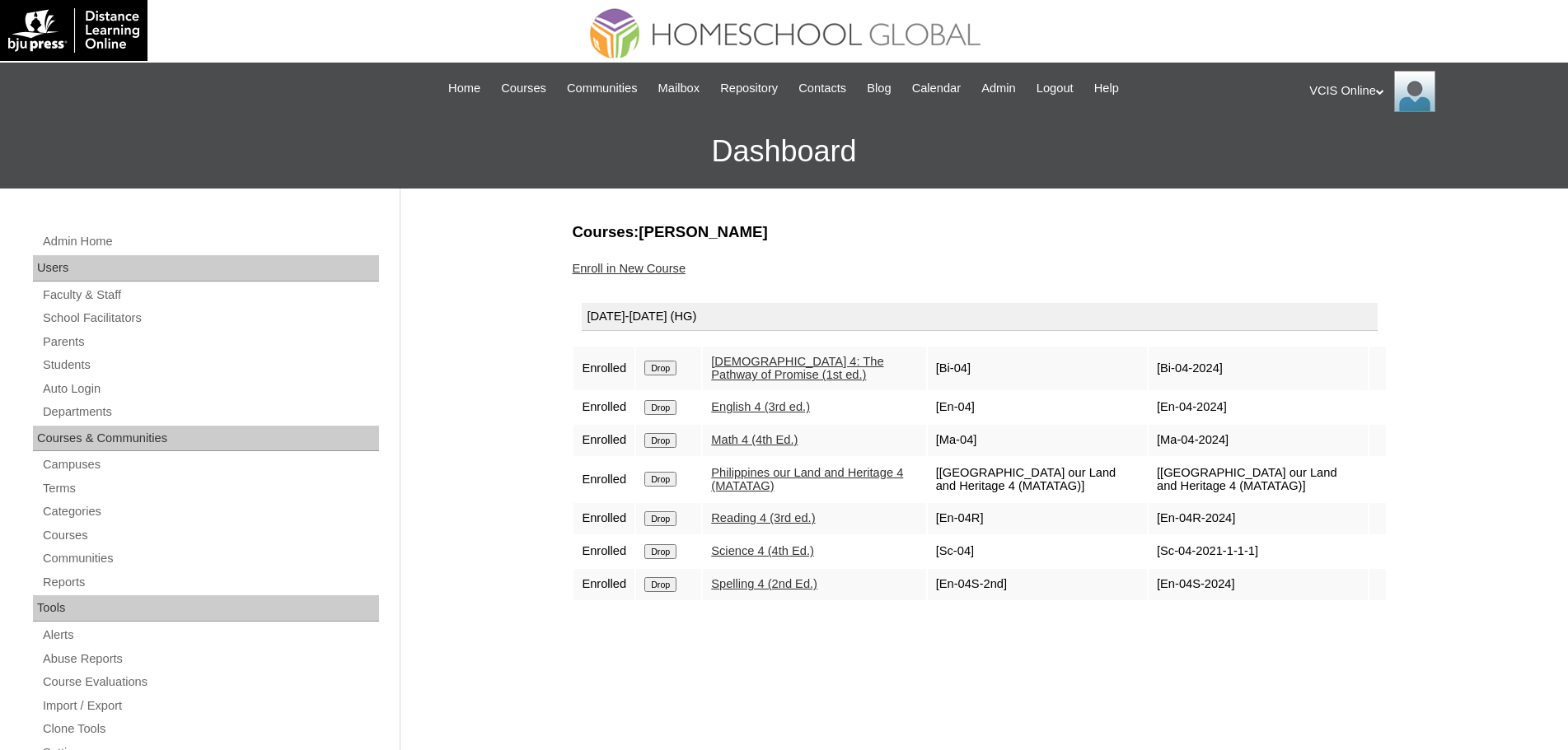
click at [644, 262] on link "Enroll in New Course" at bounding box center [629, 269] width 114 height 13
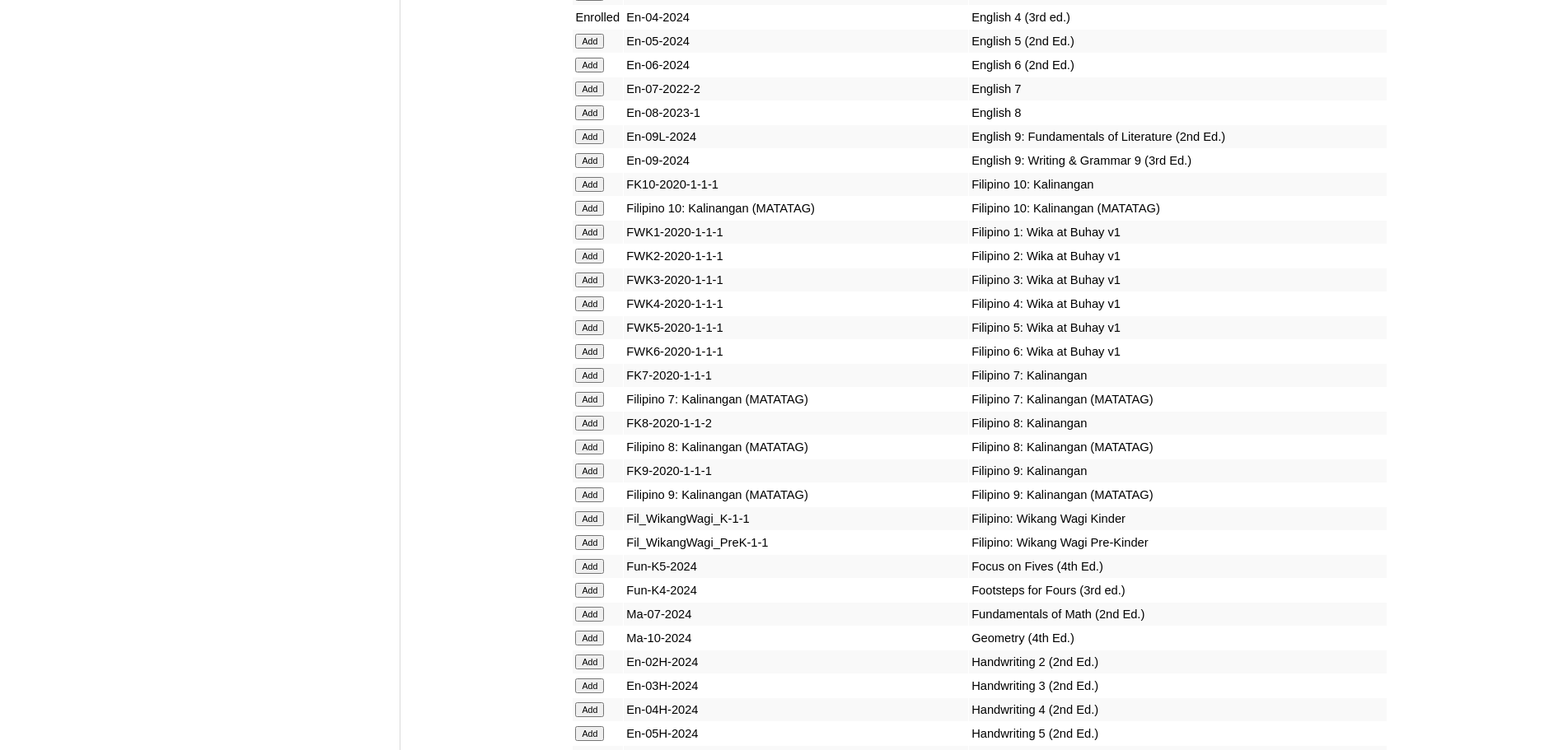
click at [594, 311] on input "Add" at bounding box center [590, 304] width 28 height 15
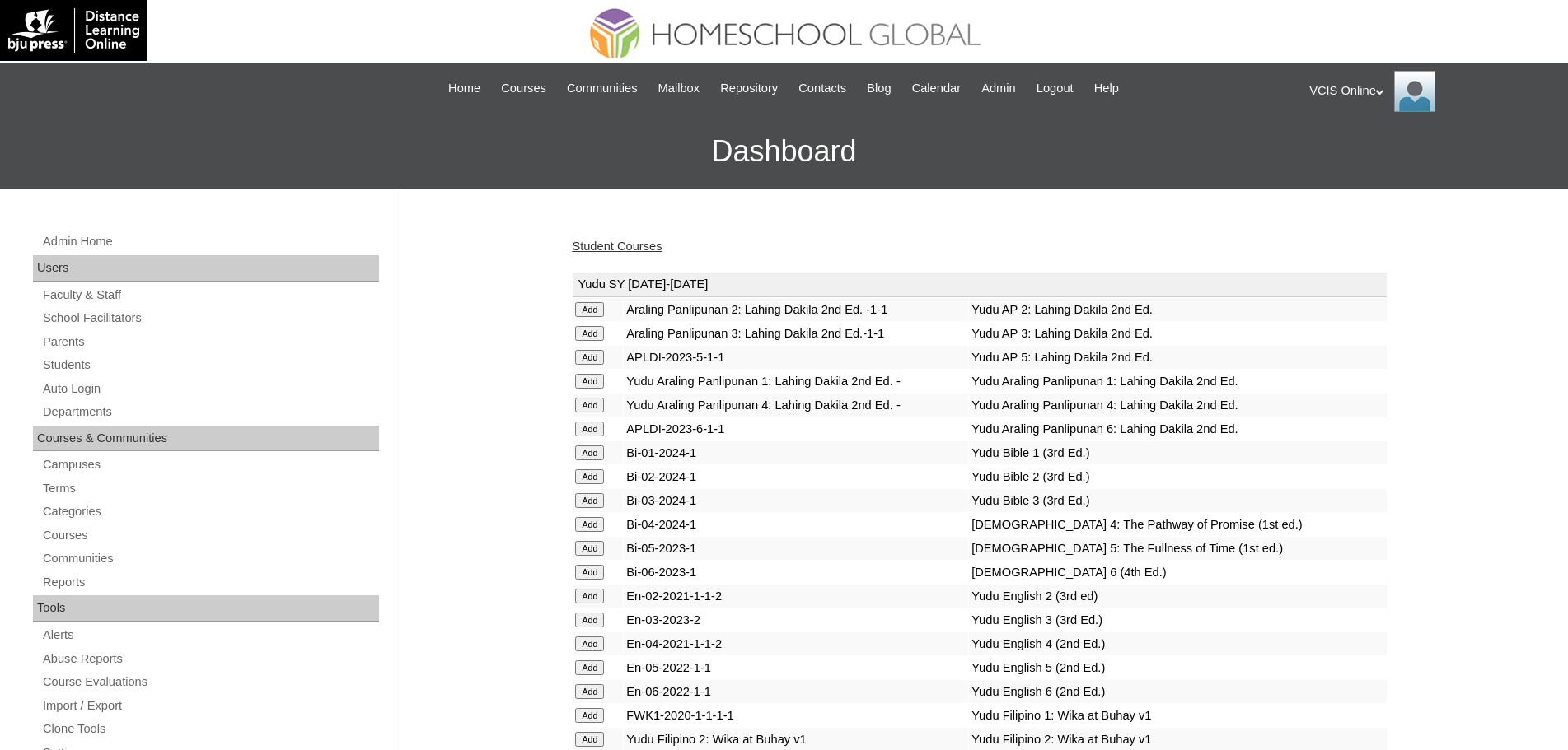
click at [636, 243] on link "Student Courses" at bounding box center [616, 246] width 90 height 13
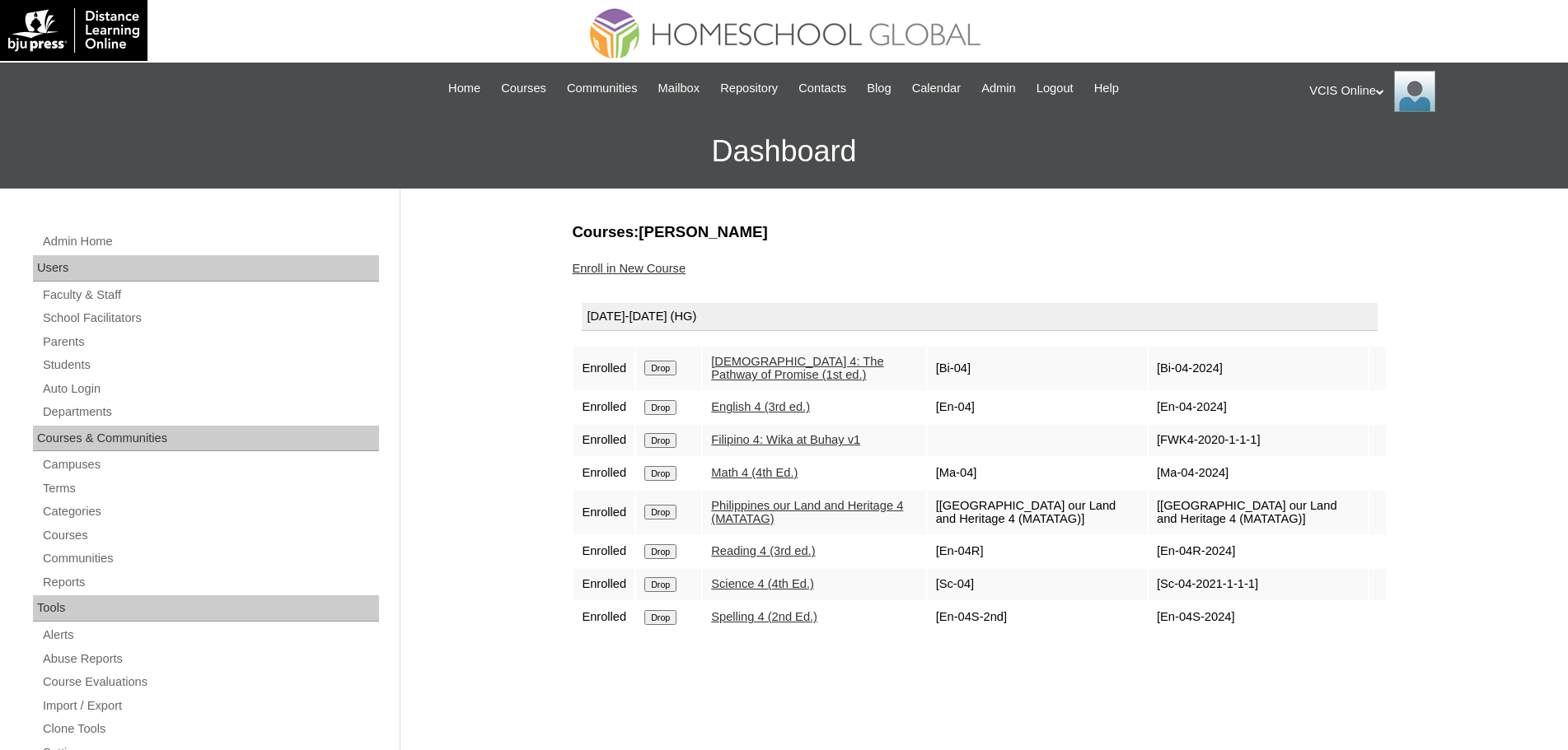
click at [619, 265] on link "Enroll in New Course" at bounding box center [629, 269] width 114 height 13
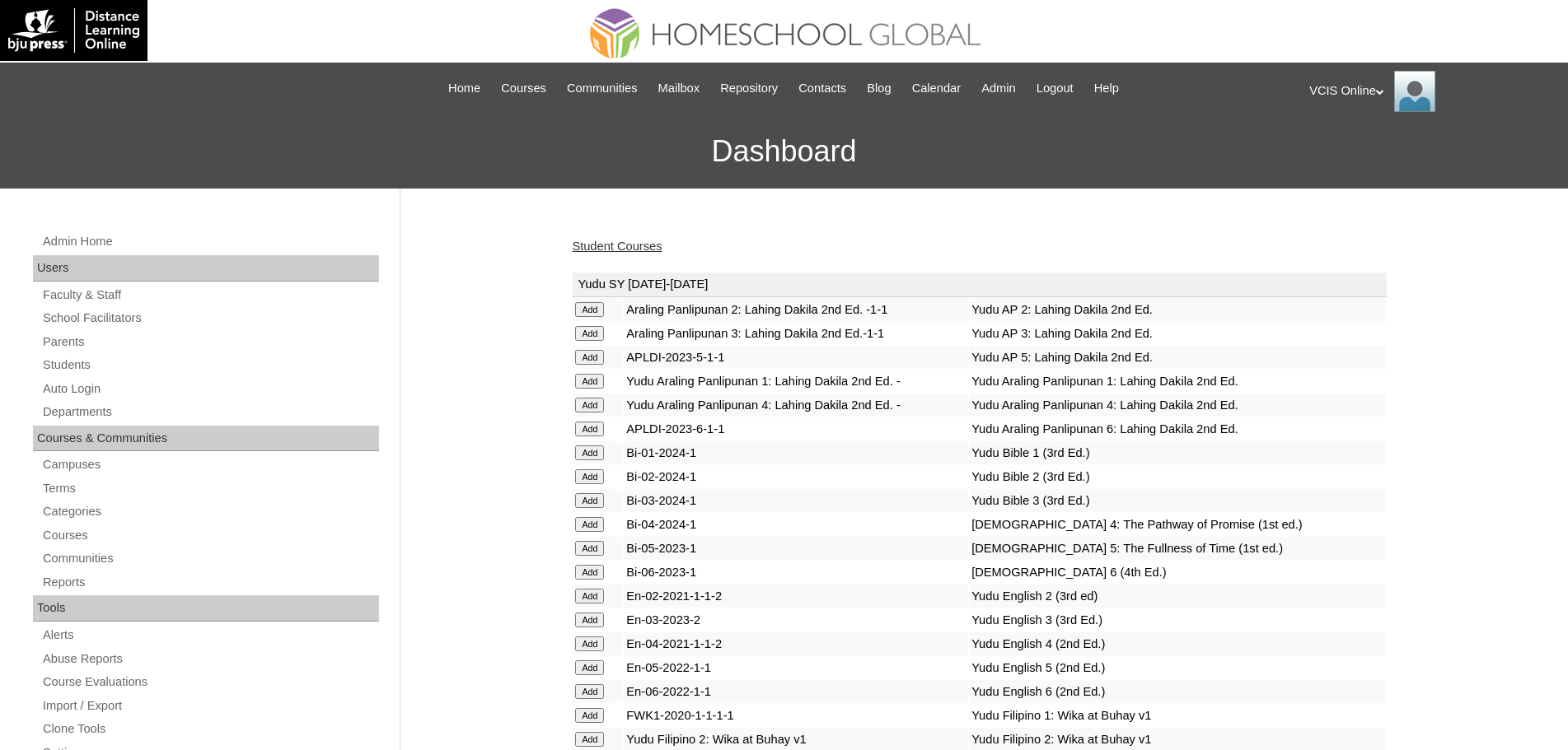
click at [614, 253] on link "Student Courses" at bounding box center [616, 246] width 90 height 13
